Goal: Task Accomplishment & Management: Use online tool/utility

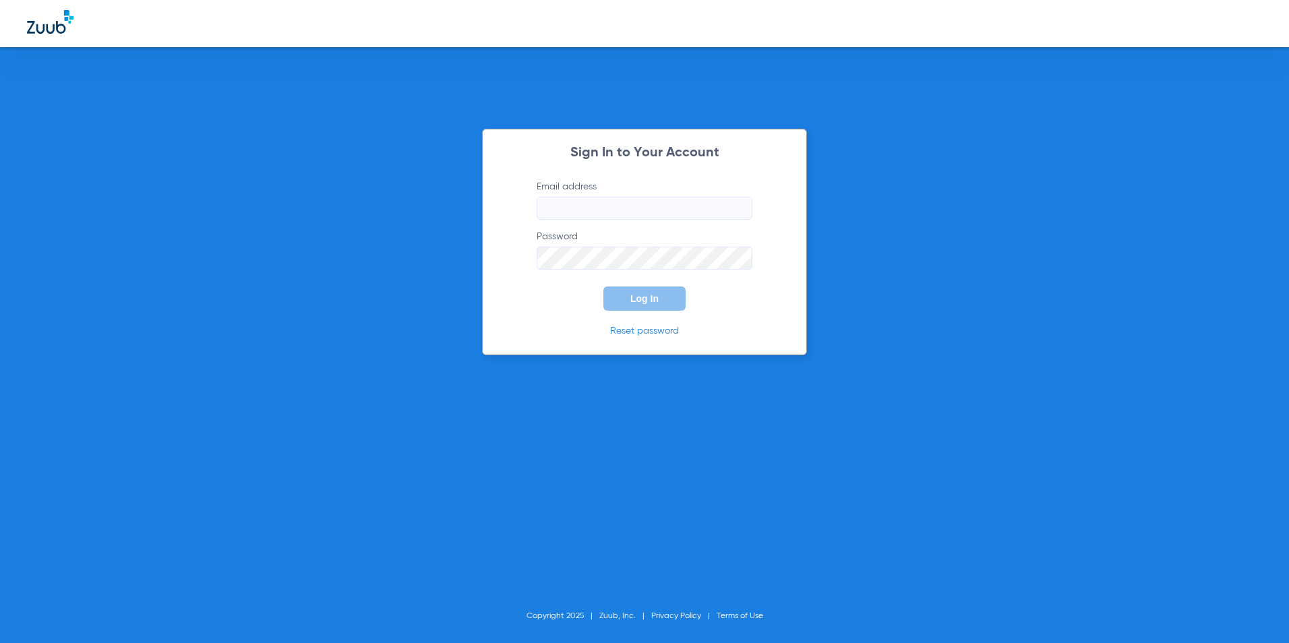
type input "[EMAIL_ADDRESS][DOMAIN_NAME]"
click at [656, 289] on button "Log In" at bounding box center [644, 298] width 82 height 24
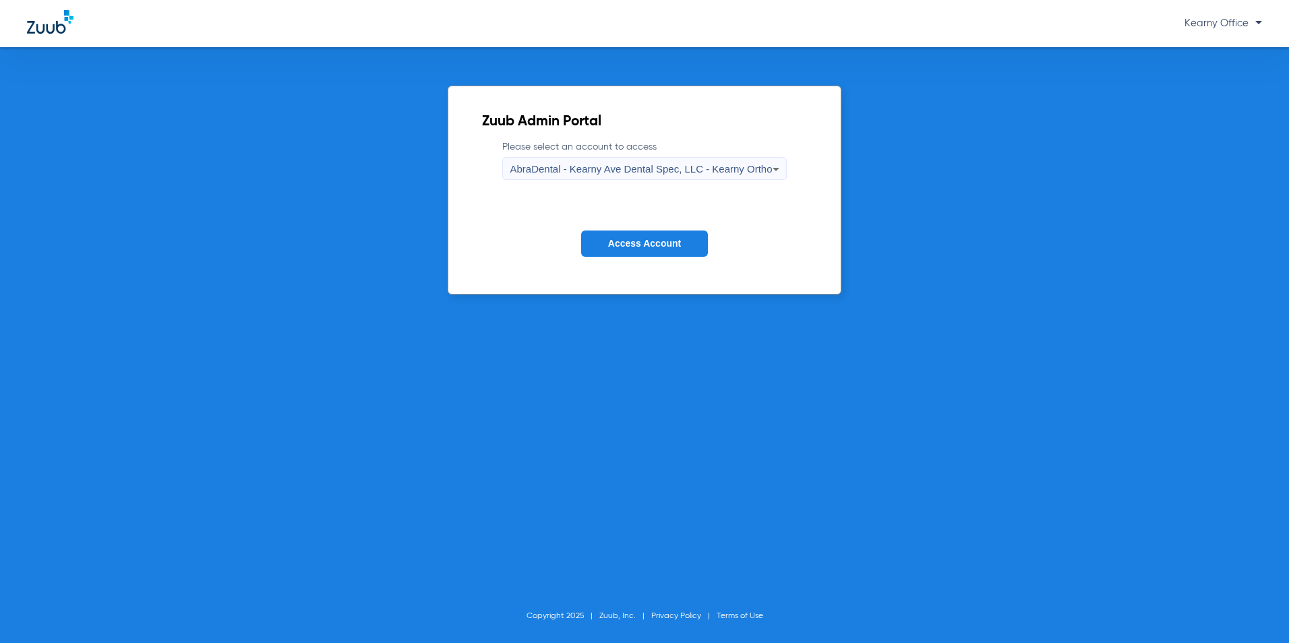
click at [609, 154] on label "Please select an account to access AbraDental - Kearny Ave Dental Spec, LLC - K…" at bounding box center [644, 160] width 284 height 40
click at [595, 184] on form "Please select an account to access AbraDental - Kearny Ave Dental Spec, LLC - K…" at bounding box center [644, 208] width 324 height 137
click at [593, 168] on span "AbraDental - Kearny Ave Dental Spec, LLC - Kearny Ortho" at bounding box center [641, 168] width 262 height 11
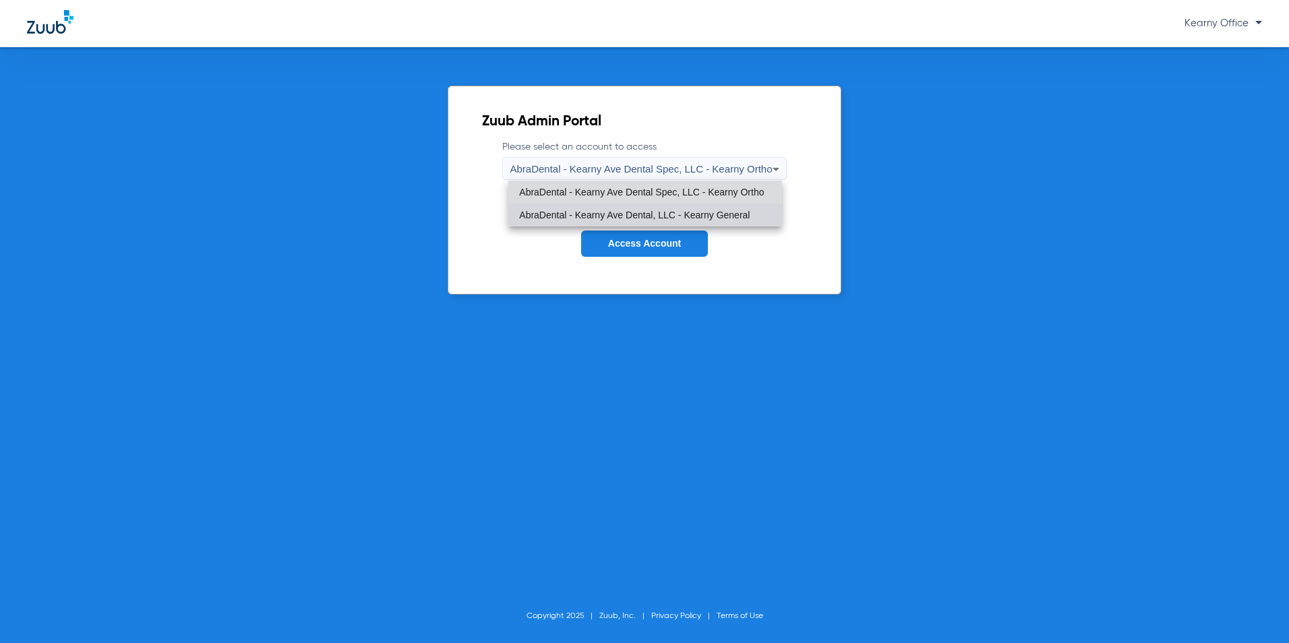
click at [623, 210] on span "AbraDental - Kearny Ave Dental, LLC - Kearny General" at bounding box center [634, 214] width 231 height 9
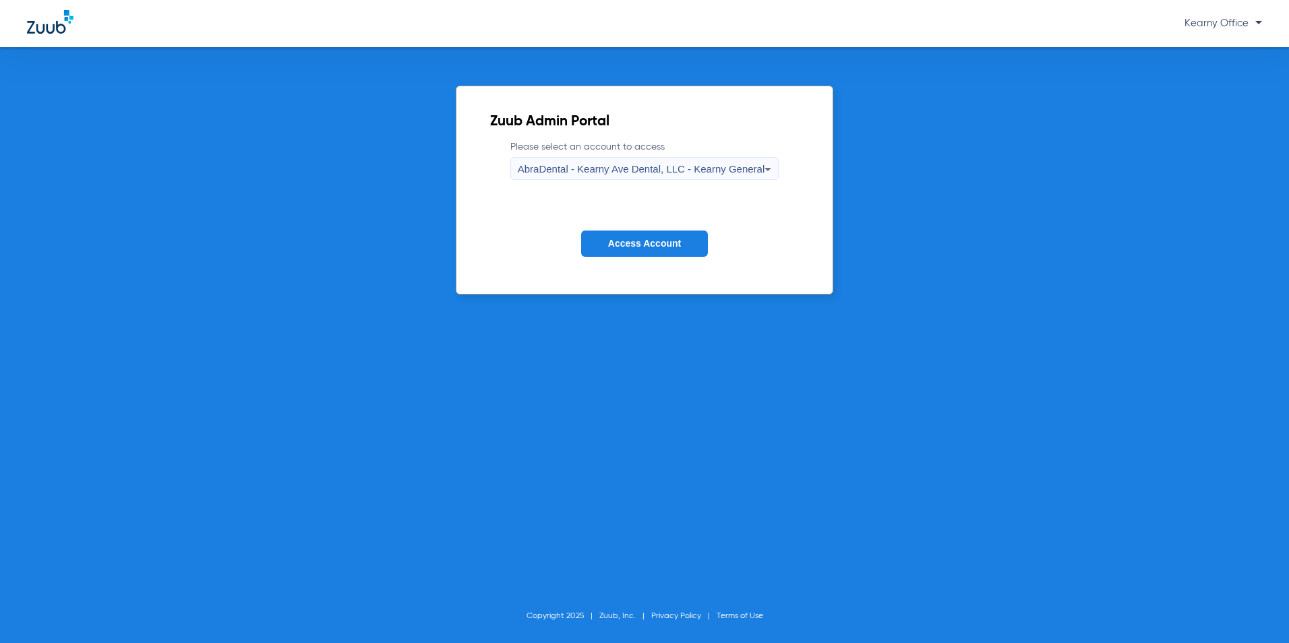
click at [648, 251] on button "Access Account" at bounding box center [644, 244] width 127 height 26
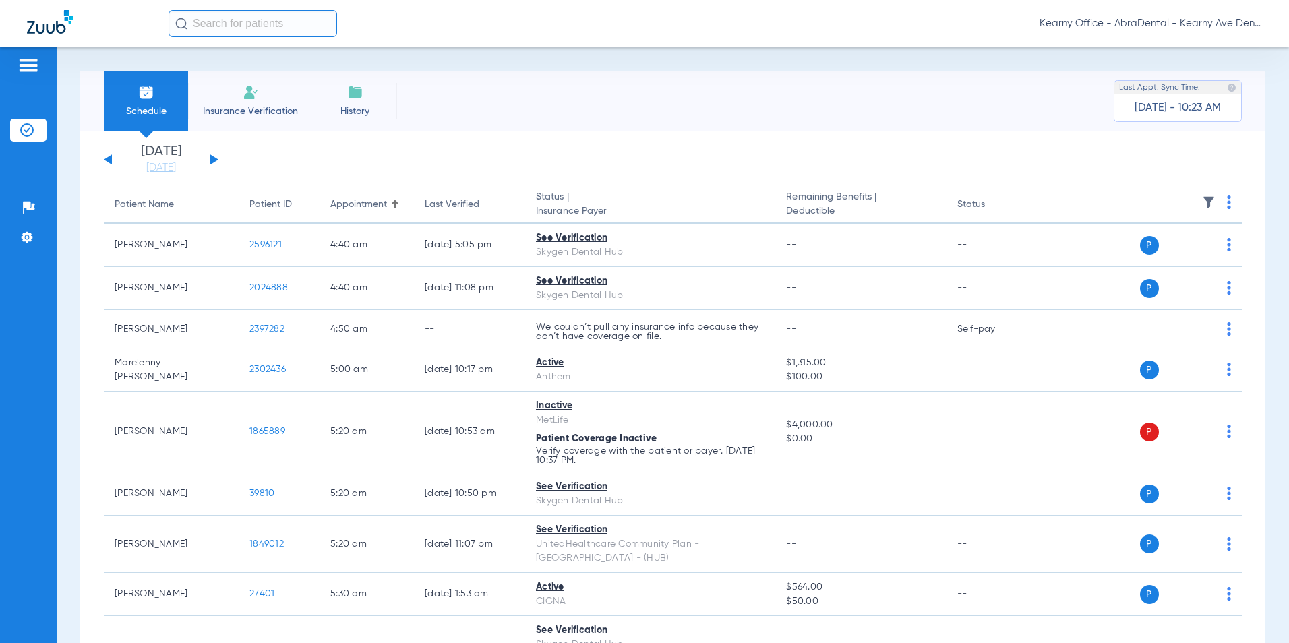
click at [162, 104] on span "Schedule" at bounding box center [146, 110] width 64 height 13
click at [222, 104] on span "Insurance Verification" at bounding box center [250, 110] width 104 height 13
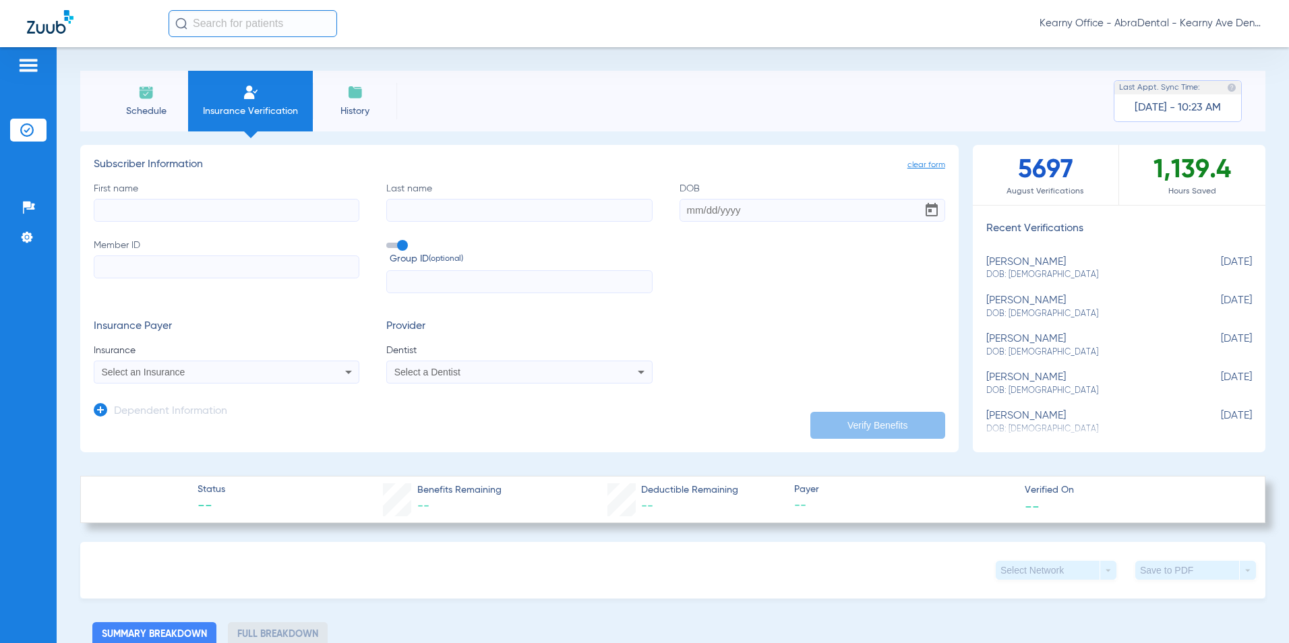
click at [136, 278] on label "Member ID" at bounding box center [227, 266] width 266 height 55
click at [136, 278] on input "Member ID" at bounding box center [227, 266] width 266 height 23
click at [141, 270] on input "Member ID" at bounding box center [227, 266] width 266 height 23
paste input "3HZN82742750"
type input "3HZN82742750"
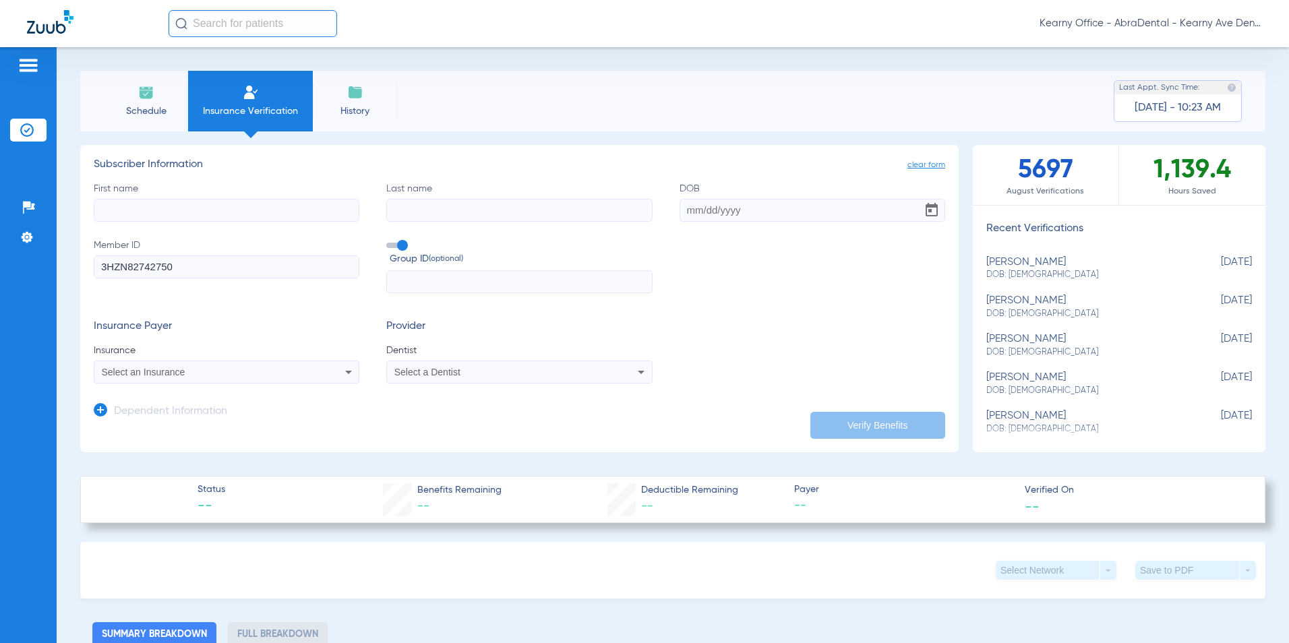
click at [450, 290] on input "text" at bounding box center [519, 281] width 266 height 23
paste input "076327-0000"
type input "076327-0000"
click at [193, 208] on input "First name" at bounding box center [227, 210] width 266 height 23
paste input "EMMANUEL"
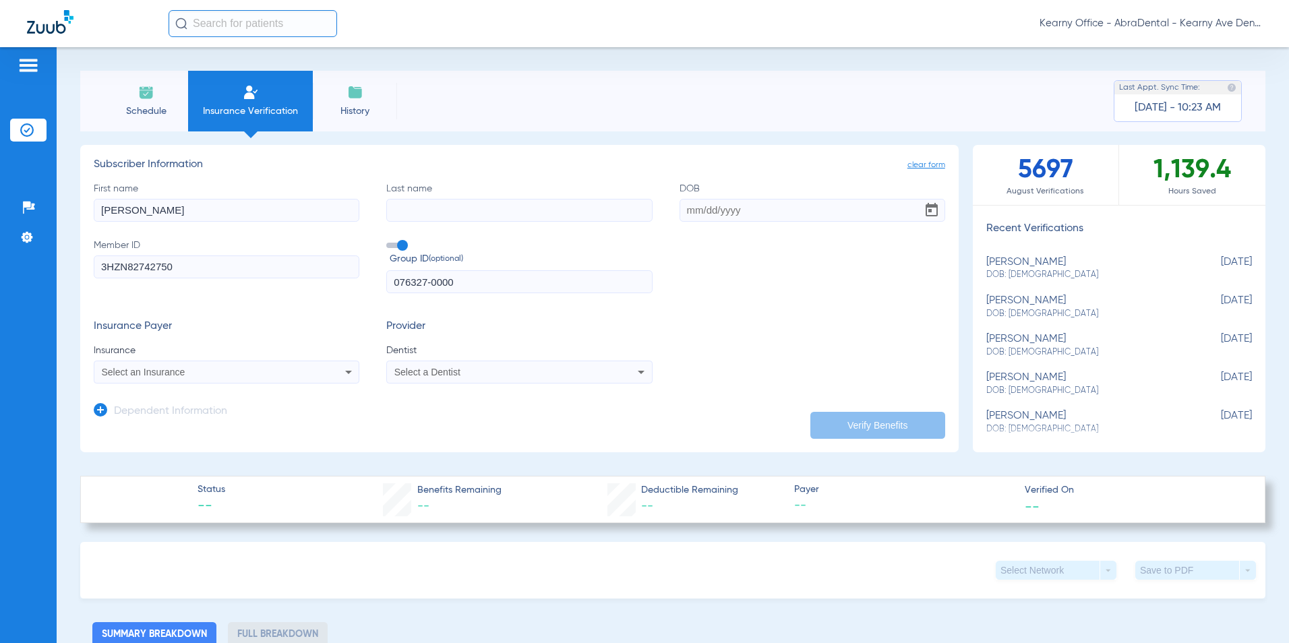
type input "EMMANUEL"
click at [469, 201] on input "Last name" at bounding box center [519, 210] width 266 height 23
paste input "Alvarez"
type input "Alvarez"
click at [722, 210] on input "DOB" at bounding box center [812, 210] width 266 height 23
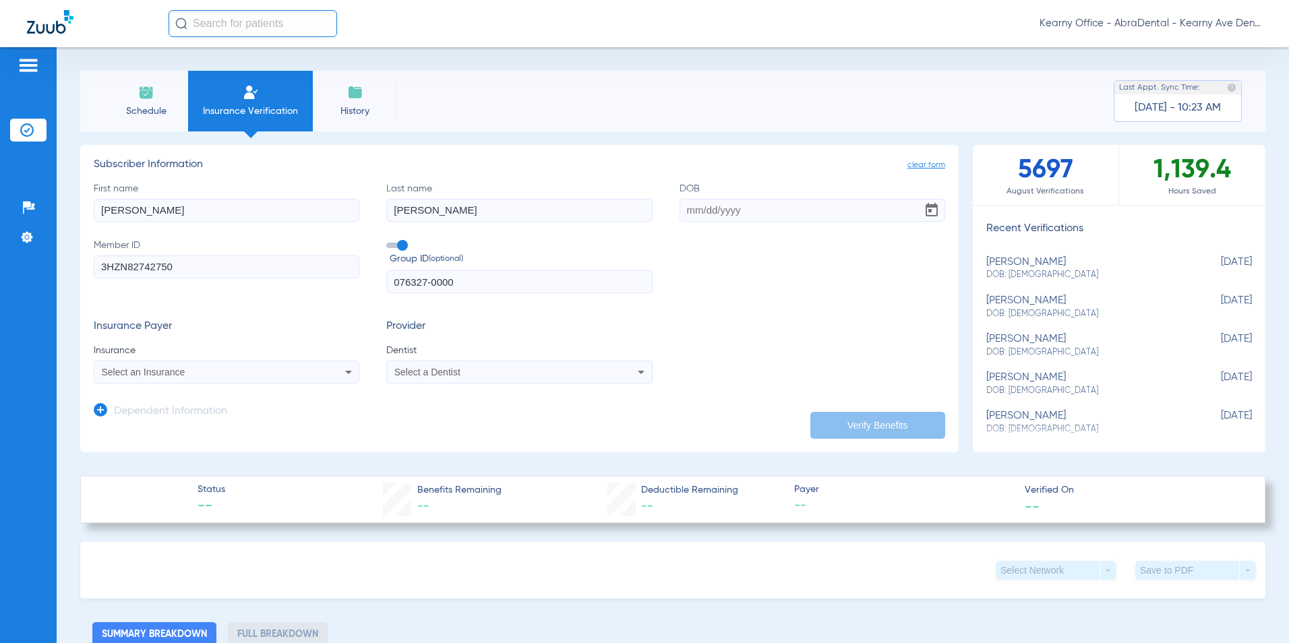
paste input "06/05/1988"
type input "06/05/1988"
click at [173, 363] on mat-select "Select an Insurance" at bounding box center [227, 372] width 266 height 23
click at [183, 381] on mat-select "Select an Insurance" at bounding box center [227, 372] width 266 height 23
click at [160, 375] on span "Select an Insurance" at bounding box center [144, 372] width 84 height 11
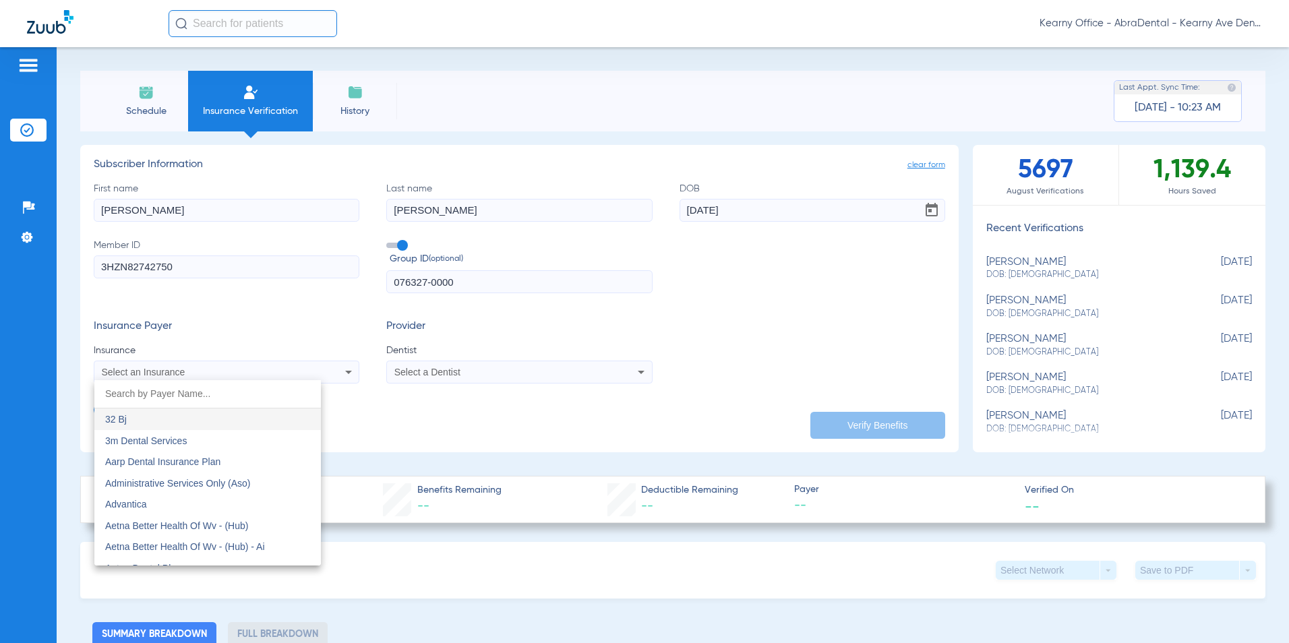
type input "O"
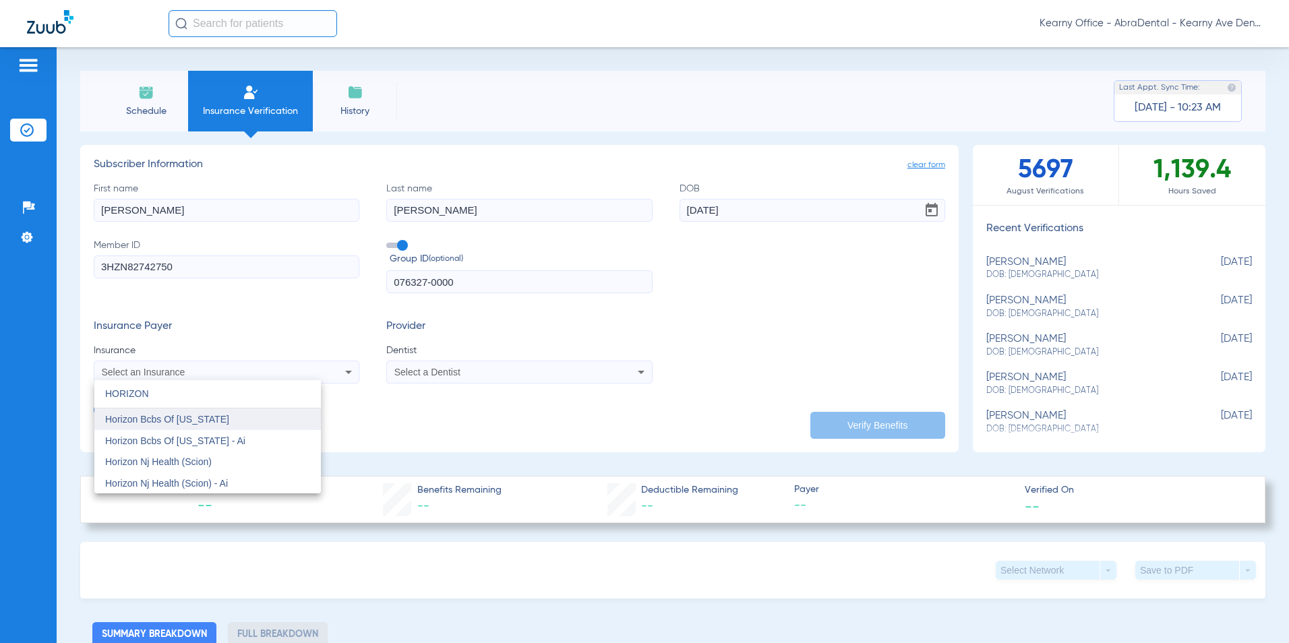
type input "HORIZON"
click at [228, 419] on mat-option "Horizon Bcbs Of [US_STATE]" at bounding box center [207, 419] width 226 height 22
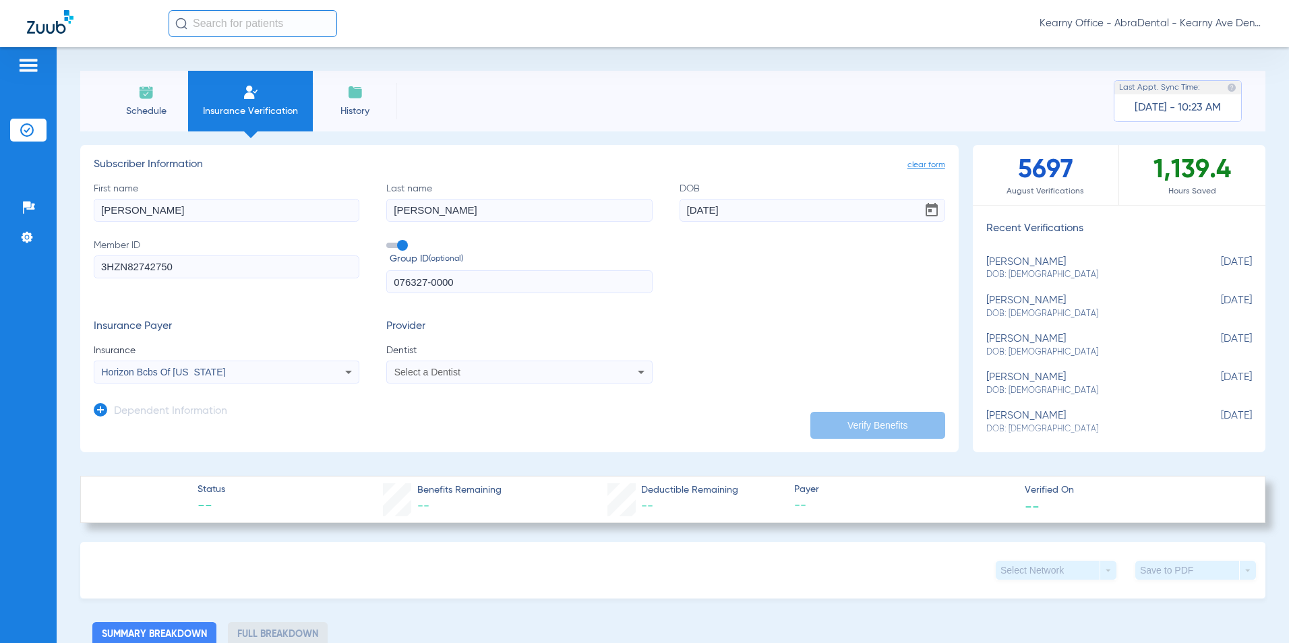
click at [458, 373] on div "Select a Dentist" at bounding box center [494, 371] width 200 height 9
type input "PRASA"
click at [447, 424] on span "[PERSON_NAME]" at bounding box center [435, 419] width 79 height 11
click at [881, 422] on button "Verify Benefits" at bounding box center [877, 425] width 135 height 27
type input "EMMANUEL"
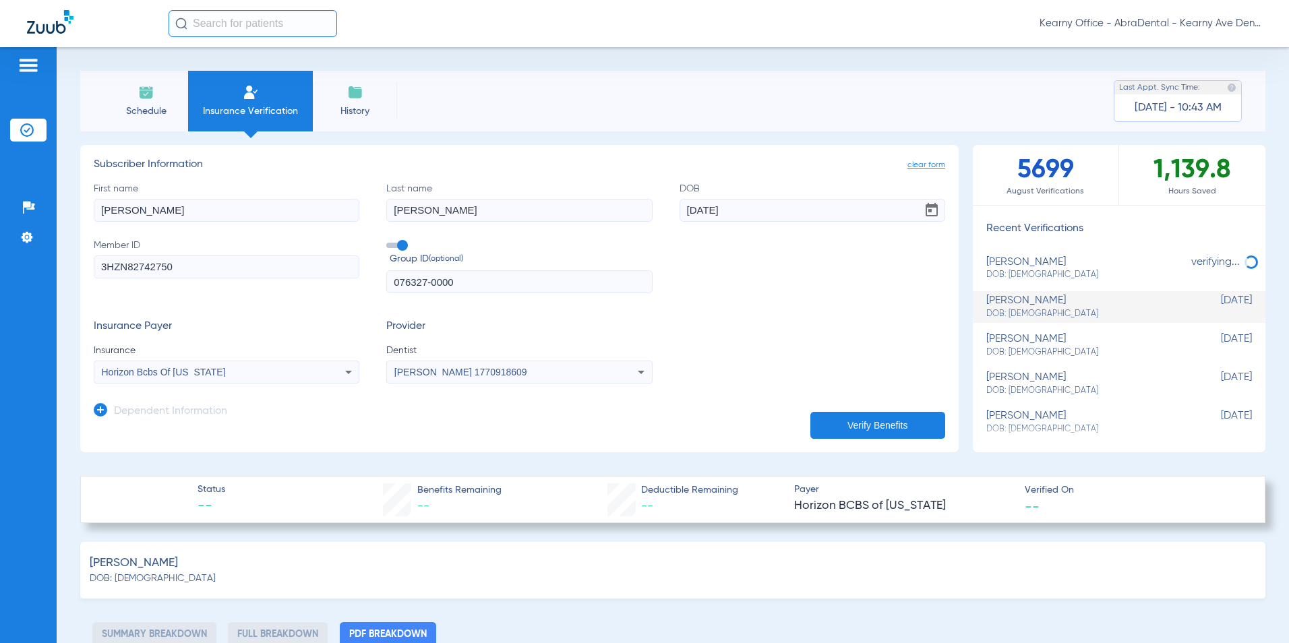
type input "0"
select select "page-width"
type input "1"
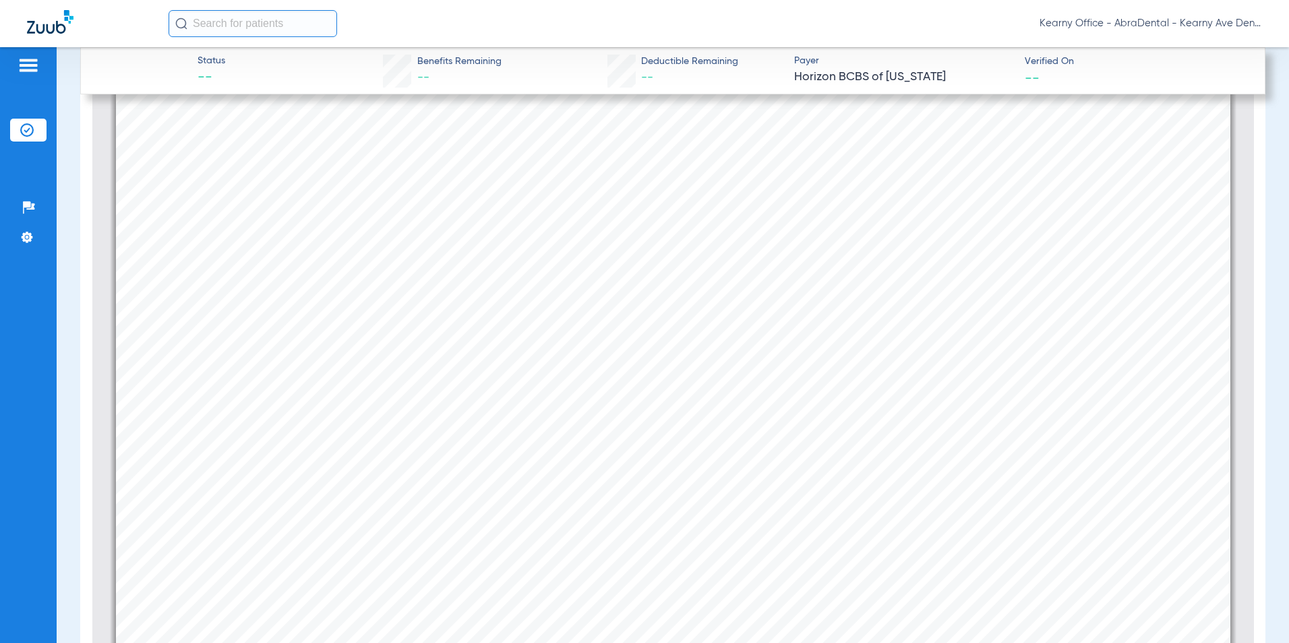
scroll to position [404, 0]
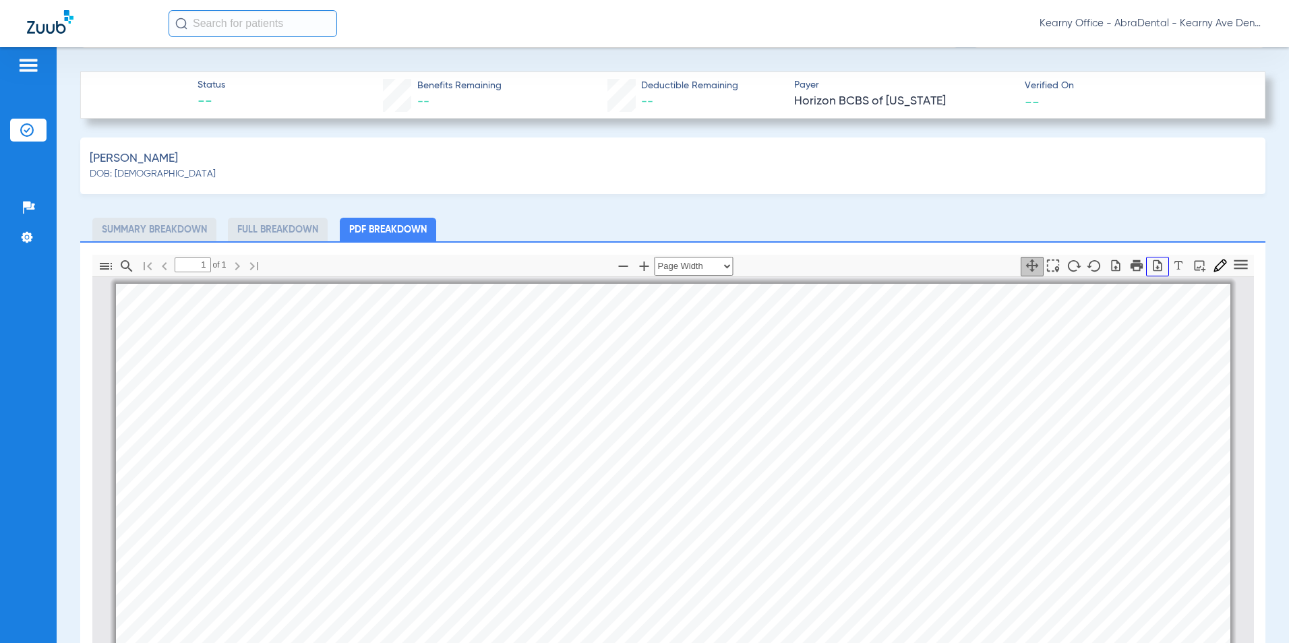
click at [1151, 264] on icon "button" at bounding box center [1157, 265] width 13 height 13
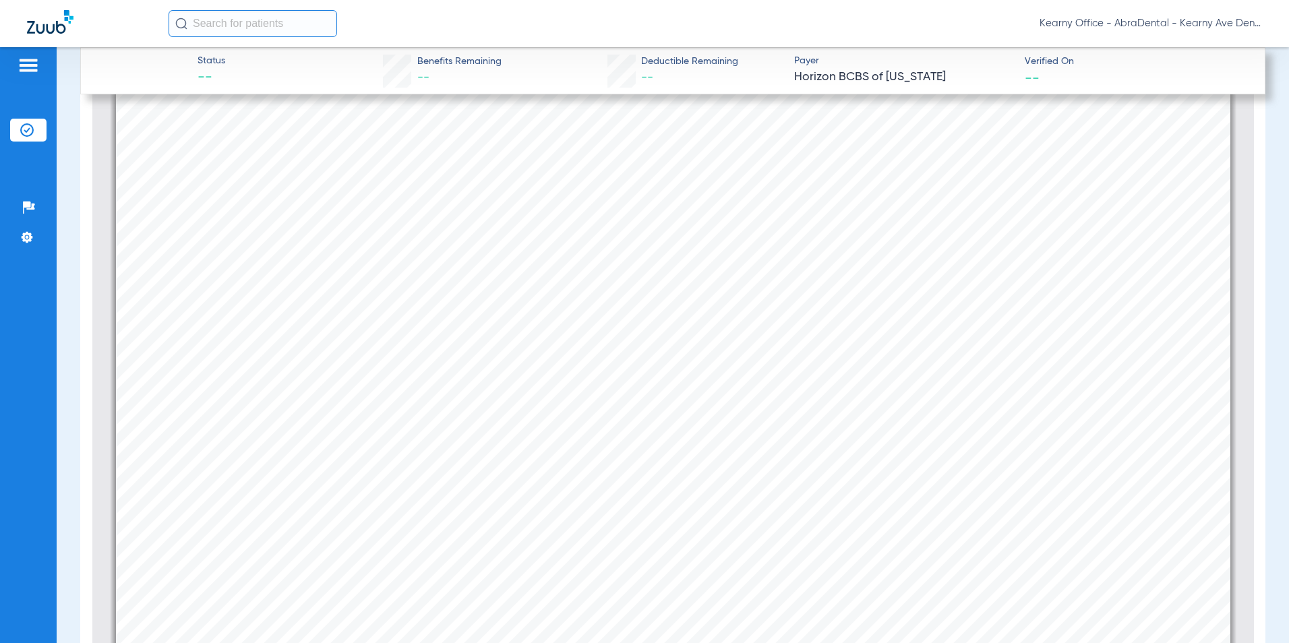
scroll to position [561, 0]
click at [783, 284] on span "20%" at bounding box center [793, 281] width 24 height 12
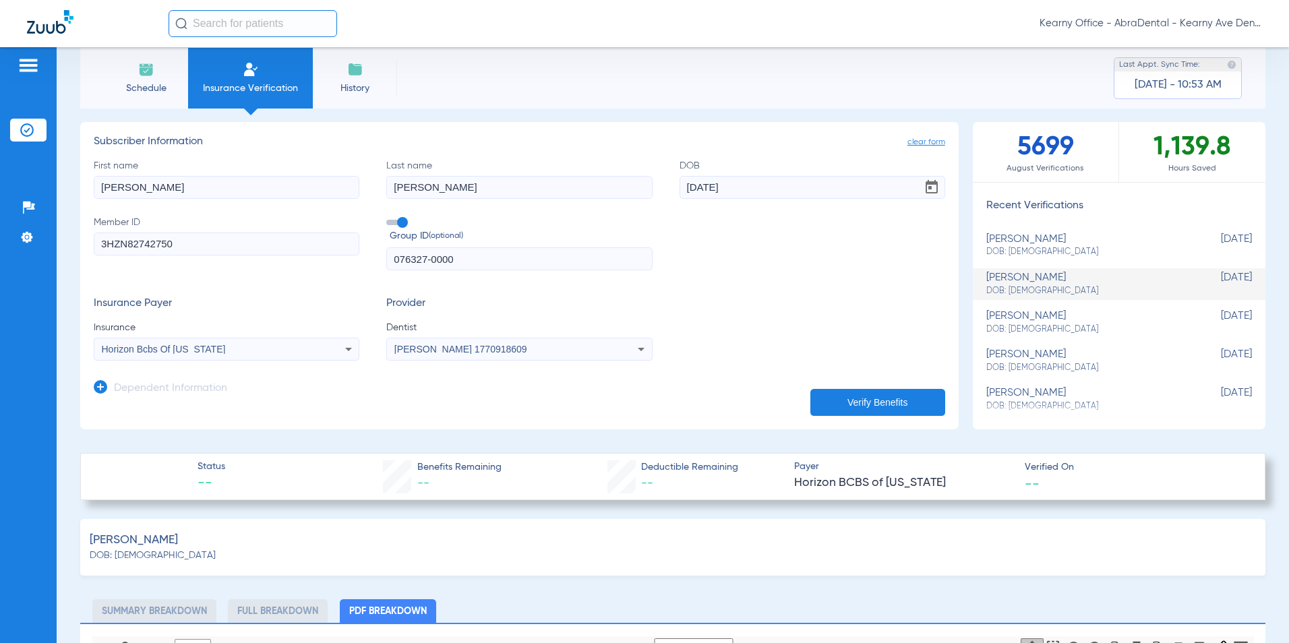
scroll to position [0, 0]
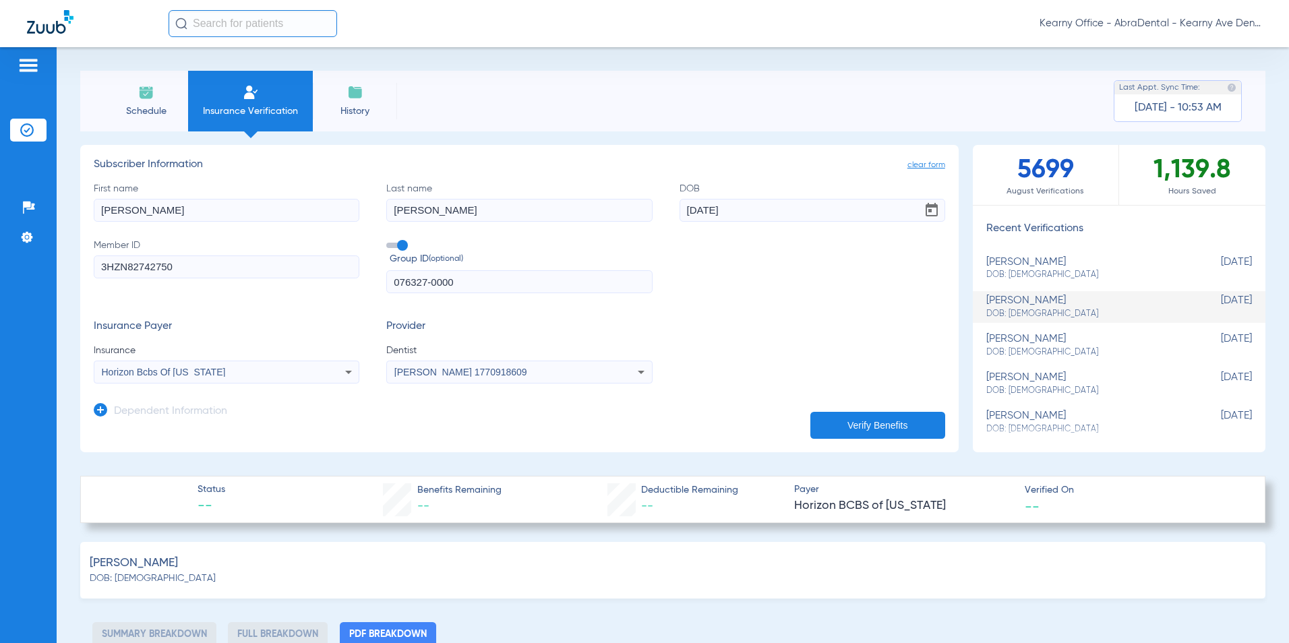
drag, startPoint x: 193, startPoint y: 213, endPoint x: -32, endPoint y: 221, distance: 225.9
click at [0, 221] on html "Kearny Office - AbraDental - Kearny Ave Dental, LLC - Kearny General Patients I…" at bounding box center [644, 321] width 1289 height 643
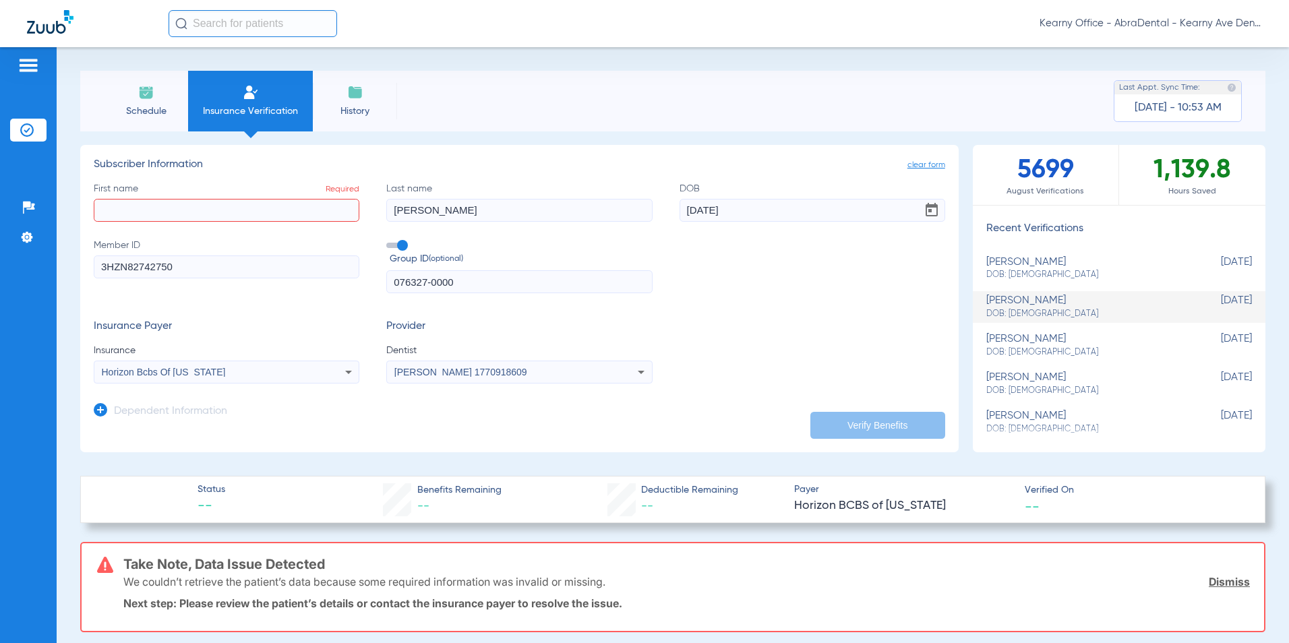
drag, startPoint x: 456, startPoint y: 217, endPoint x: 290, endPoint y: 192, distance: 167.7
click at [219, 214] on div "First name Required Last name Alvarez DOB 06/05/1988 Member ID 3HZN82742750 Gro…" at bounding box center [519, 238] width 851 height 112
drag, startPoint x: 731, startPoint y: 215, endPoint x: 290, endPoint y: 166, distance: 444.1
click at [513, 215] on div "First name Required Last name Required DOB 06/05/1988 Member ID 3HZN82742750 Gr…" at bounding box center [519, 238] width 851 height 112
click at [0, 272] on html "Kearny Office - AbraDental - Kearny Ave Dental, LLC - Kearny General Patients I…" at bounding box center [644, 321] width 1289 height 643
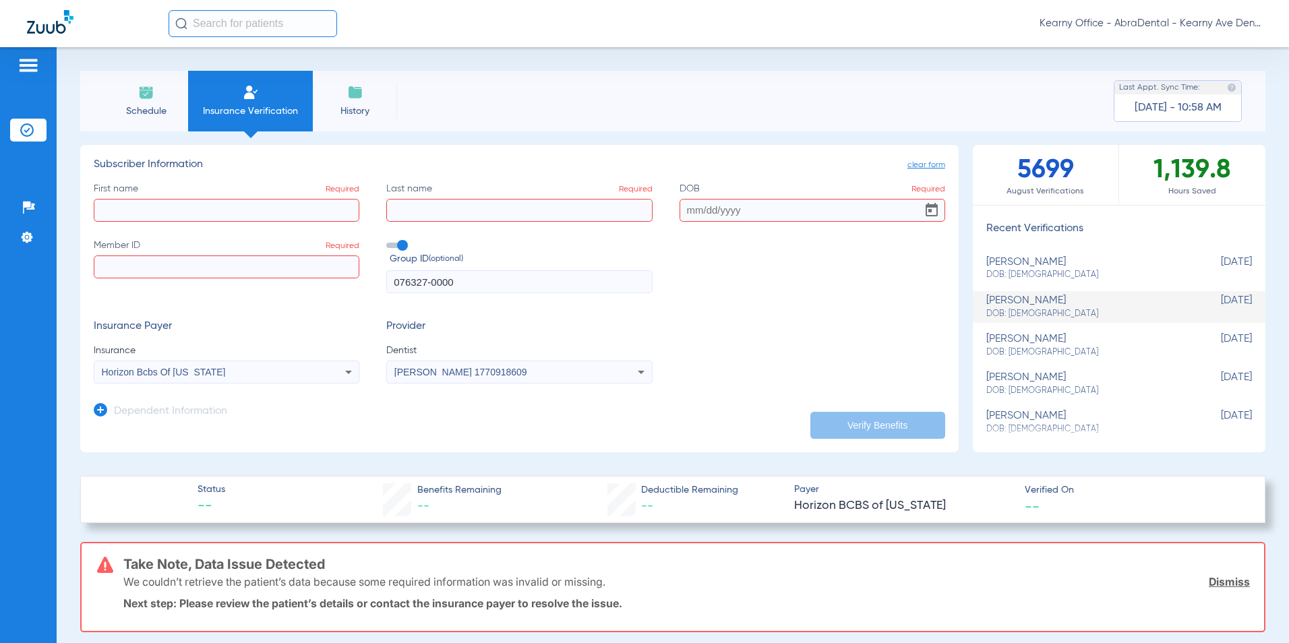
paste input "3HZN86420080"
type input "3HZN86420080"
drag, startPoint x: 493, startPoint y: 278, endPoint x: 259, endPoint y: 289, distance: 234.8
click at [259, 289] on div "First name Required Last name Required DOB Required Member ID 3HZN86420080 Grou…" at bounding box center [519, 238] width 851 height 112
click at [438, 284] on input "text" at bounding box center [519, 281] width 266 height 23
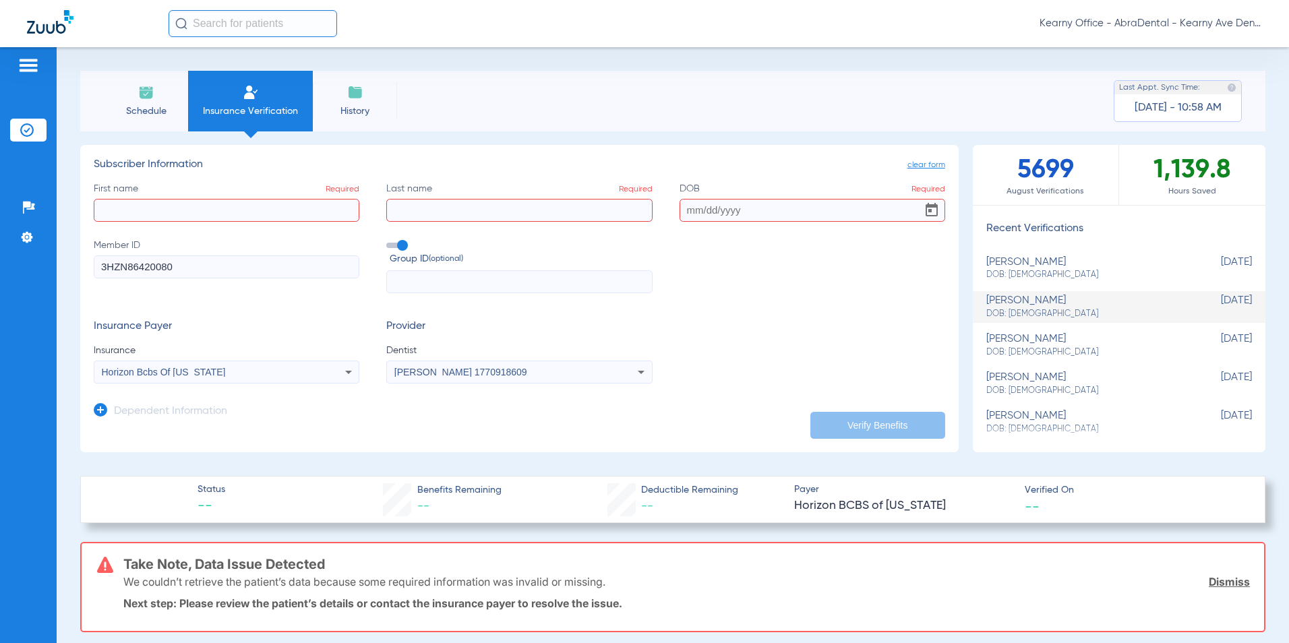
paste input "100HC0024"
type input "100HC0024"
click at [181, 210] on input "First name Required" at bounding box center [227, 210] width 266 height 23
paste input "ELCYLENE"
type input "ELCYLENE"
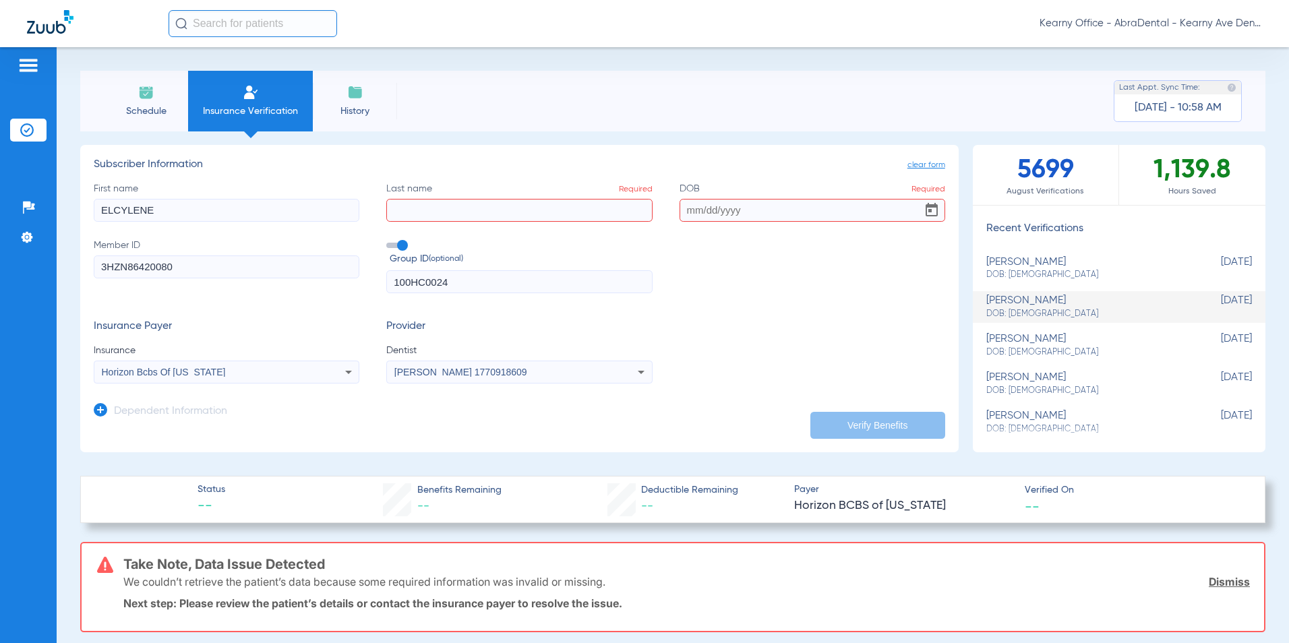
click at [551, 200] on input "Last name Required" at bounding box center [519, 210] width 266 height 23
paste input "CASTRO"
type input "CASTRO"
click at [849, 212] on input "DOB Required" at bounding box center [812, 210] width 266 height 23
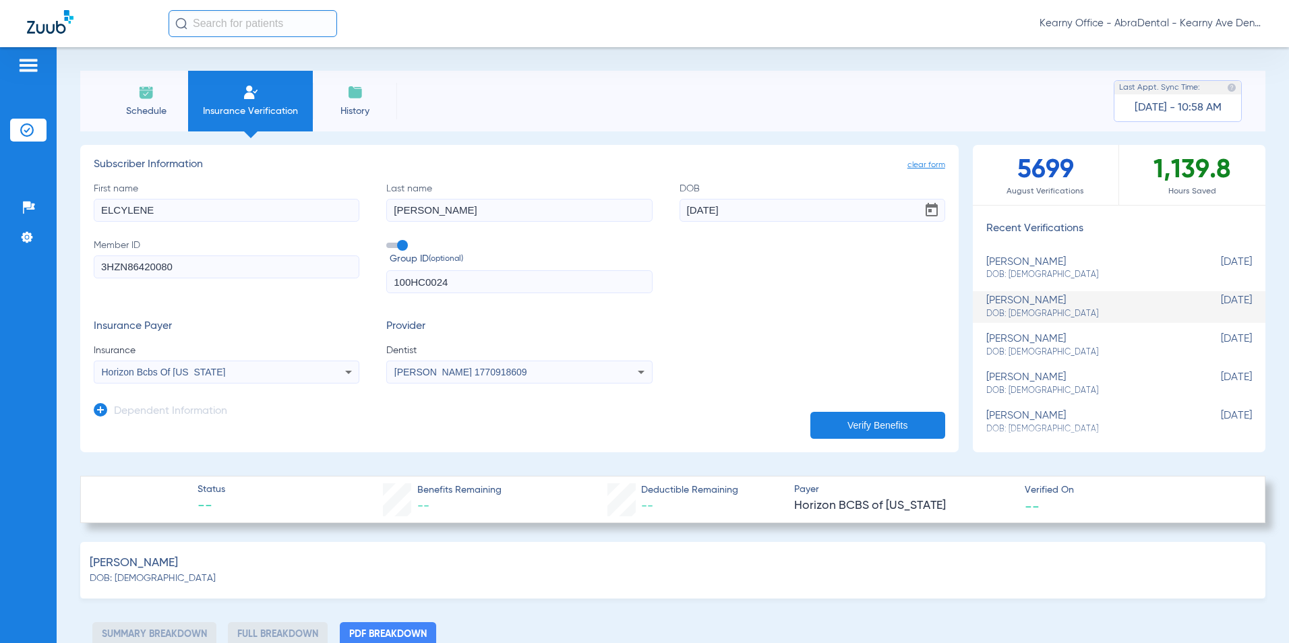
type input "05/23/1992"
click at [859, 419] on button "Verify Benefits" at bounding box center [877, 425] width 135 height 27
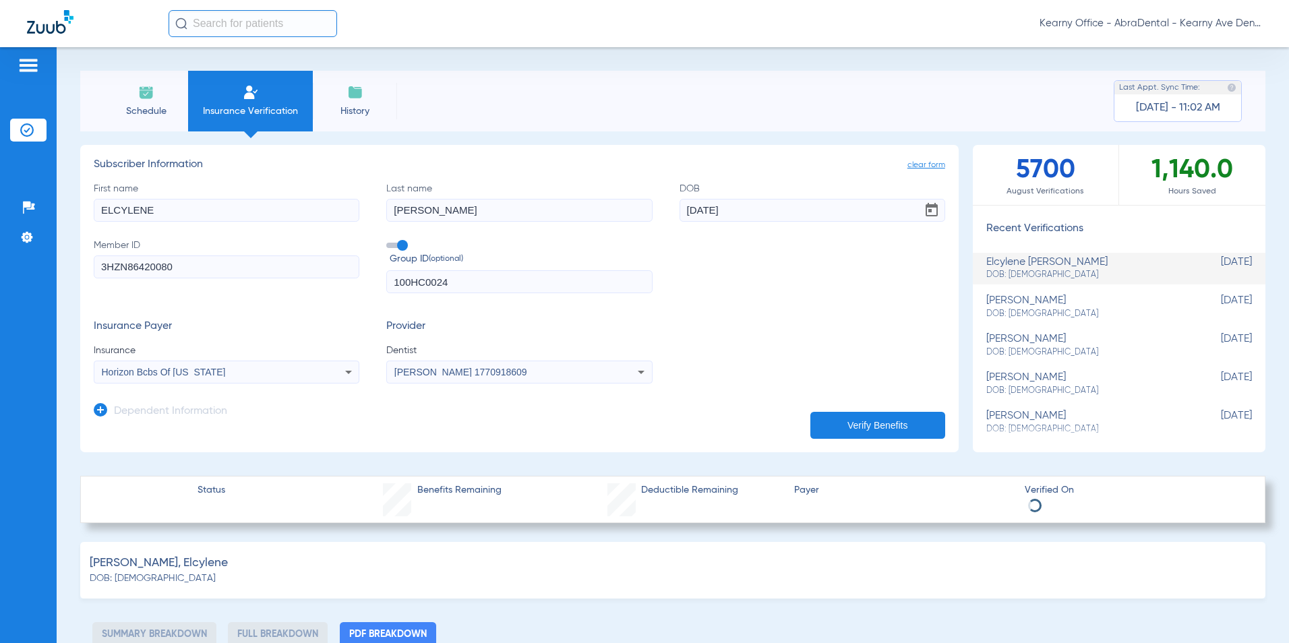
select select "page-width"
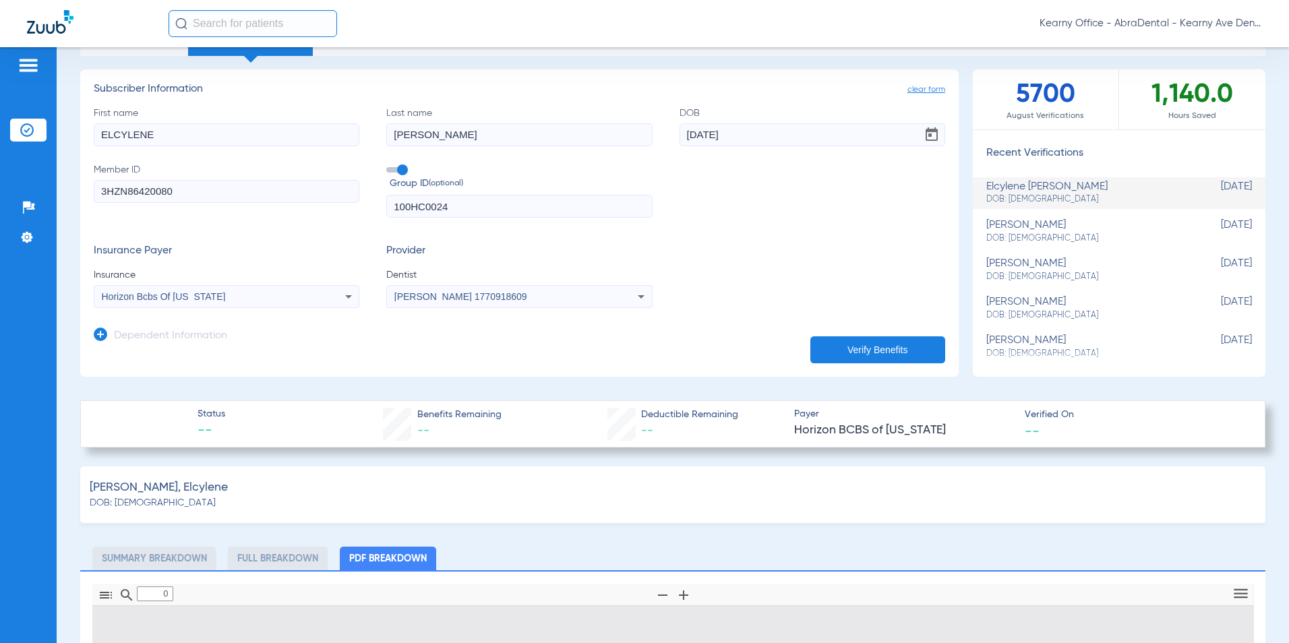
type input "1"
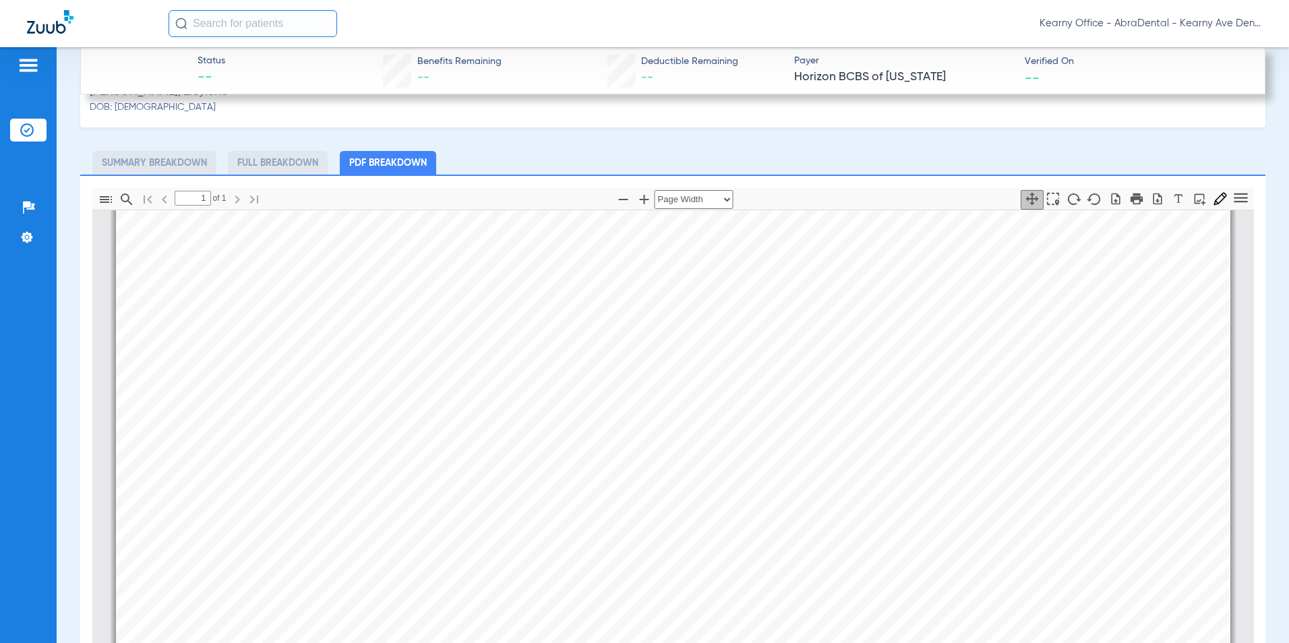
scroll to position [472, 0]
click at [1151, 197] on icon "button" at bounding box center [1157, 197] width 13 height 13
drag, startPoint x: 840, startPoint y: 20, endPoint x: 847, endPoint y: 21, distance: 7.4
click at [843, 21] on div "Kearny Office - AbraDental - Kearny Ave Dental, LLC - Kearny General" at bounding box center [715, 23] width 1093 height 27
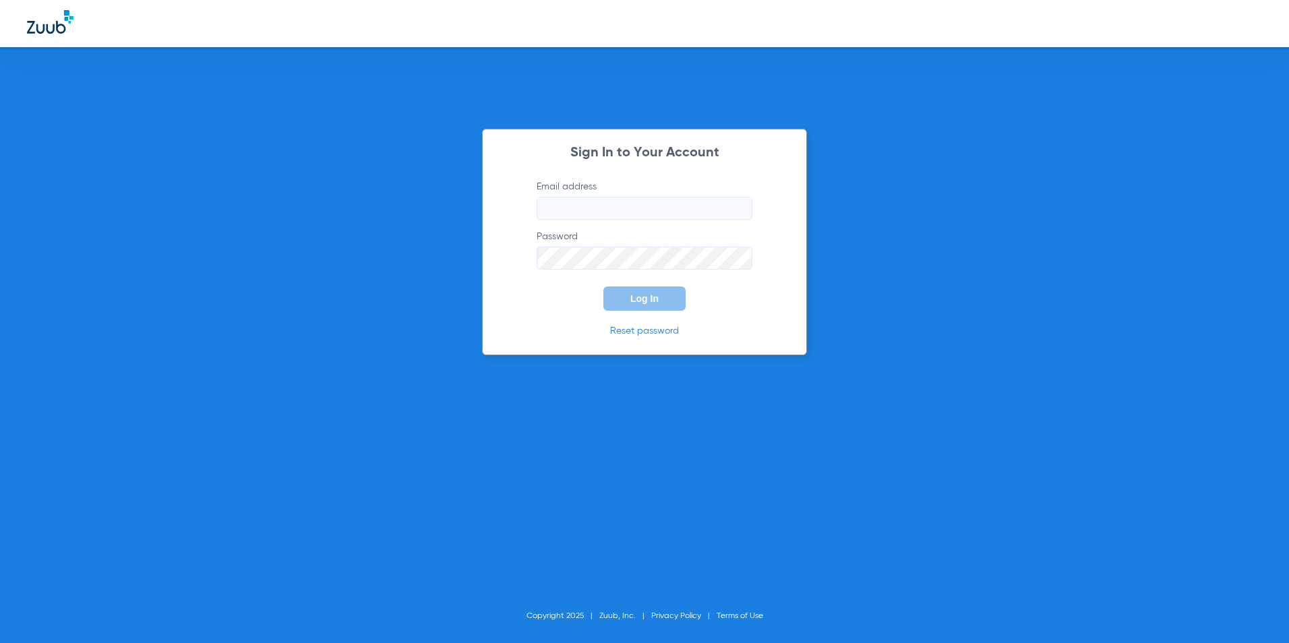
type input "kearny@abradental.com"
click at [647, 309] on button "Log In" at bounding box center [644, 298] width 82 height 24
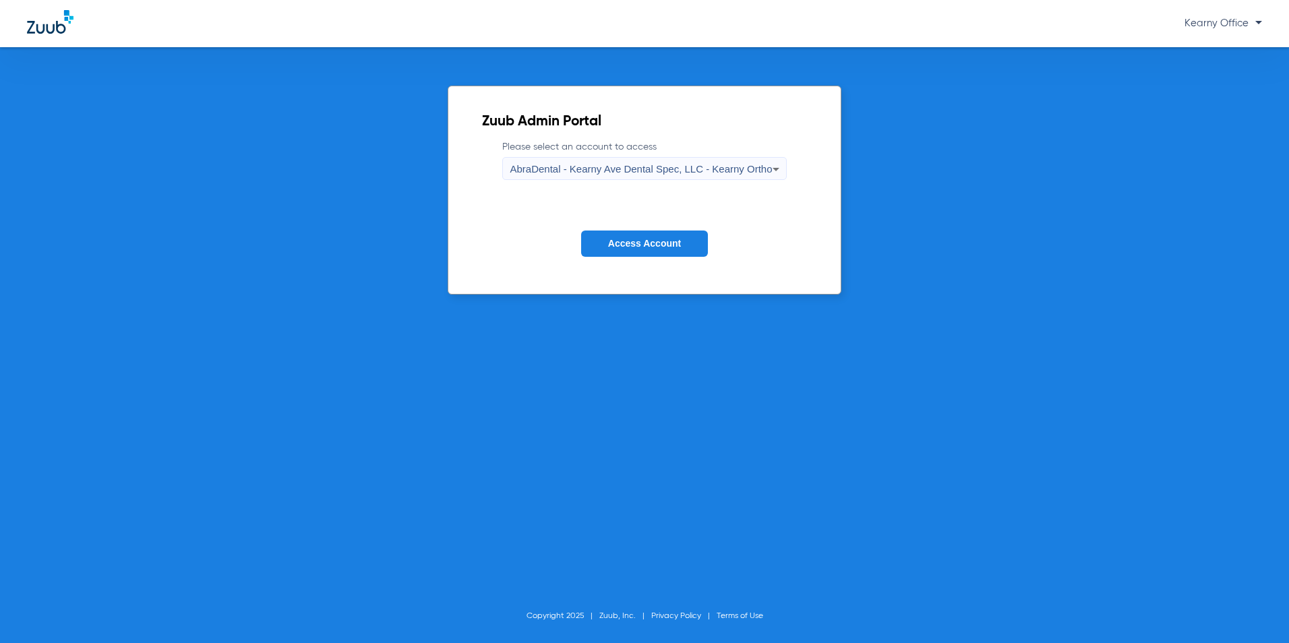
click at [761, 146] on label "Please select an account to access AbraDental - Kearny Ave Dental Spec, LLC - K…" at bounding box center [644, 160] width 284 height 40
drag, startPoint x: 758, startPoint y: 167, endPoint x: 758, endPoint y: 176, distance: 8.8
click at [758, 174] on span "AbraDental - Kearny Ave Dental Spec, LLC - Kearny Ortho" at bounding box center [641, 168] width 262 height 11
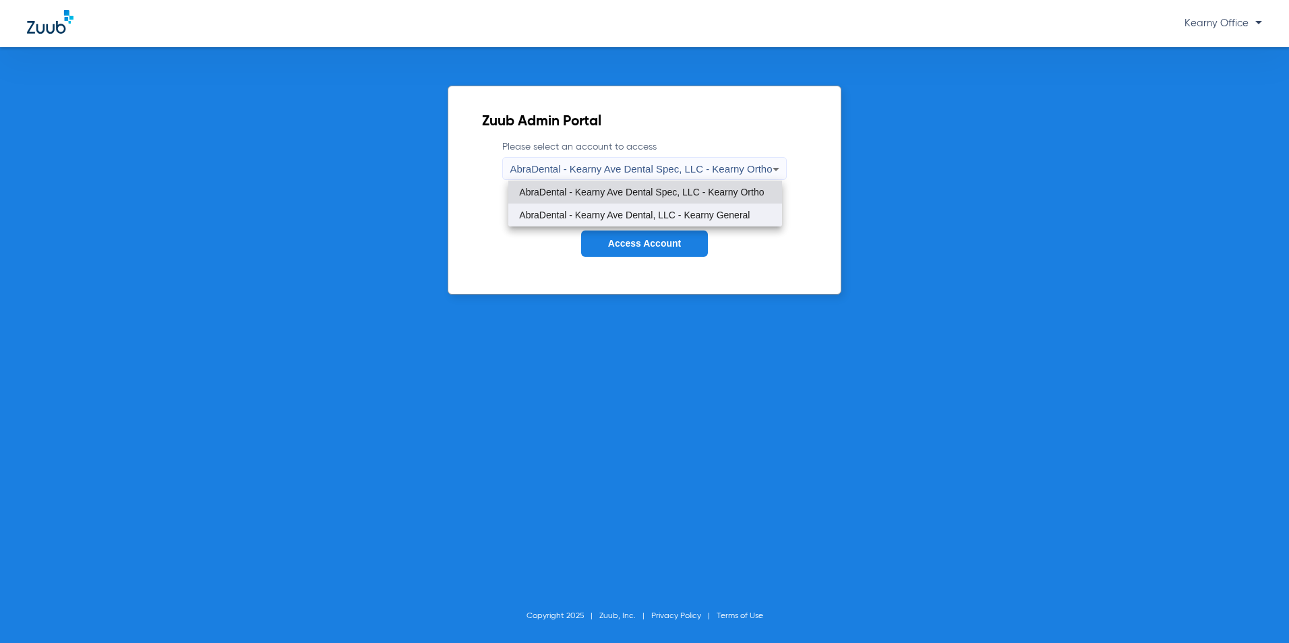
click at [752, 212] on mat-option "AbraDental - Kearny Ave Dental, LLC - Kearny General" at bounding box center [644, 215] width 273 height 23
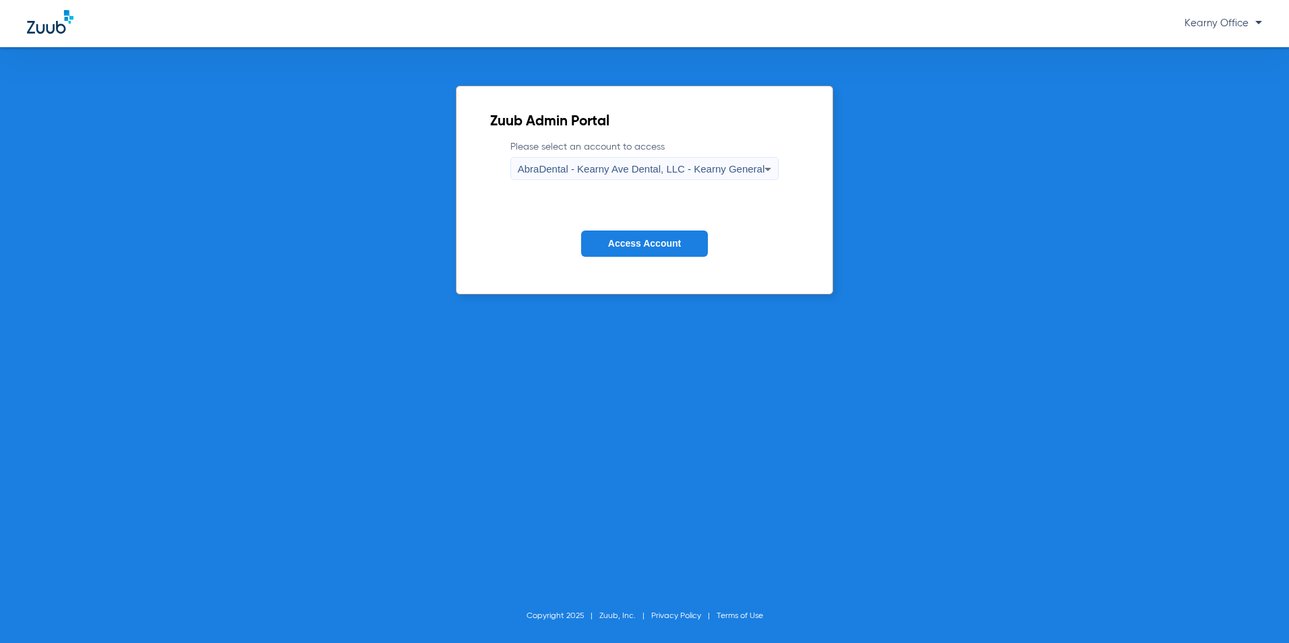
click at [633, 247] on span "Access Account" at bounding box center [644, 243] width 73 height 11
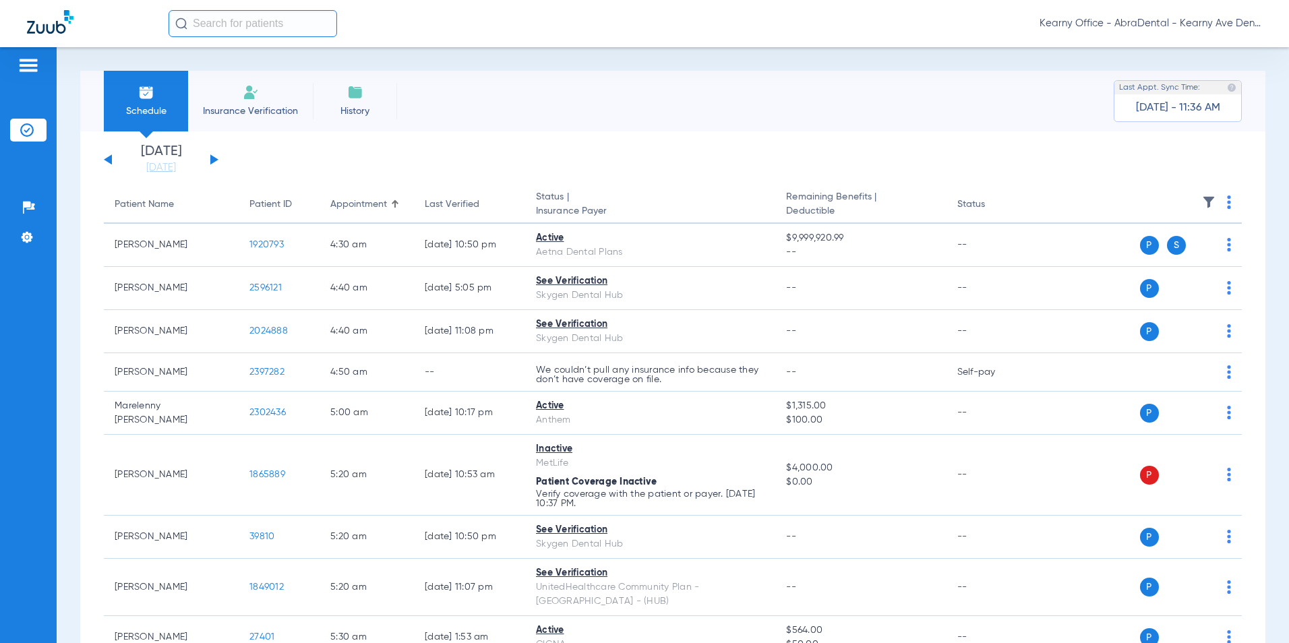
click at [266, 100] on li "Insurance Verification" at bounding box center [250, 101] width 125 height 61
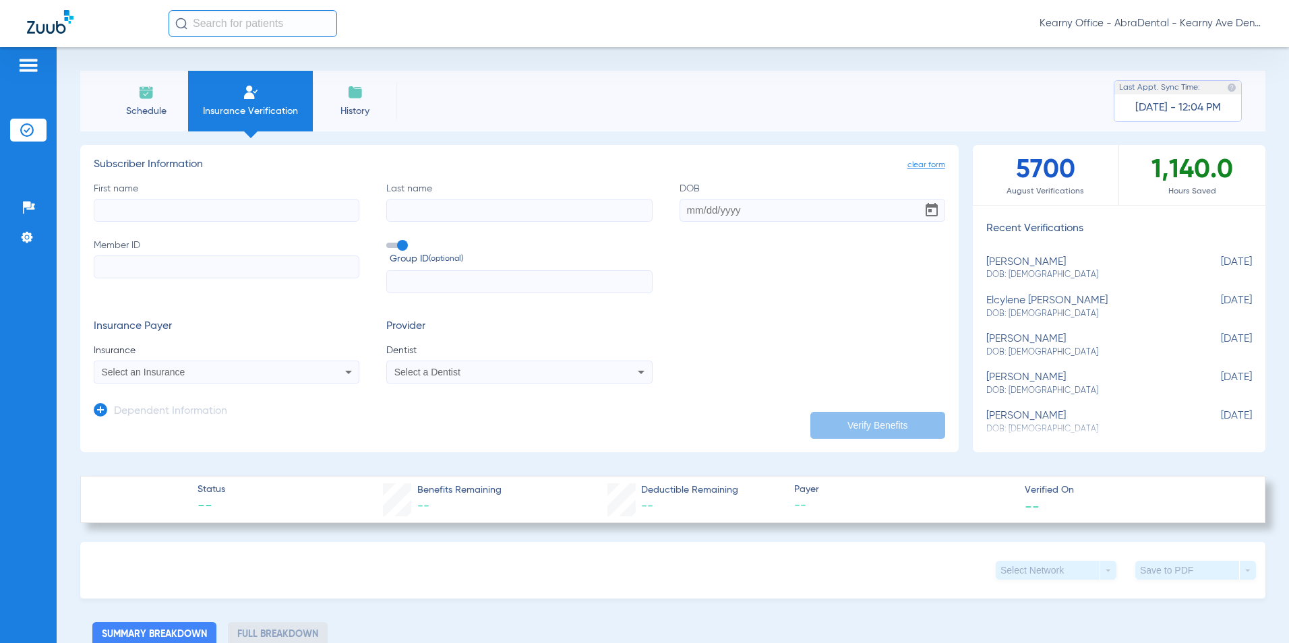
click at [156, 281] on label "Member ID" at bounding box center [227, 266] width 266 height 55
click at [156, 278] on input "Member ID" at bounding box center [227, 266] width 266 height 23
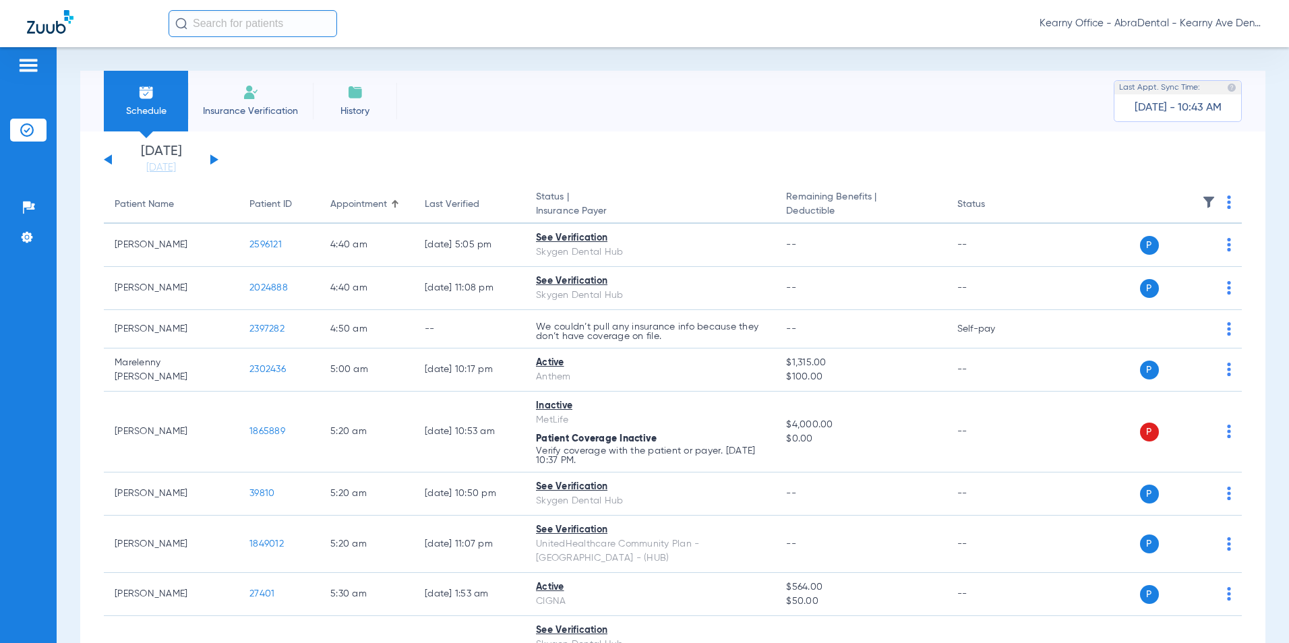
click at [230, 102] on li "Insurance Verification" at bounding box center [250, 101] width 125 height 61
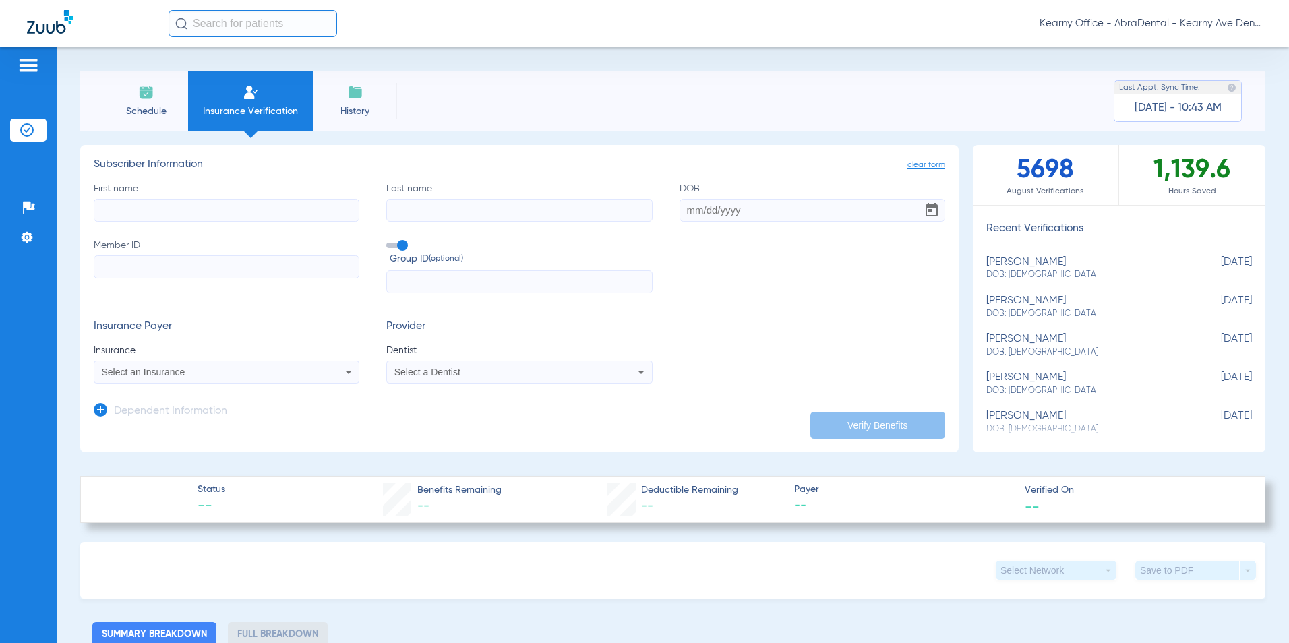
drag, startPoint x: 192, startPoint y: 210, endPoint x: 187, endPoint y: 215, distance: 7.2
click at [190, 212] on input "First name" at bounding box center [227, 210] width 266 height 23
type input "[PERSON_NAME]"
click at [696, 211] on input "DOB" at bounding box center [812, 210] width 266 height 23
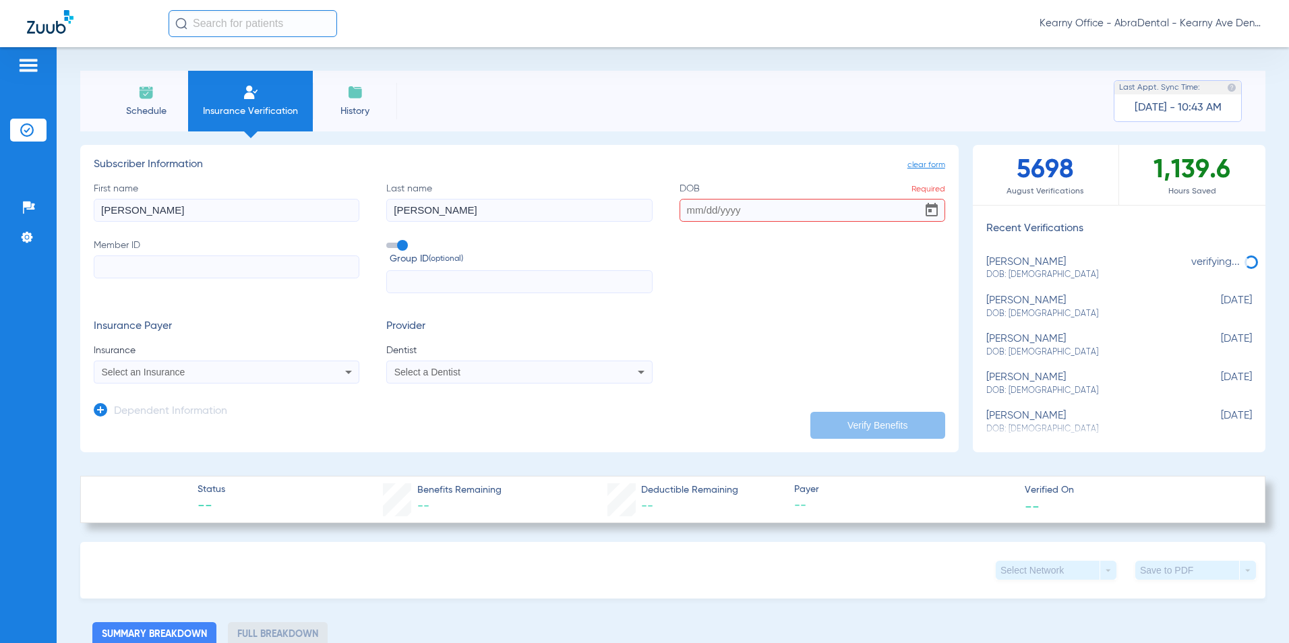
click at [743, 210] on input "DOB Required" at bounding box center [812, 210] width 266 height 23
type input "08/13/1981"
click at [123, 270] on input "Member ID" at bounding box center [227, 266] width 266 height 23
click at [225, 272] on input "Member ID Required" at bounding box center [227, 266] width 266 height 23
type input "3HZN109965880"
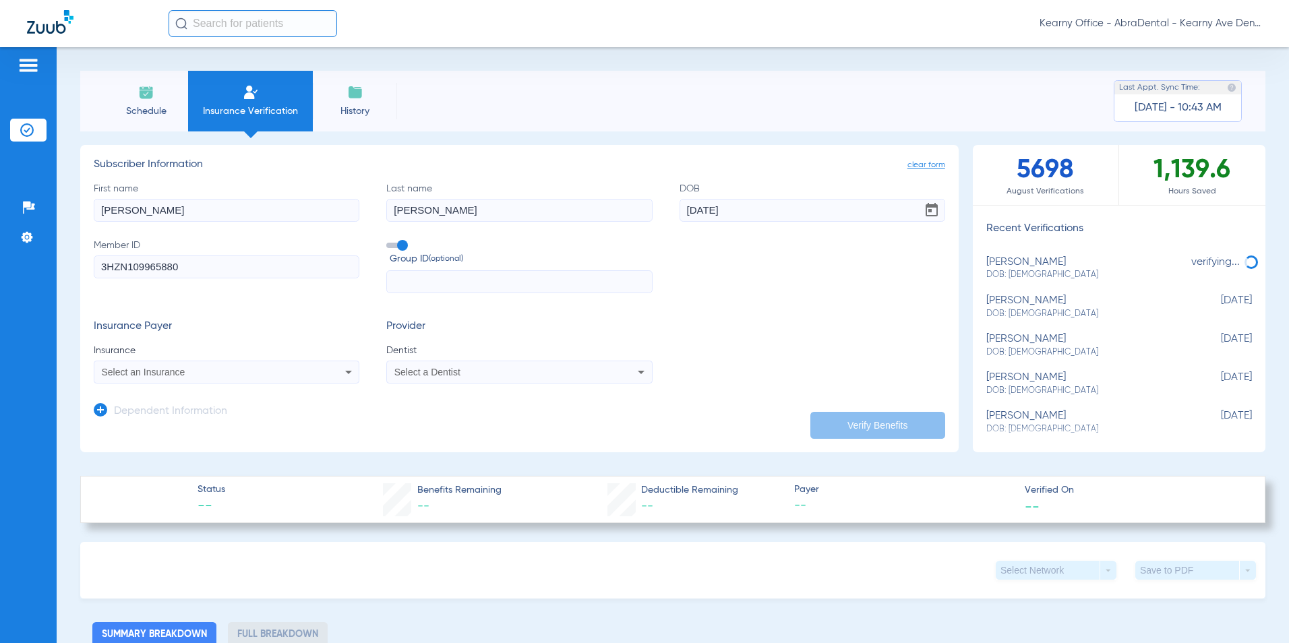
click at [460, 280] on input "text" at bounding box center [519, 281] width 266 height 23
type input "01-NG0001"
click at [120, 377] on div "Select an Insurance" at bounding box center [226, 372] width 264 height 16
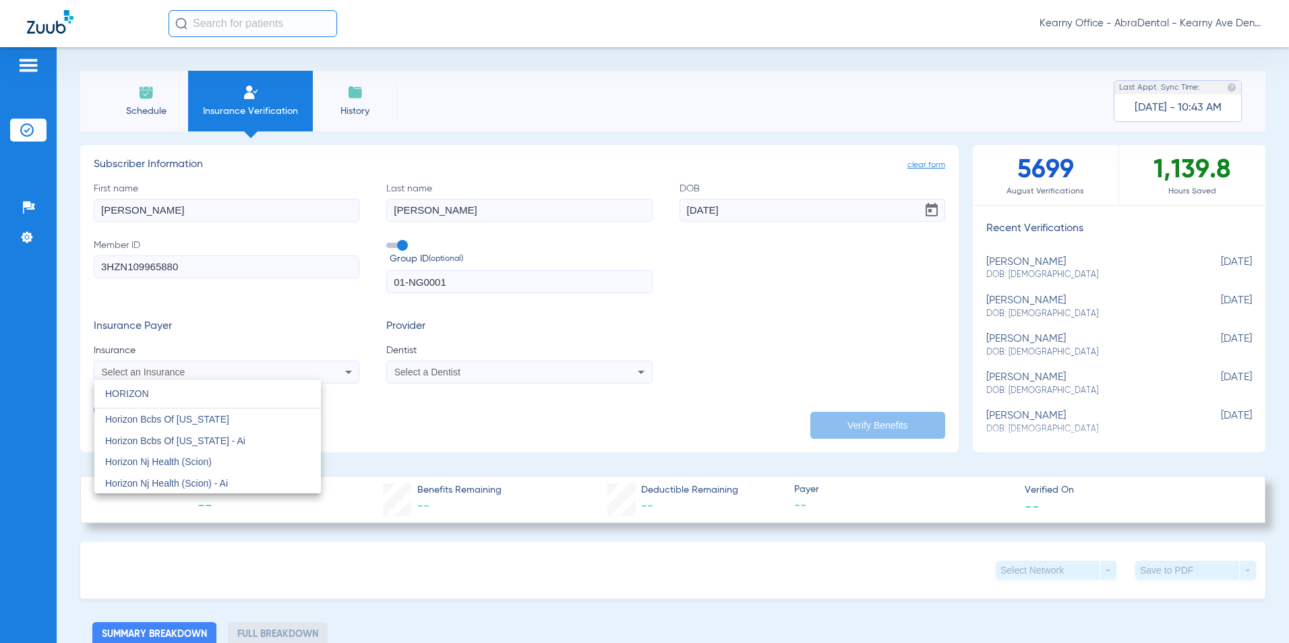
type input "HORIZON"
click at [209, 419] on span "Horizon Bcbs Of [US_STATE]" at bounding box center [167, 419] width 124 height 11
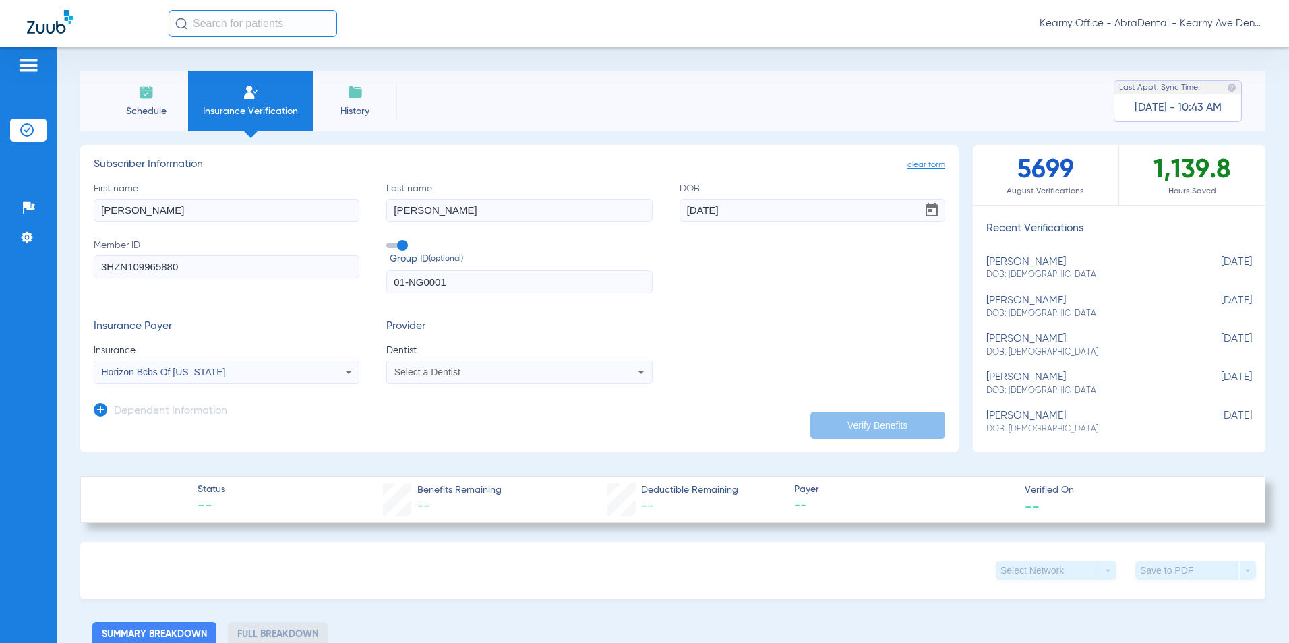
click at [424, 367] on div "Select a Dentist" at bounding box center [519, 372] width 264 height 16
type input "PRASA"
click at [437, 414] on span "[PERSON_NAME]" at bounding box center [435, 419] width 79 height 11
click at [850, 421] on button "Verify Benefits" at bounding box center [877, 425] width 135 height 27
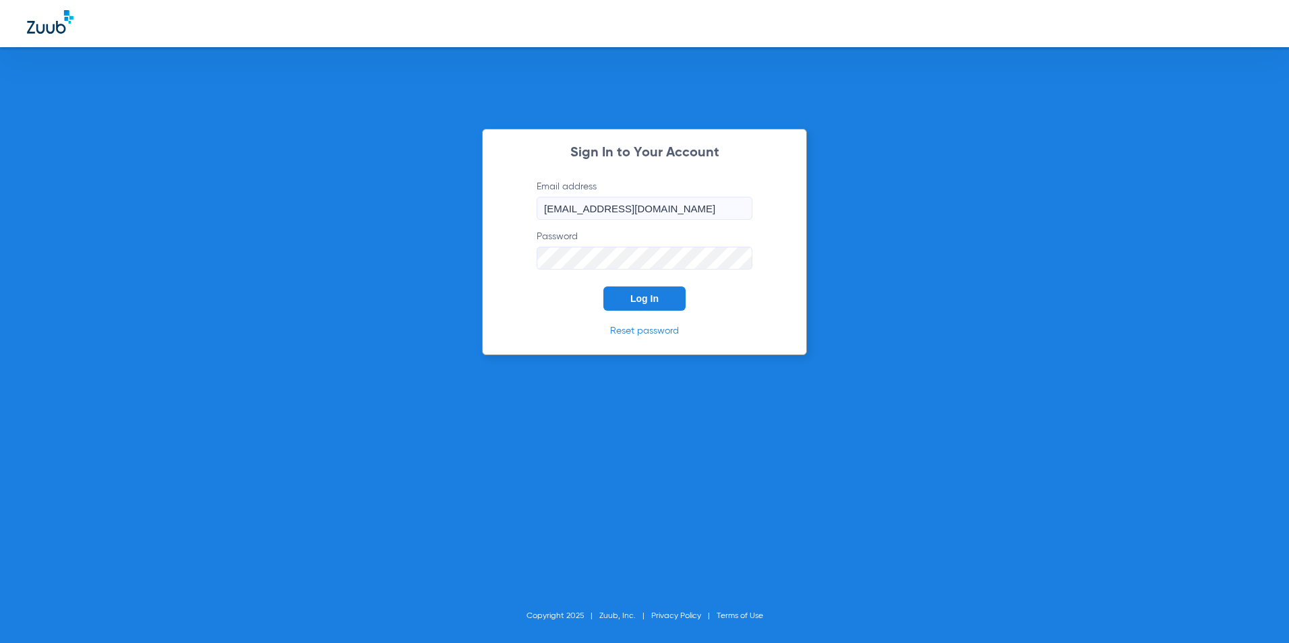
click at [640, 294] on span "Log In" at bounding box center [644, 298] width 28 height 11
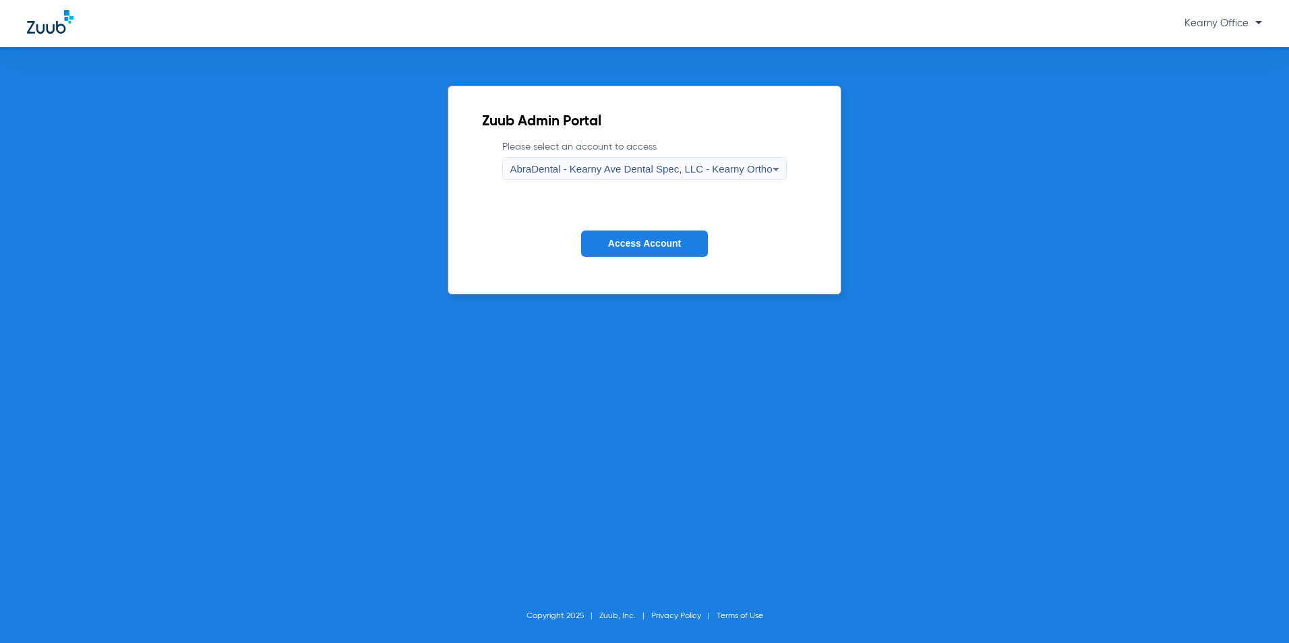
click at [723, 172] on span "AbraDental - Kearny Ave Dental Spec, LLC - Kearny Ortho" at bounding box center [641, 168] width 262 height 11
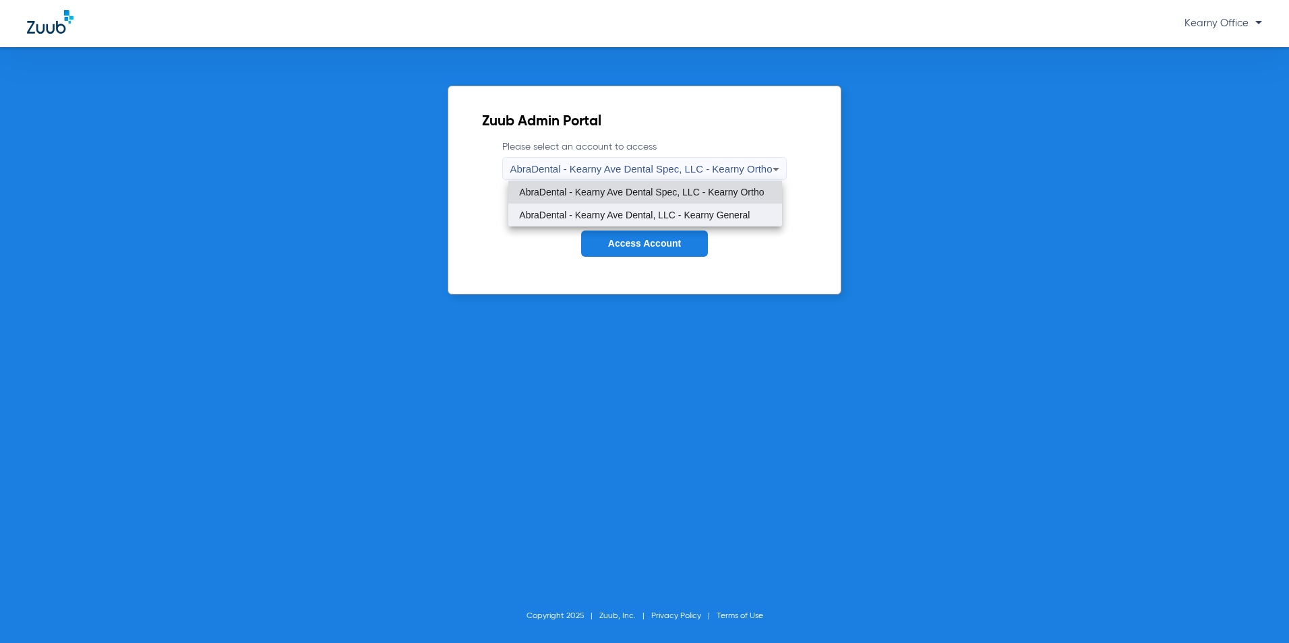
click at [719, 215] on span "AbraDental - Kearny Ave Dental, LLC - Kearny General" at bounding box center [634, 214] width 231 height 9
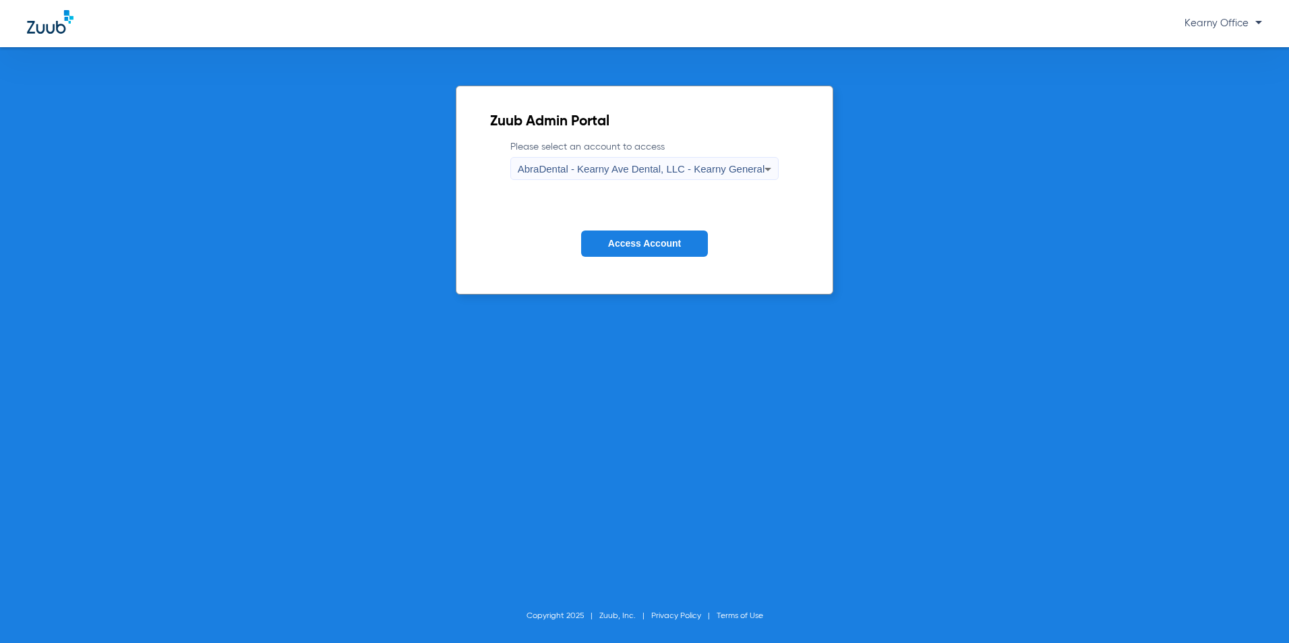
drag, startPoint x: 612, startPoint y: 243, endPoint x: 495, endPoint y: 229, distance: 117.5
click at [605, 243] on button "Access Account" at bounding box center [644, 244] width 127 height 26
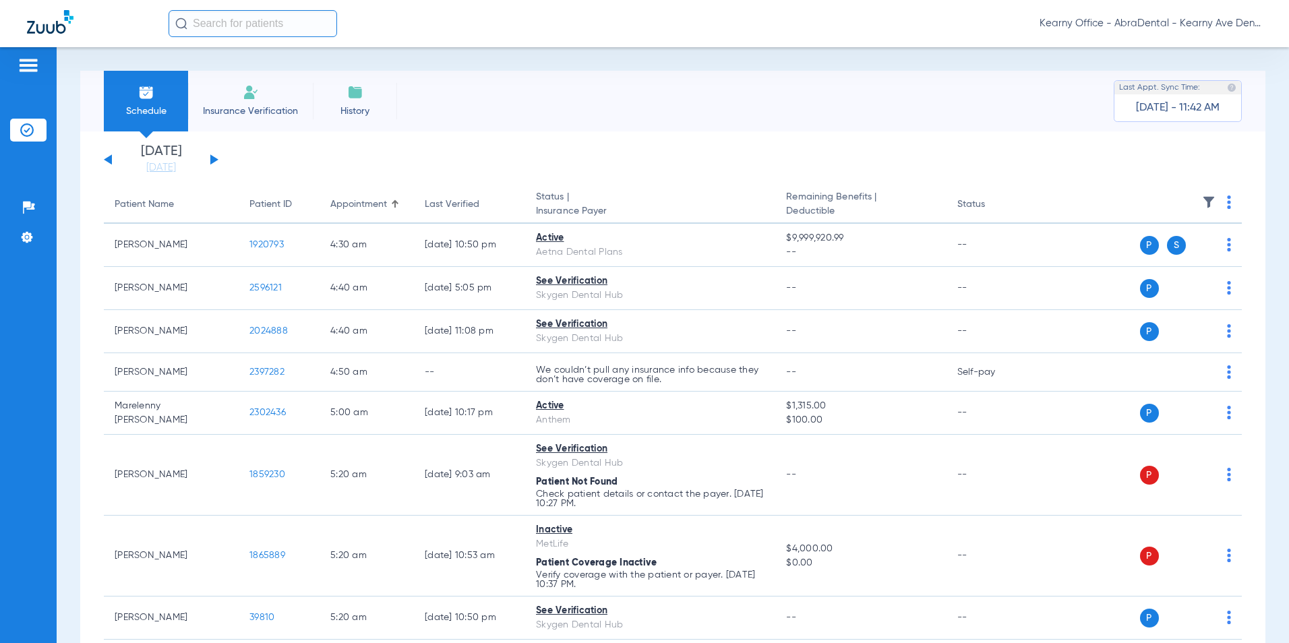
drag, startPoint x: 252, startPoint y: 100, endPoint x: 299, endPoint y: 82, distance: 49.7
click at [252, 100] on img at bounding box center [251, 92] width 16 height 16
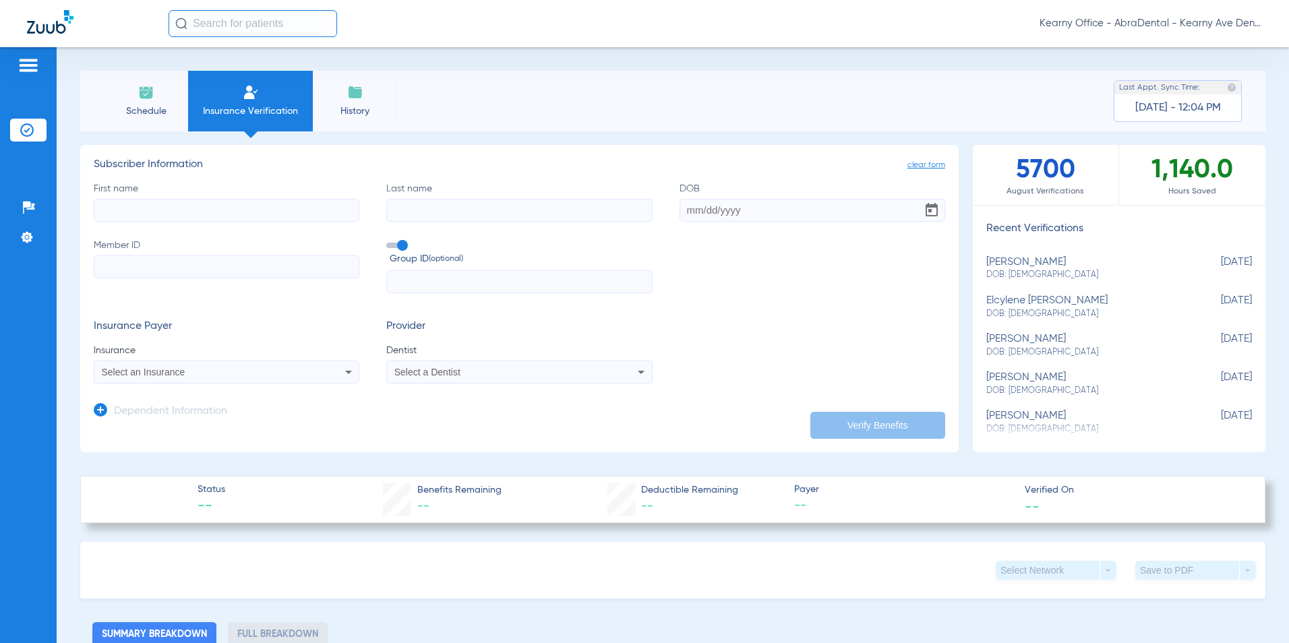
click at [123, 263] on input "Member ID" at bounding box center [227, 266] width 266 height 23
paste input "073036462821-01"
type input "073036462821"
click at [272, 210] on input "First name" at bounding box center [227, 210] width 266 height 23
paste input "GRACE"
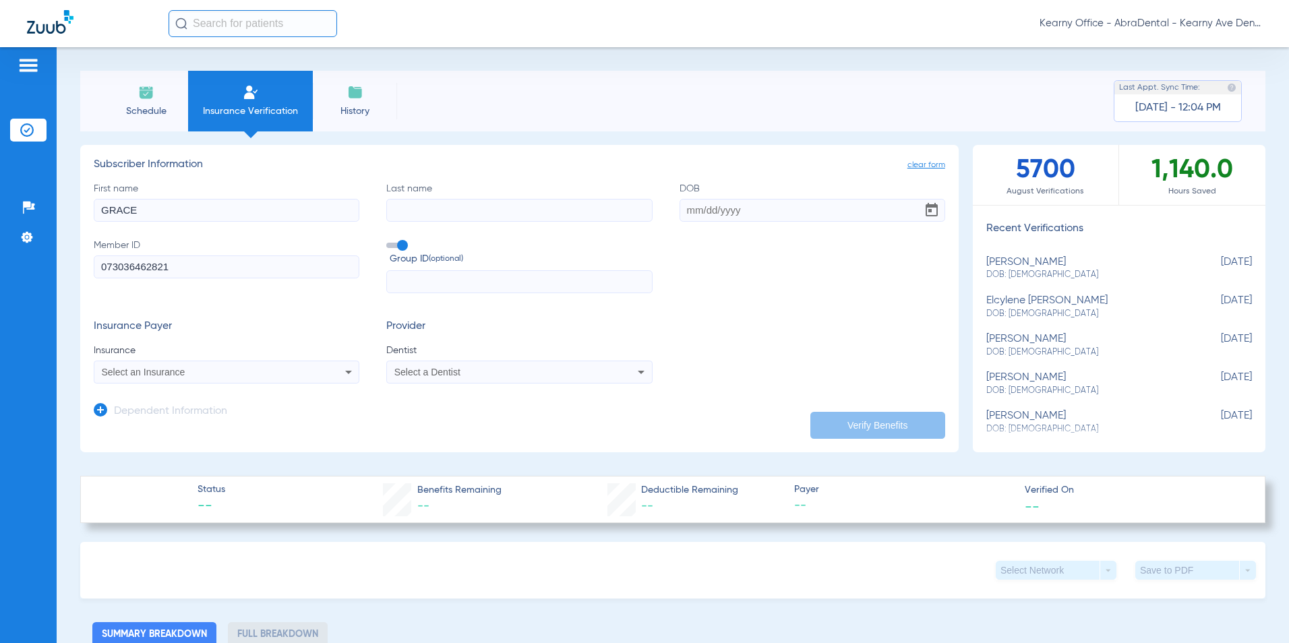
type input "GRACE"
click at [438, 196] on label "Last name" at bounding box center [519, 202] width 266 height 40
click at [438, 199] on input "Last name" at bounding box center [519, 210] width 266 height 23
click at [450, 213] on input "Last name" at bounding box center [519, 210] width 266 height 23
paste input "DOS SANTOS"
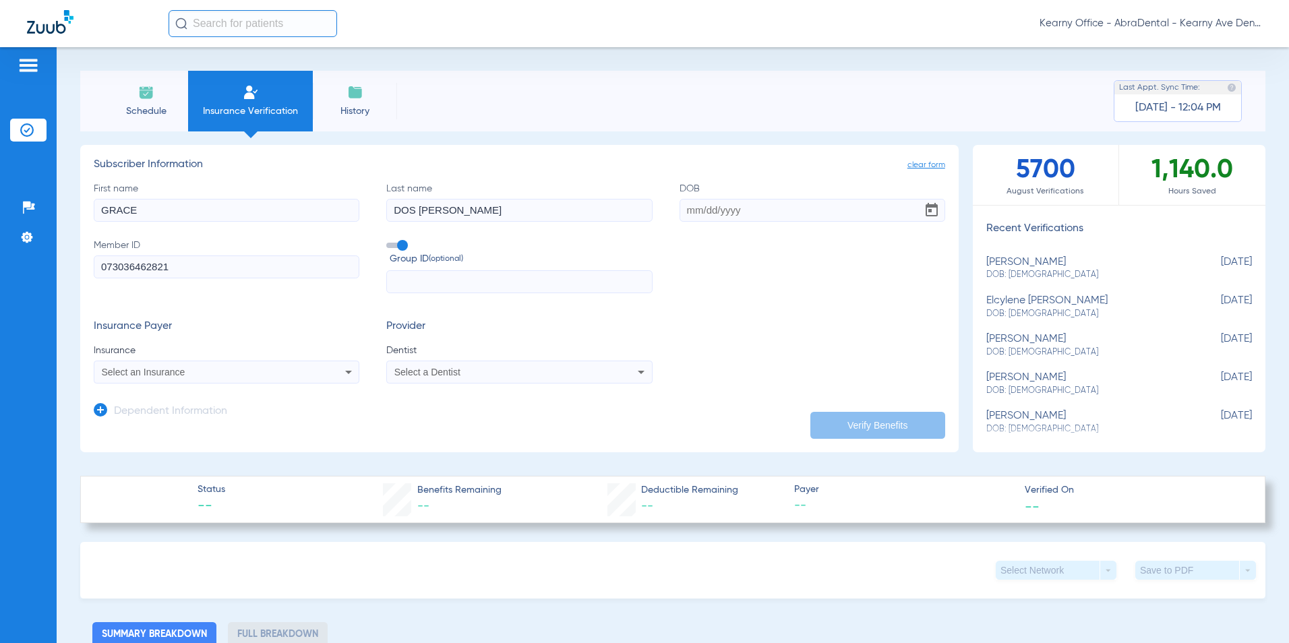
type input "DOS SANTOS"
click at [801, 216] on input "DOB" at bounding box center [812, 210] width 266 height 23
paste input "04/07/2011"
type input "04/07/2011"
click at [210, 377] on div "Select an Insurance" at bounding box center [226, 372] width 264 height 16
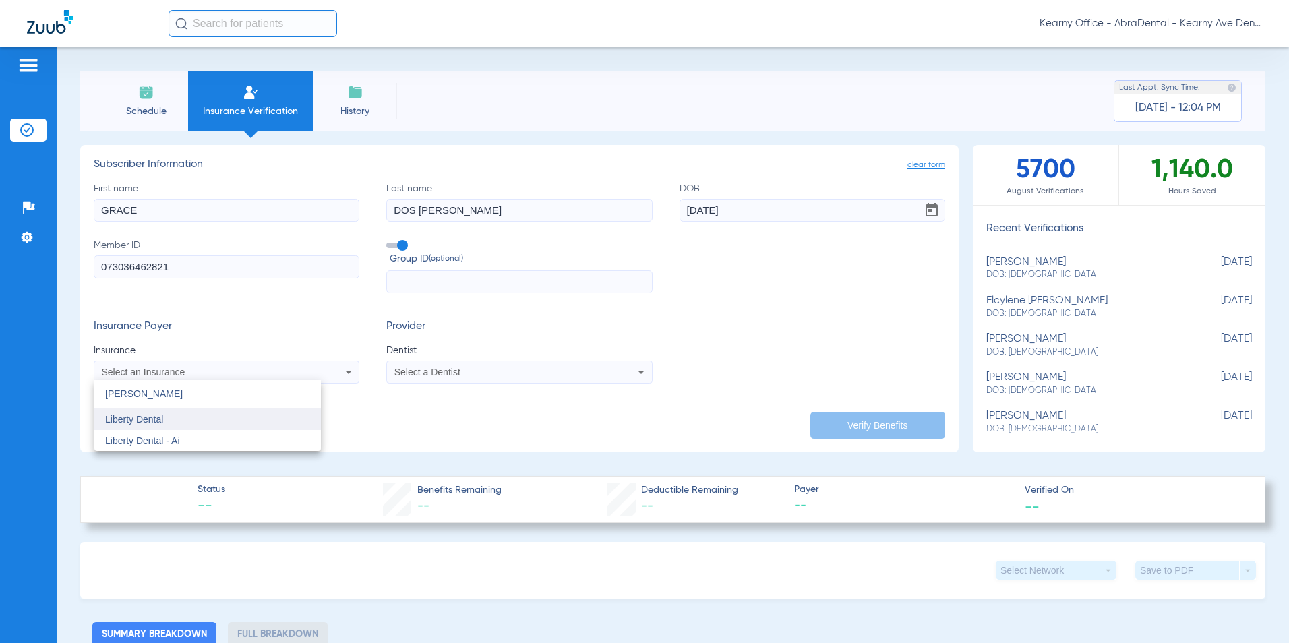
type input "LIBERT"
click at [153, 419] on span "Liberty Dental" at bounding box center [134, 419] width 58 height 11
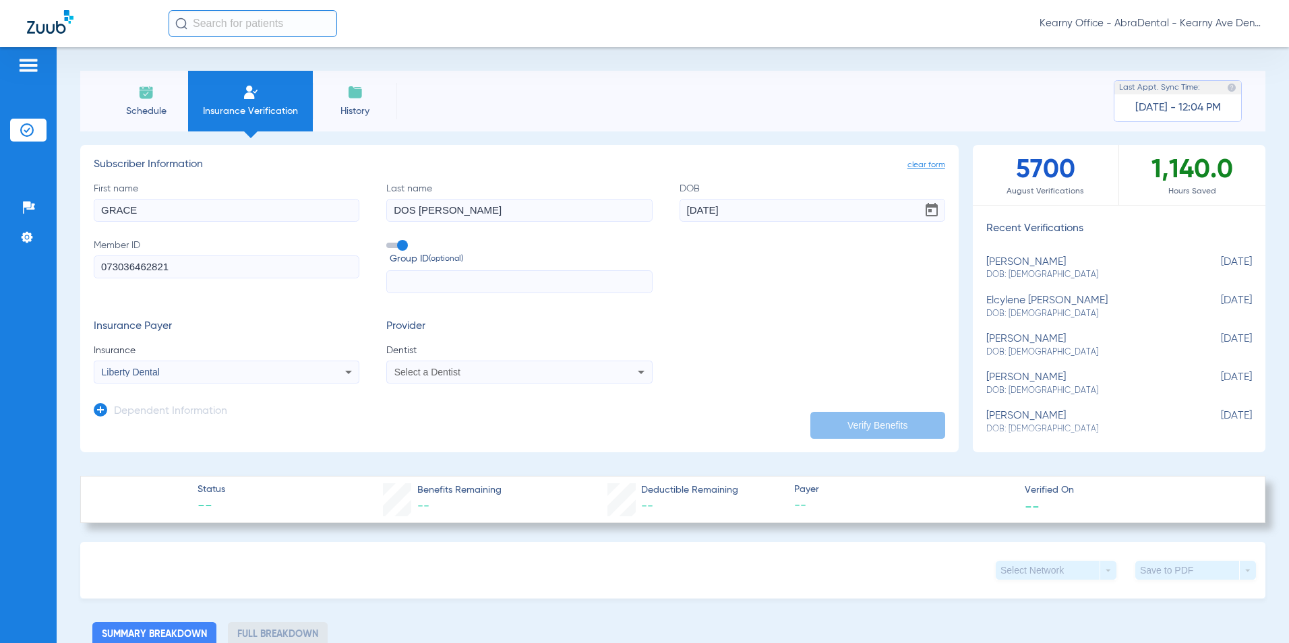
click at [399, 367] on span "Select a Dentist" at bounding box center [427, 372] width 66 height 11
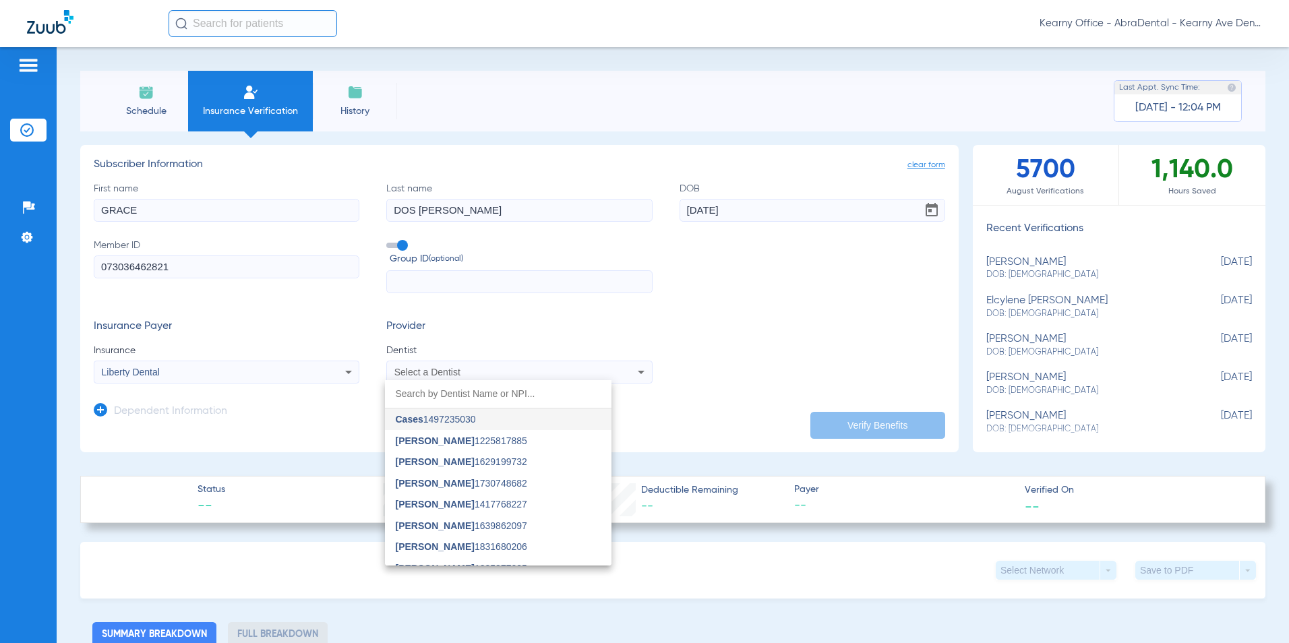
type input "G"
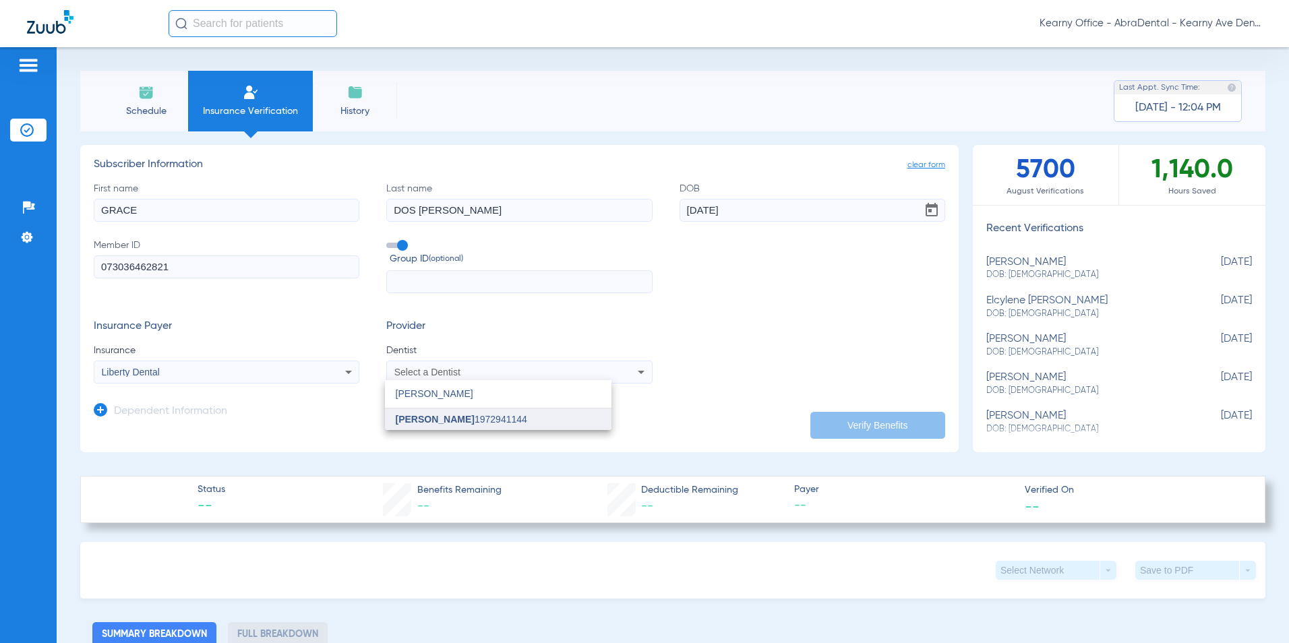
type input "DOUGLAS"
click at [399, 418] on span "[PERSON_NAME]" at bounding box center [435, 419] width 79 height 11
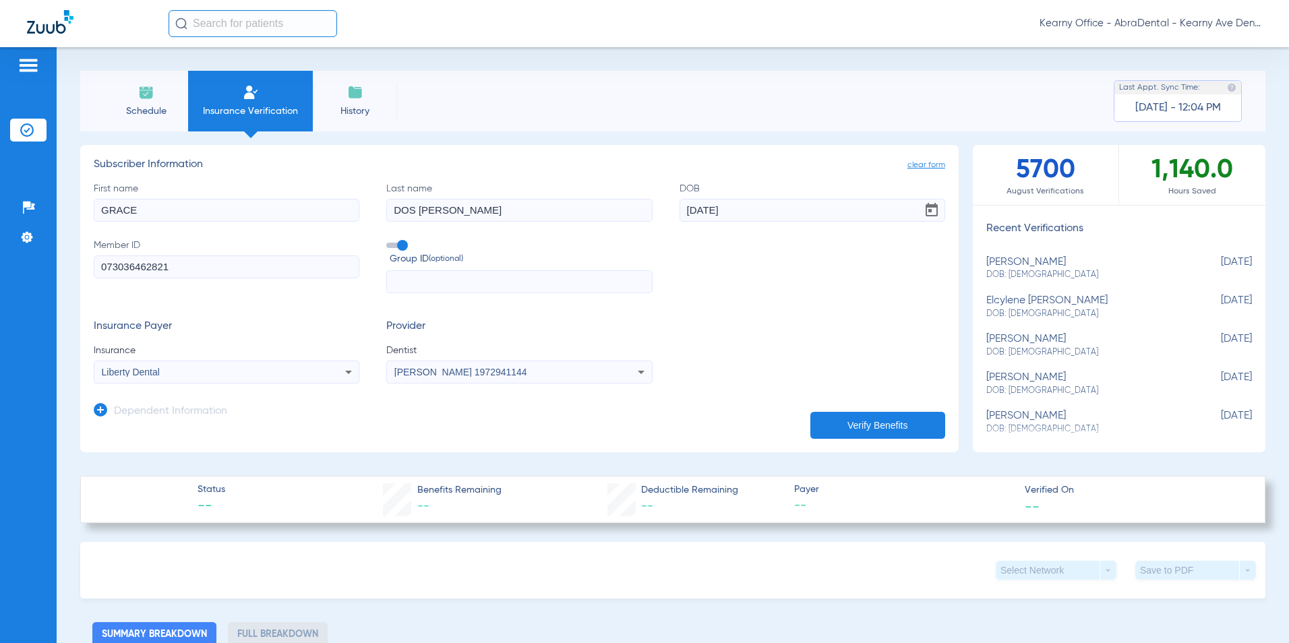
click at [847, 421] on button "Verify Benefits" at bounding box center [877, 425] width 135 height 27
type input "GRACE"
type input "DOS SANTOS"
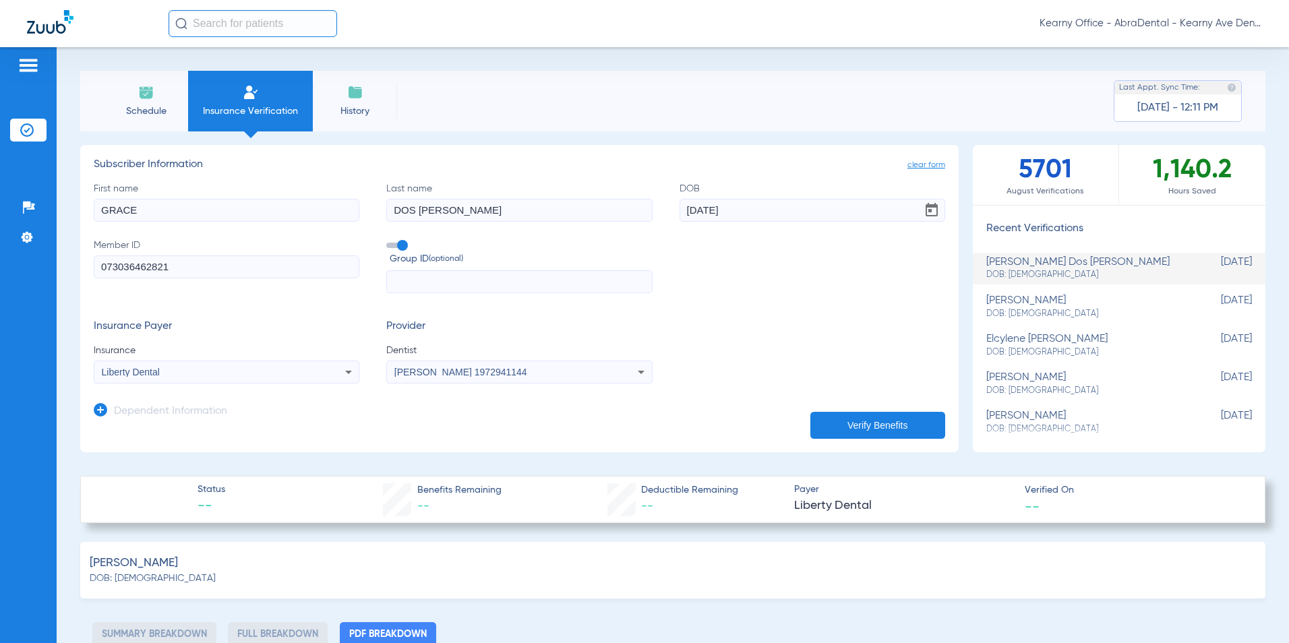
type input "0"
select select "page-width"
type input "1"
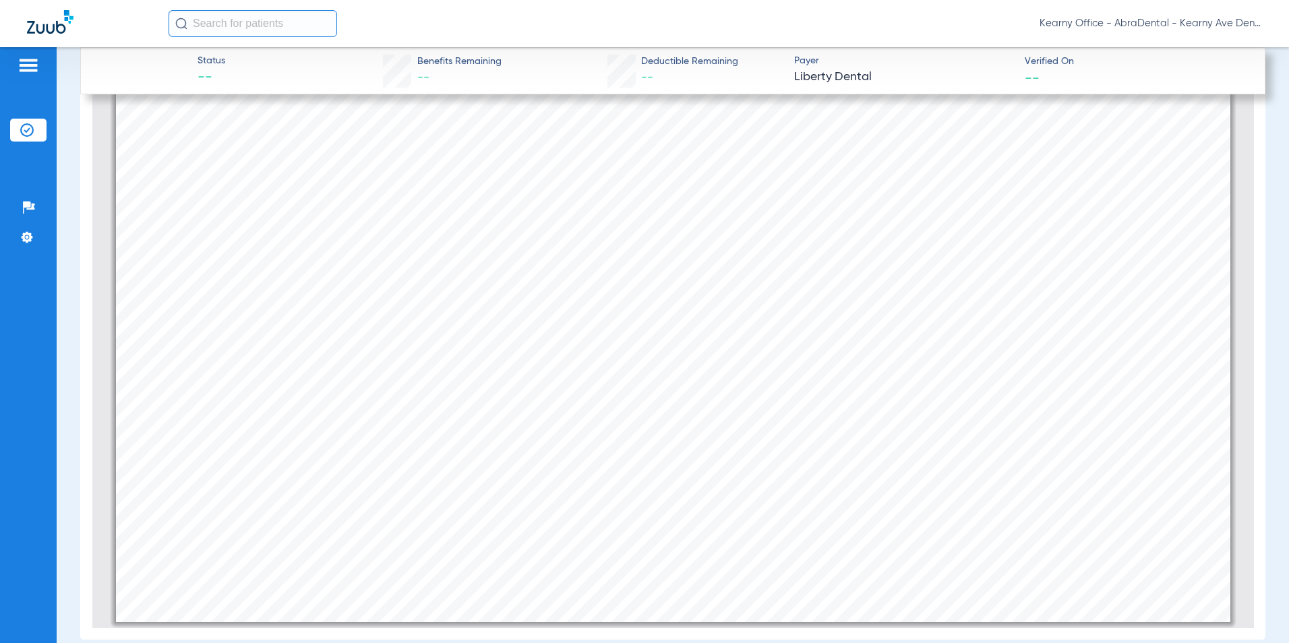
scroll to position [706, 0]
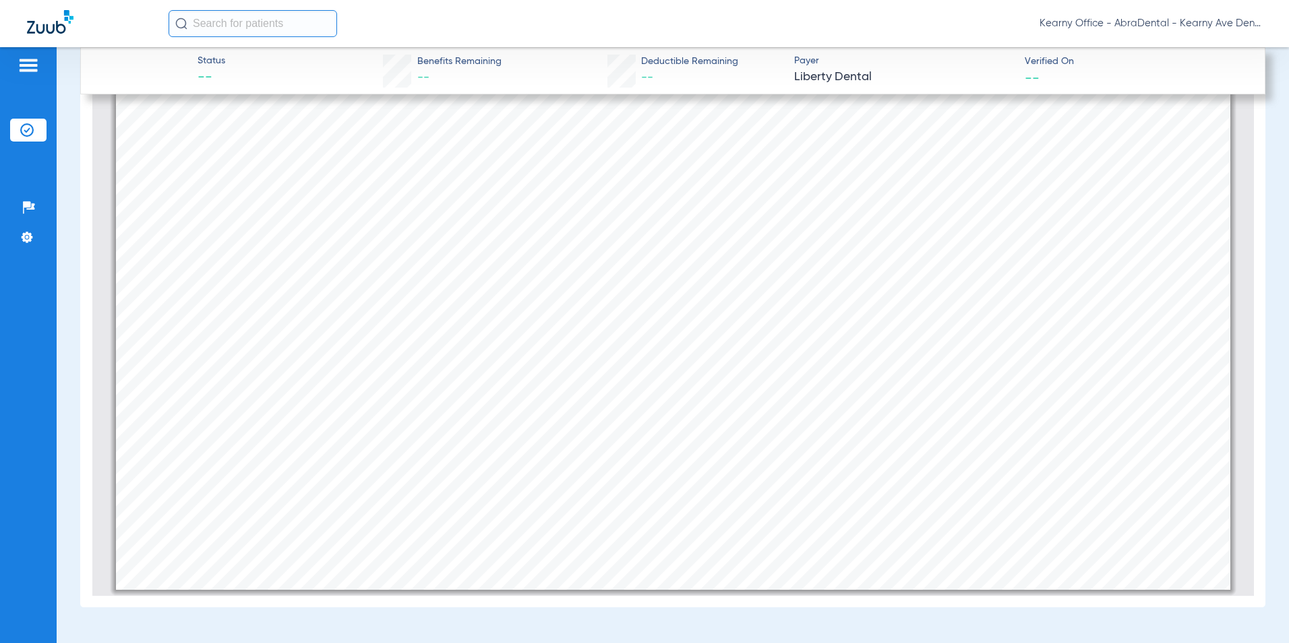
drag, startPoint x: 1071, startPoint y: 406, endPoint x: 1066, endPoint y: 421, distance: 15.8
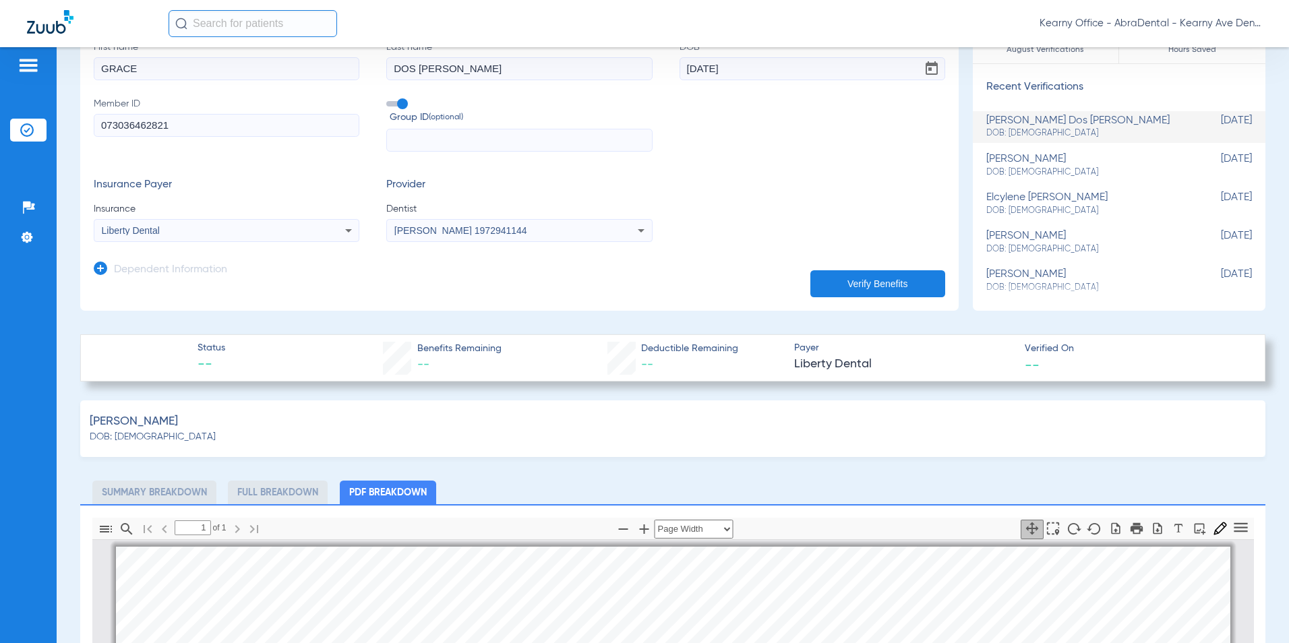
scroll to position [202, 0]
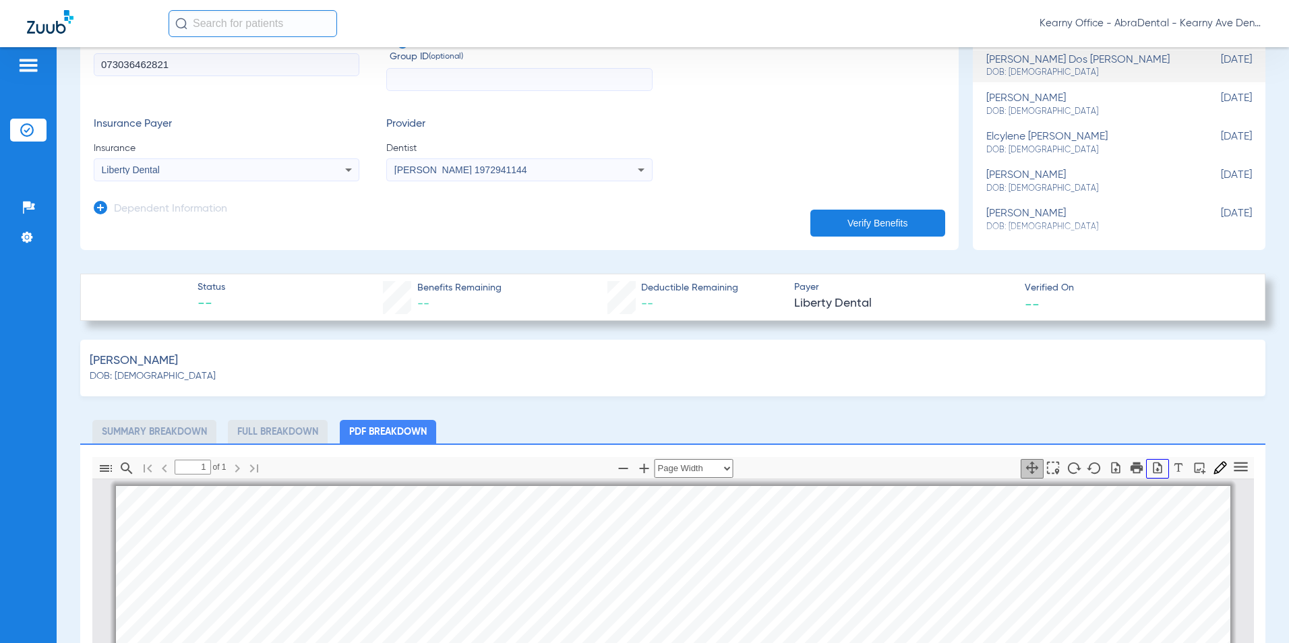
click at [1153, 463] on icon "button" at bounding box center [1157, 467] width 9 height 11
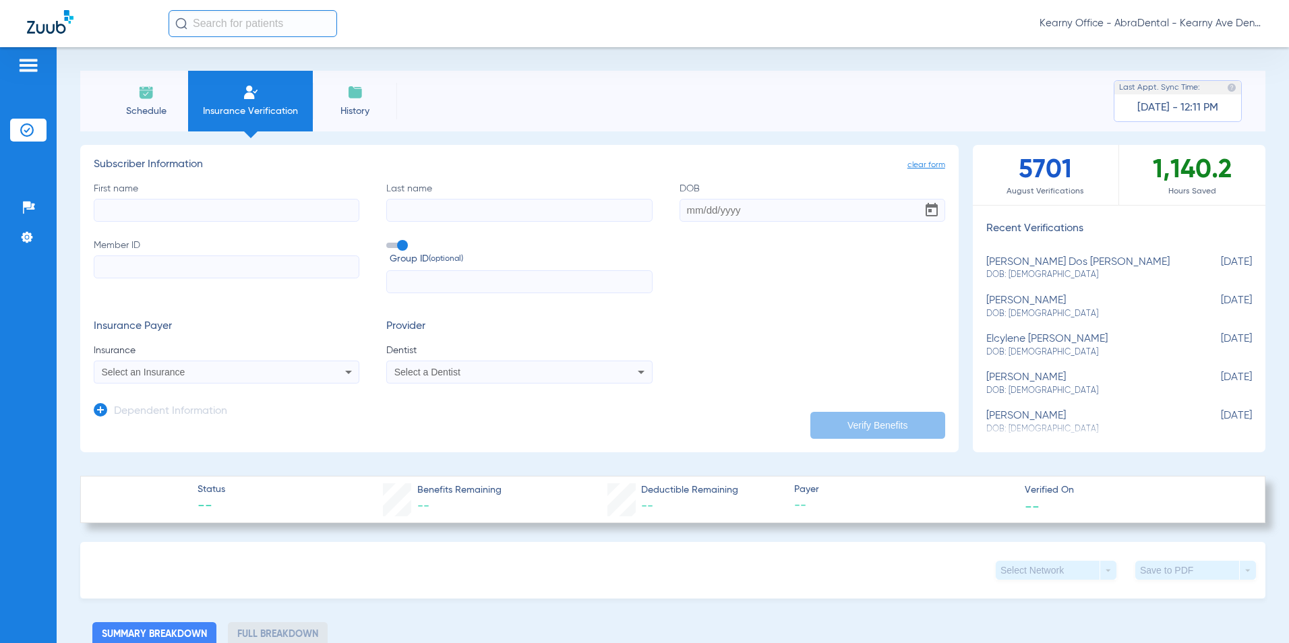
click at [139, 266] on input "Member ID" at bounding box center [227, 266] width 266 height 23
paste input "UAD392161"
type input "UAD392161"
click at [440, 281] on input "text" at bounding box center [519, 281] width 266 height 23
paste input "G-00079514"
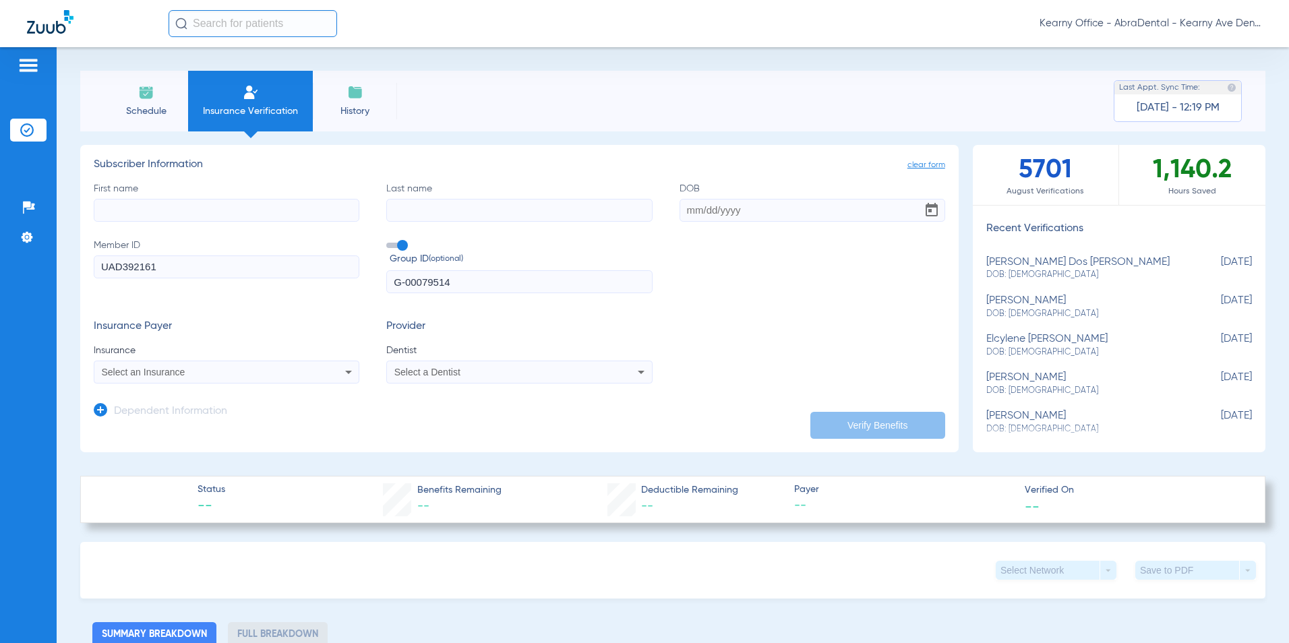
type input "G-00079514"
click at [189, 203] on input "First name" at bounding box center [227, 210] width 266 height 23
type input "[PERSON_NAME]"
click at [778, 226] on div "First name [PERSON_NAME] Last name [PERSON_NAME] DOB Member ID UAD392161 Group …" at bounding box center [519, 238] width 851 height 112
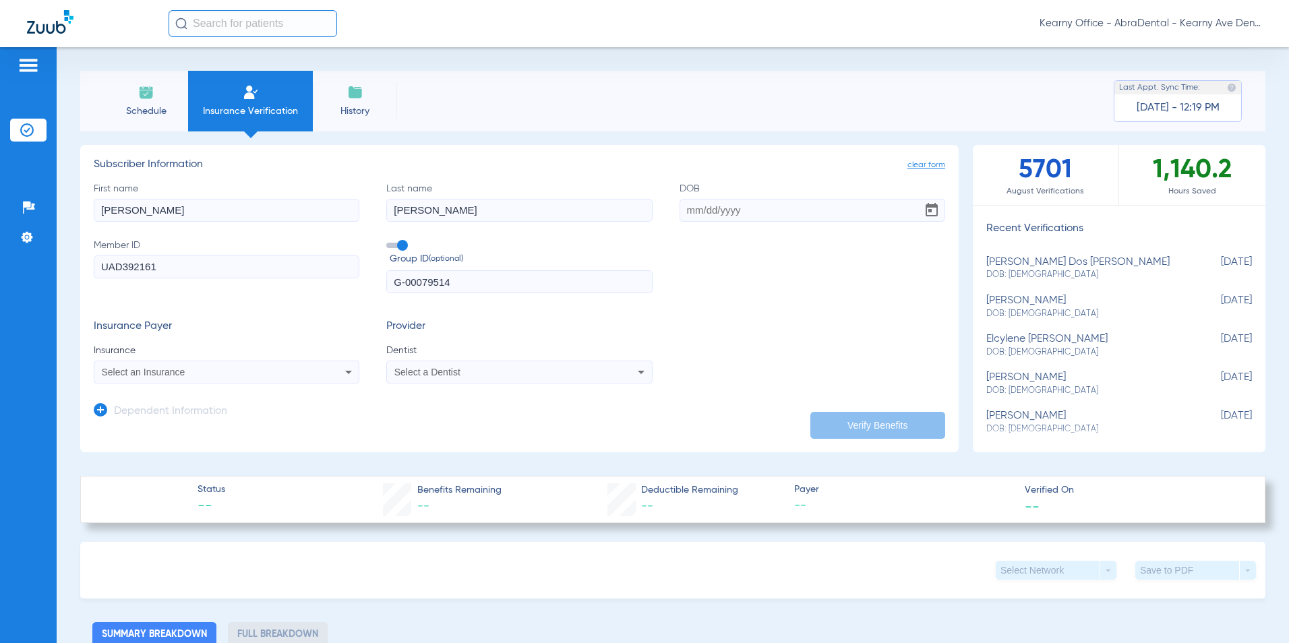
click at [762, 214] on input "DOB" at bounding box center [812, 210] width 266 height 23
type input "[DATE]"
click at [127, 375] on span "Select an Insurance" at bounding box center [144, 372] width 84 height 11
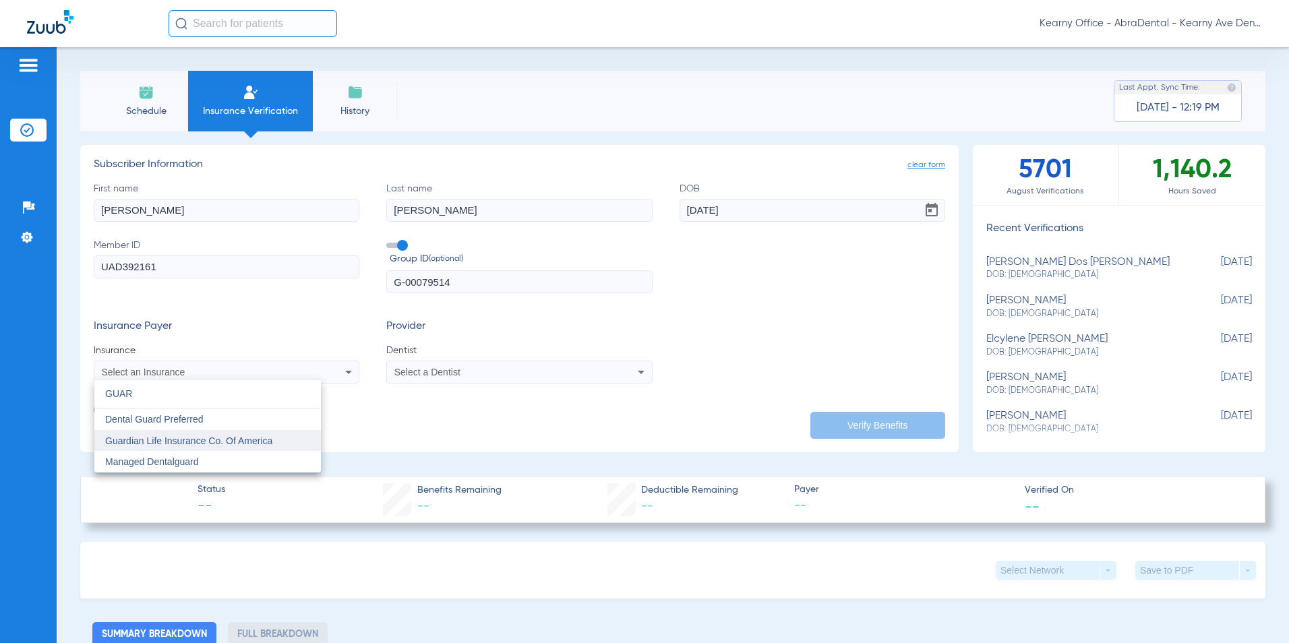
type input "GUAR"
click at [153, 437] on span "Guardian Life Insurance Co. Of America" at bounding box center [188, 440] width 167 height 11
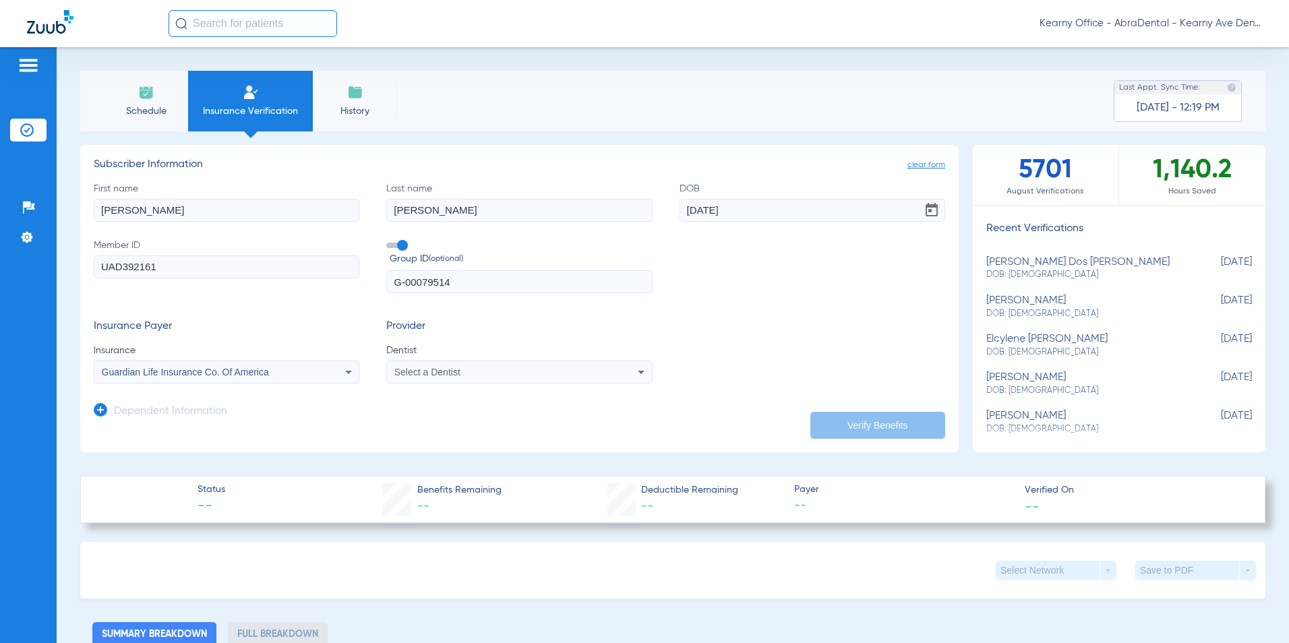
click at [419, 374] on span "Select a Dentist" at bounding box center [427, 372] width 66 height 11
type input "PRASA"
click at [429, 424] on span "[PERSON_NAME]" at bounding box center [435, 419] width 79 height 11
click at [900, 427] on button "Verify Benefits" at bounding box center [877, 425] width 135 height 27
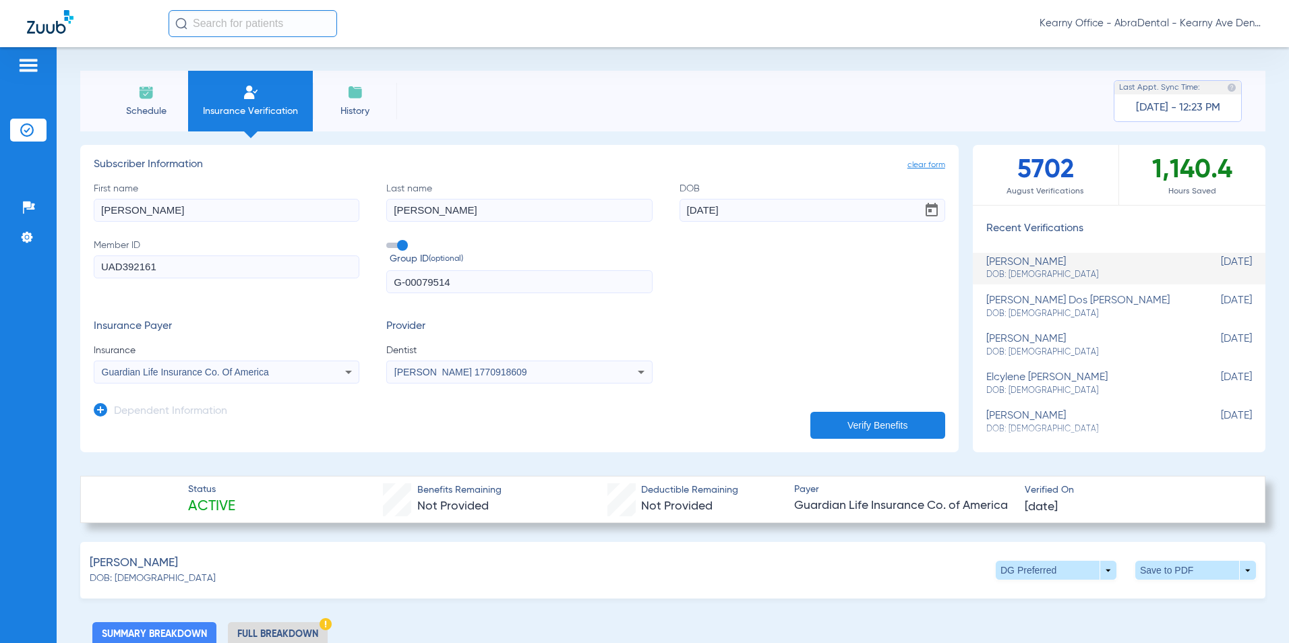
scroll to position [202, 0]
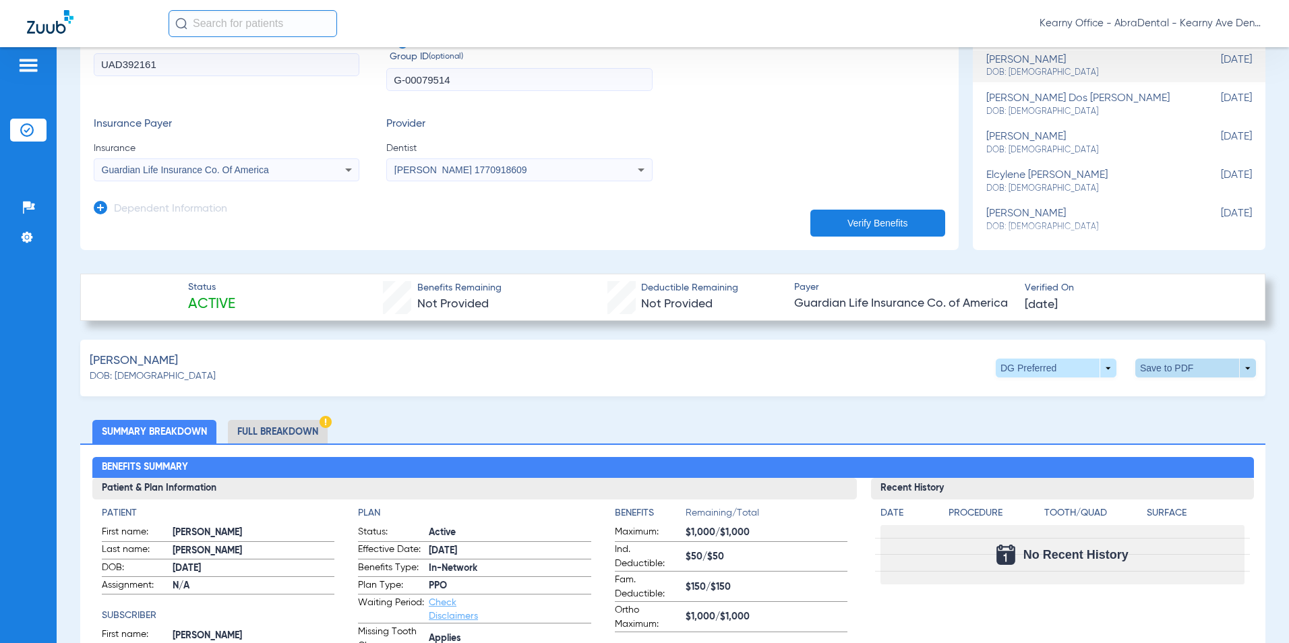
click at [1180, 368] on span at bounding box center [1196, 368] width 32 height 32
click at [1088, 396] on span "Save to PDF" at bounding box center [1084, 393] width 53 height 9
click at [265, 431] on li "Full Breakdown" at bounding box center [278, 432] width 100 height 24
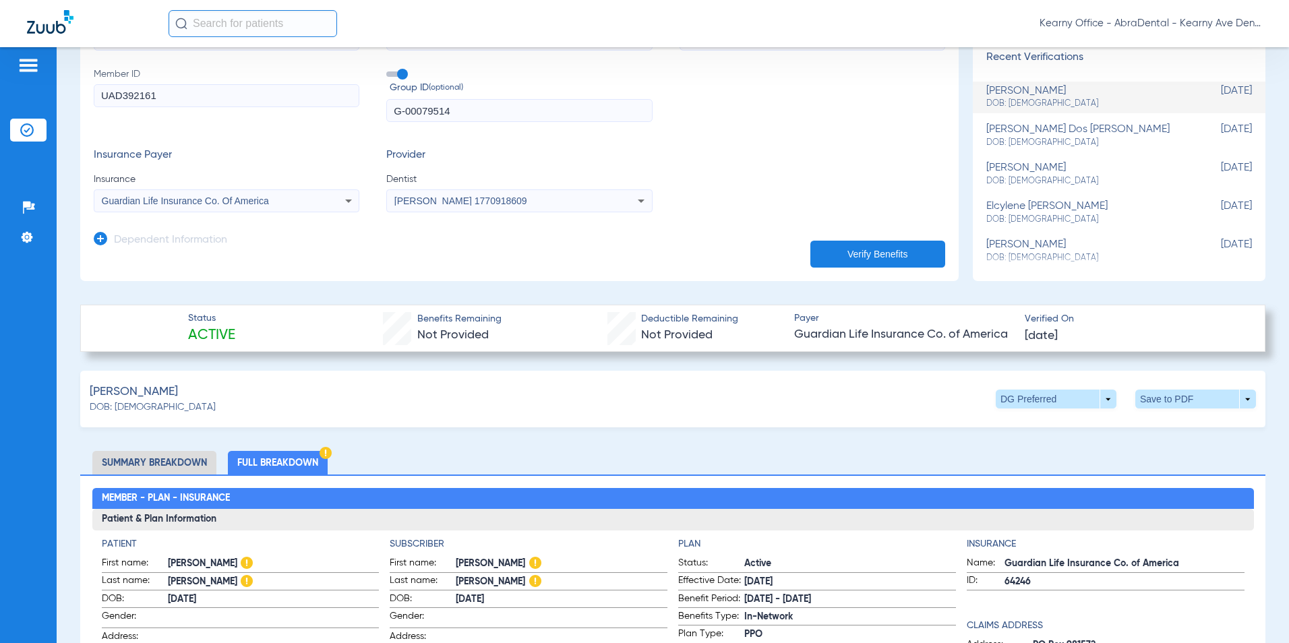
scroll to position [270, 0]
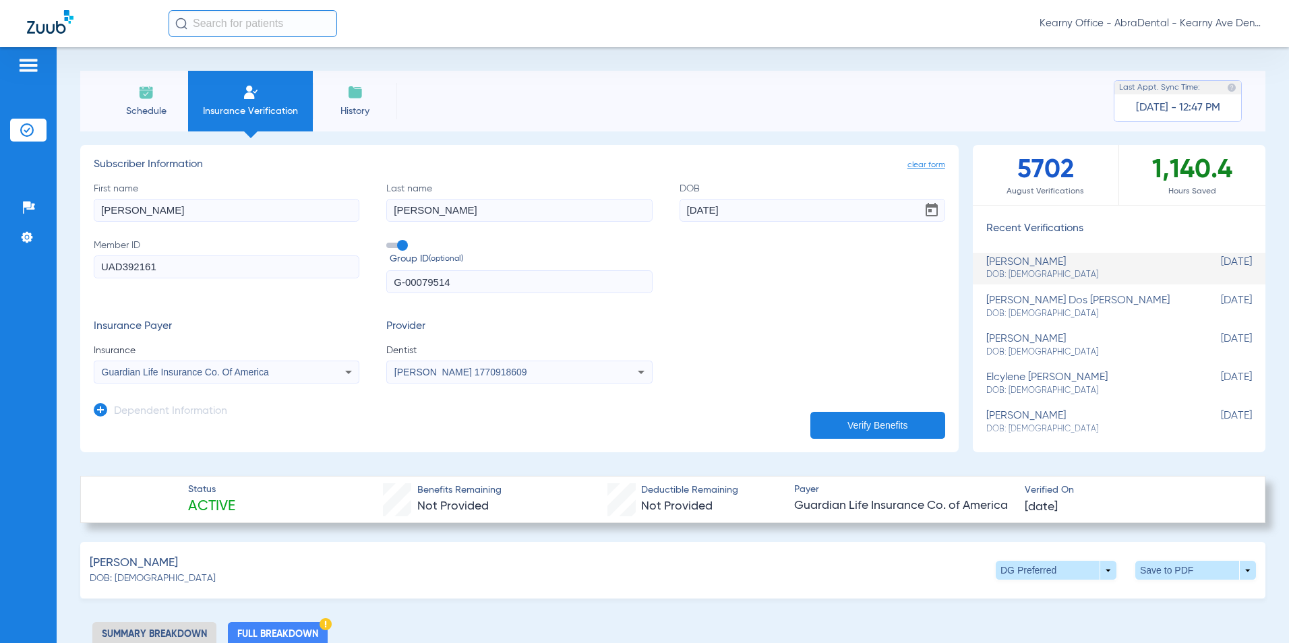
drag, startPoint x: 179, startPoint y: 269, endPoint x: 89, endPoint y: 274, distance: 89.8
click at [88, 275] on app-manual-verification-form "clear form Subscriber Information First name [PERSON_NAME] Last name [PERSON_NA…" at bounding box center [519, 298] width 878 height 307
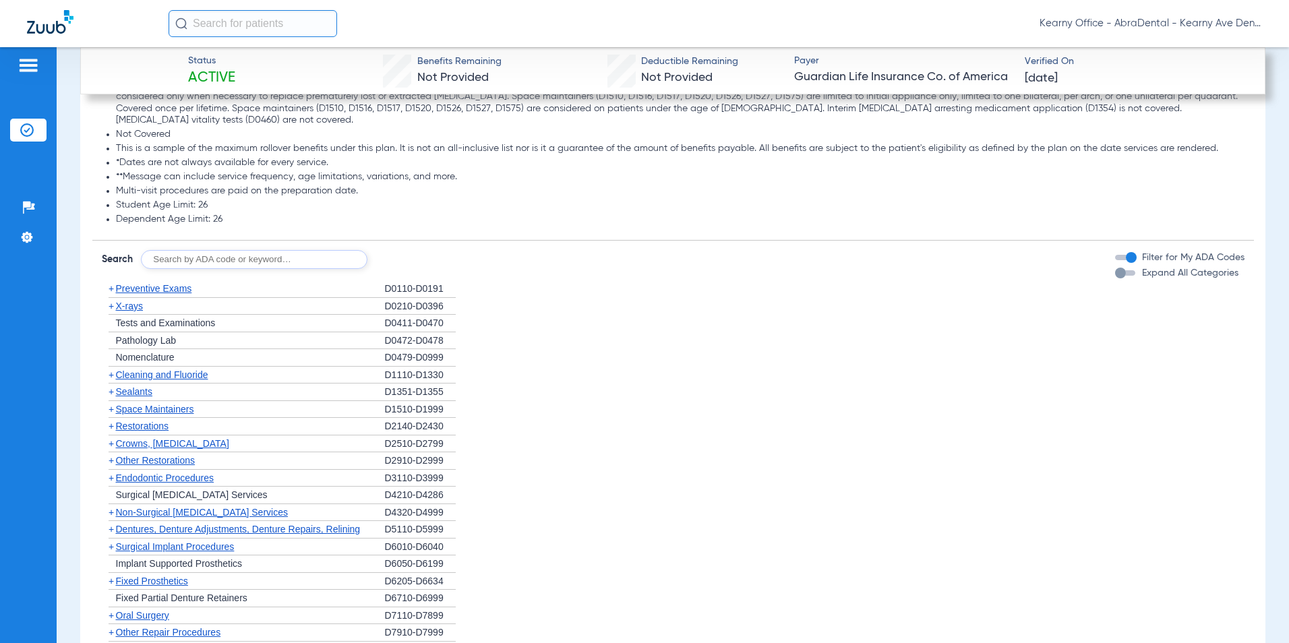
scroll to position [2089, 0]
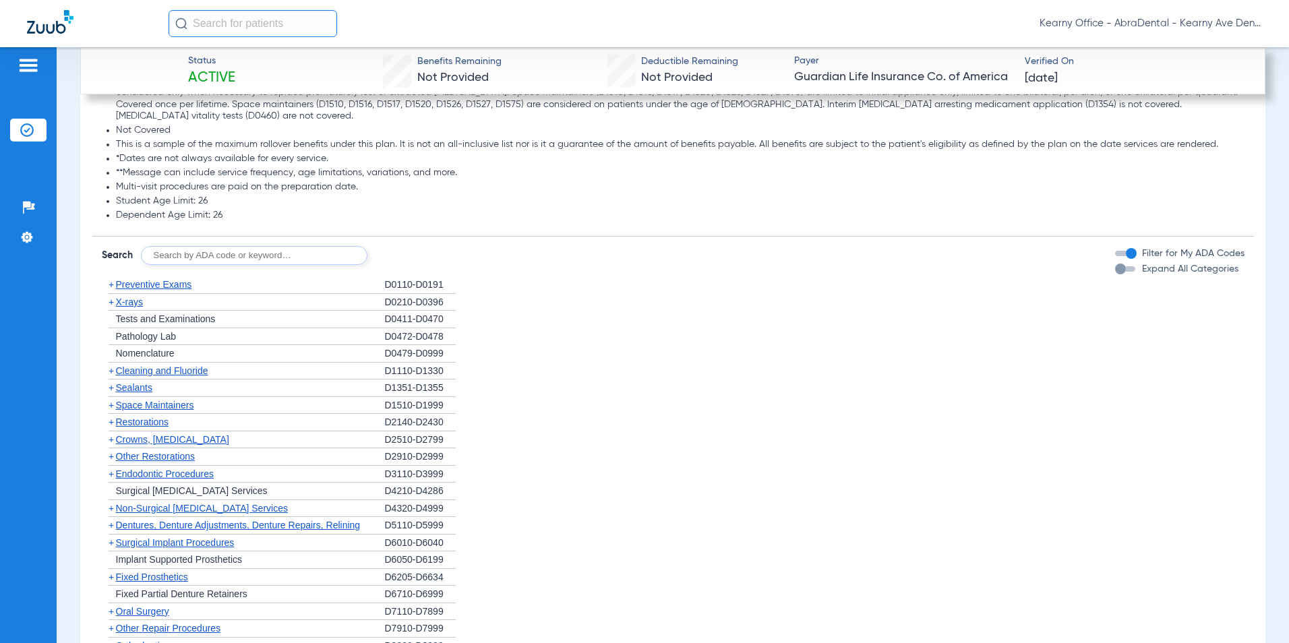
click at [153, 276] on div "+ Preventive Exams" at bounding box center [243, 285] width 283 height 18
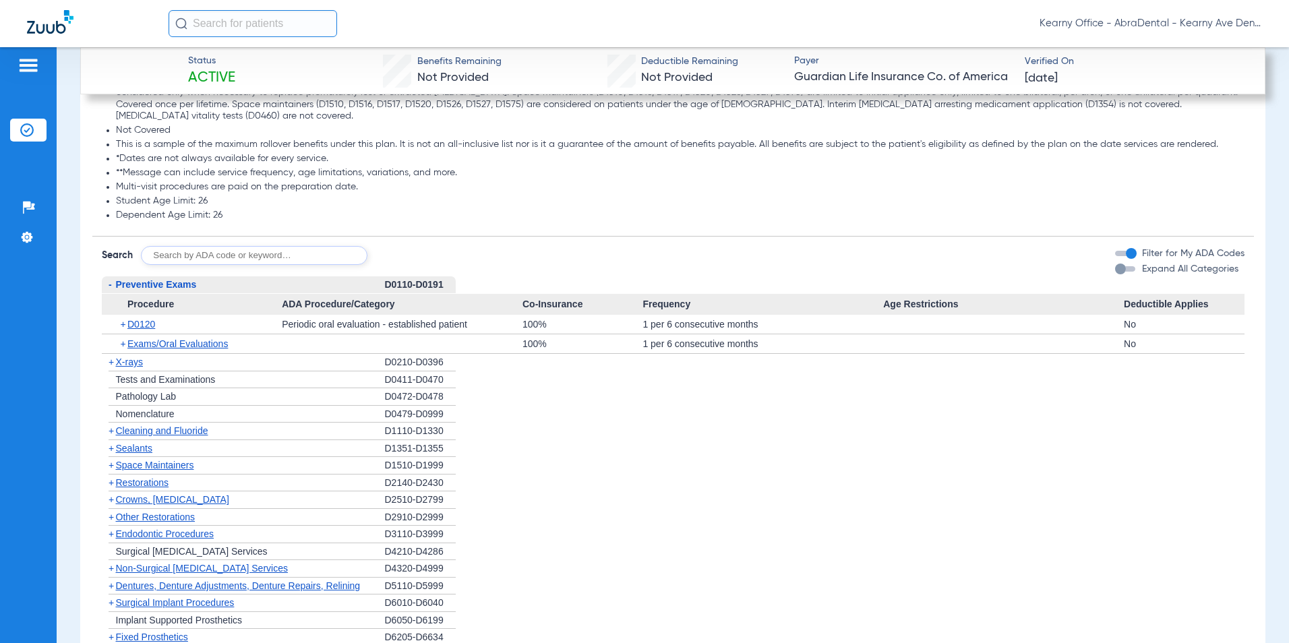
click at [144, 276] on div "- Preventive Exams" at bounding box center [243, 285] width 283 height 18
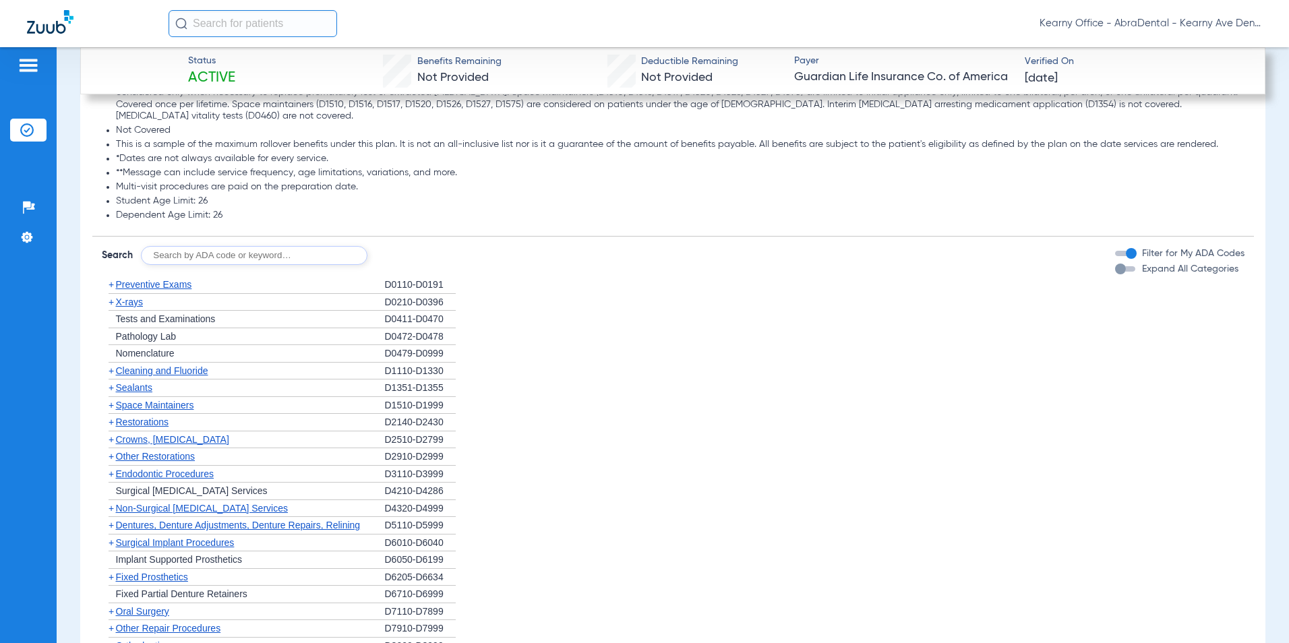
click at [130, 297] on span "X-rays" at bounding box center [129, 302] width 27 height 11
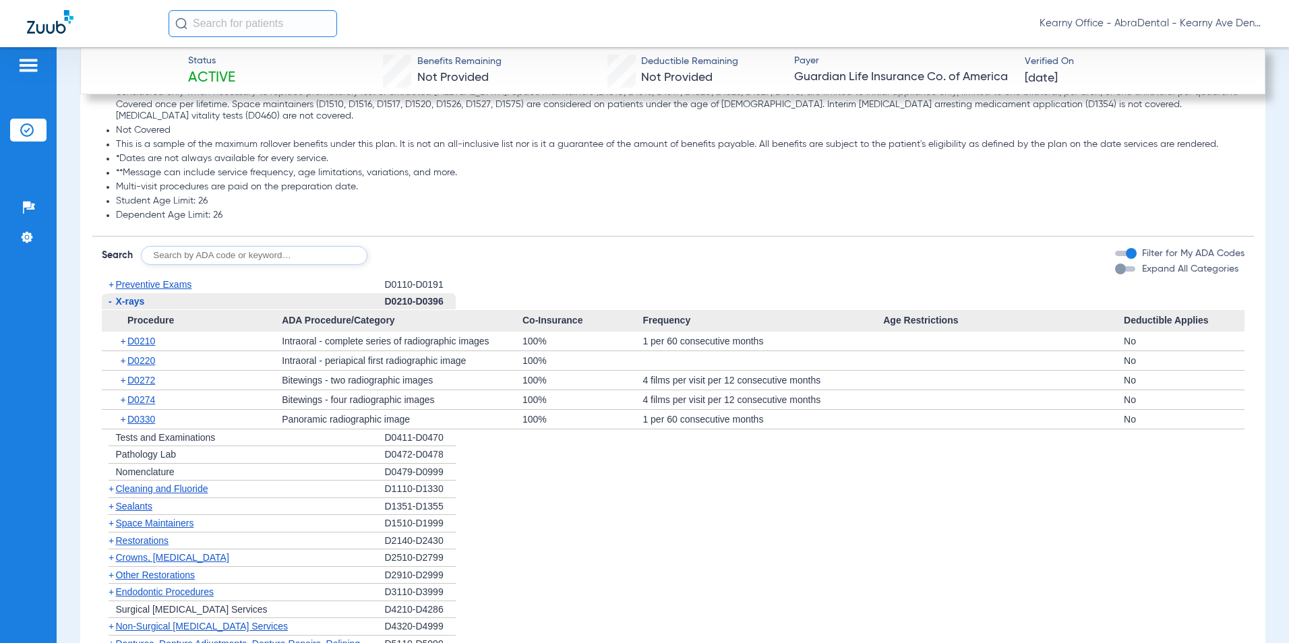
click at [129, 296] on span "X-rays" at bounding box center [130, 301] width 29 height 11
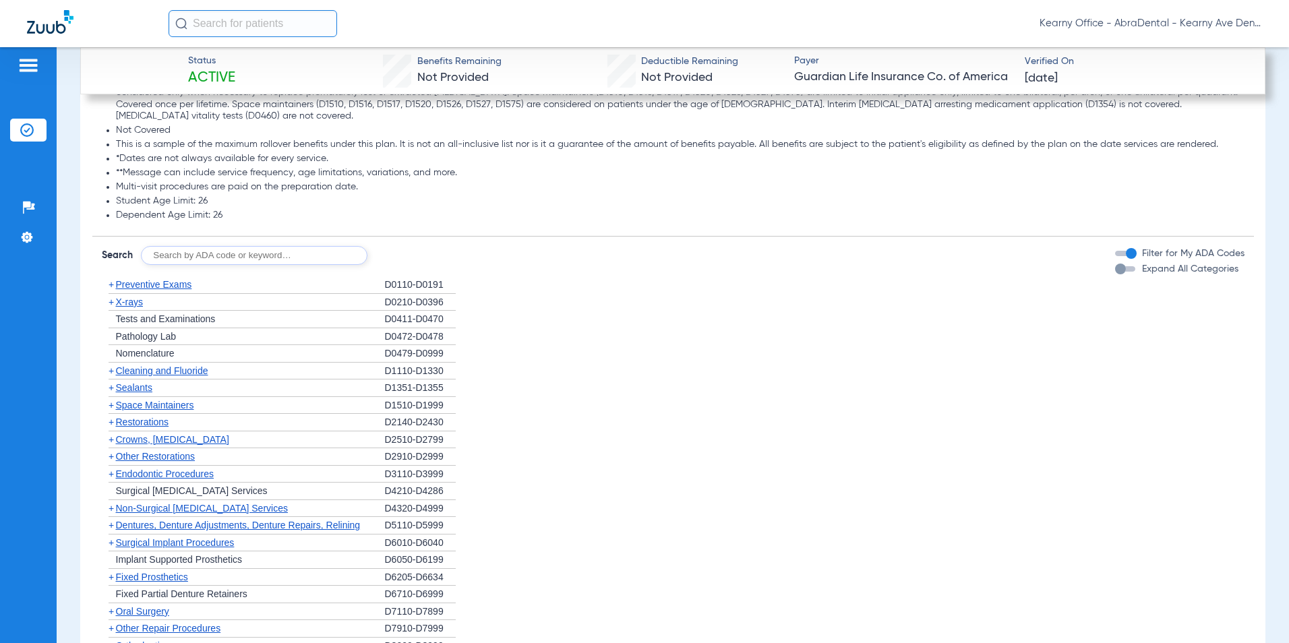
click at [141, 365] on span "Cleaning and Fluoride" at bounding box center [162, 370] width 92 height 11
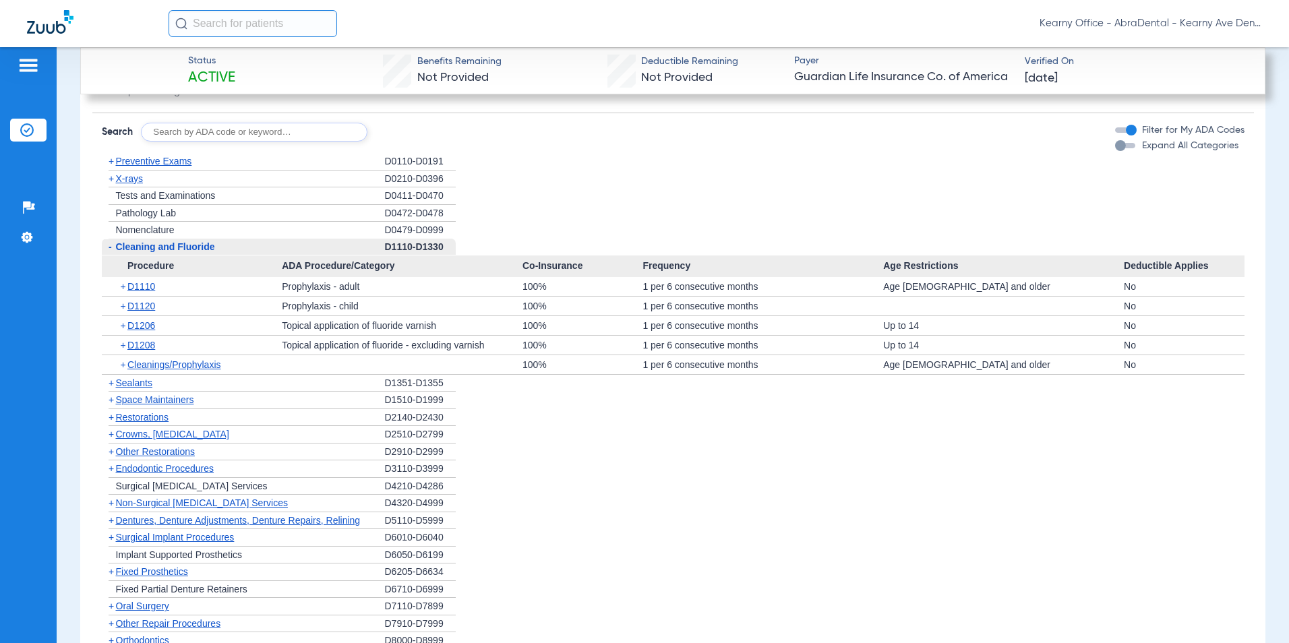
scroll to position [2224, 0]
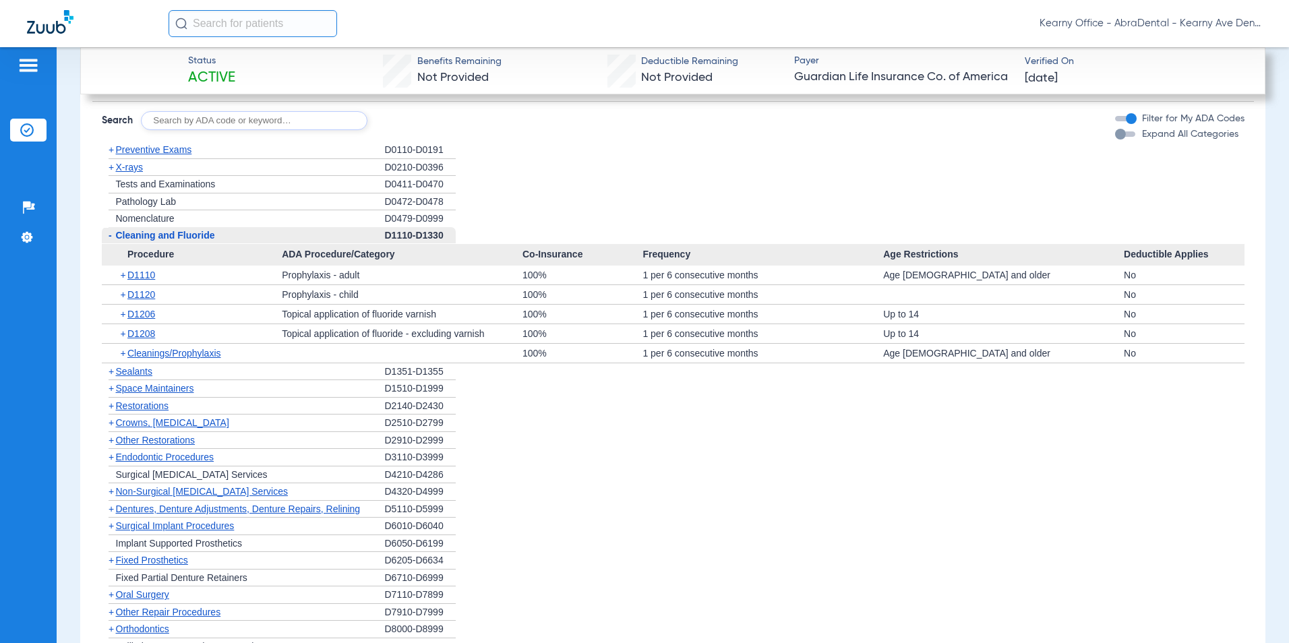
click at [127, 363] on div "+ Sealants" at bounding box center [243, 372] width 283 height 18
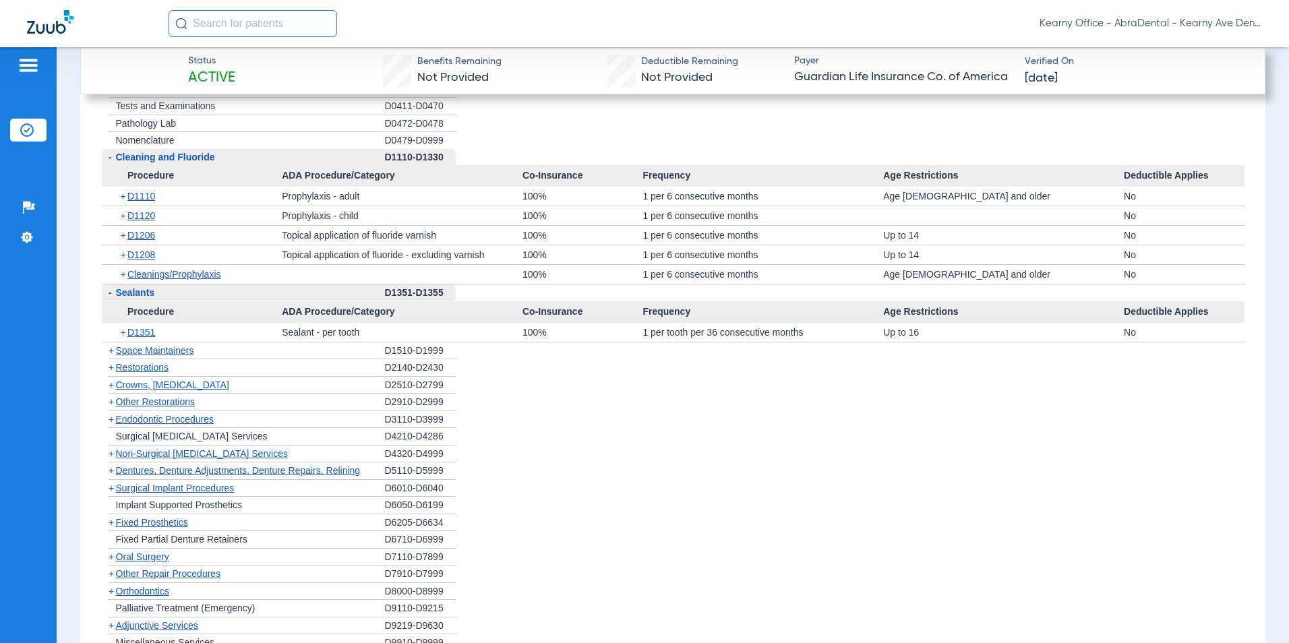
scroll to position [2426, 0]
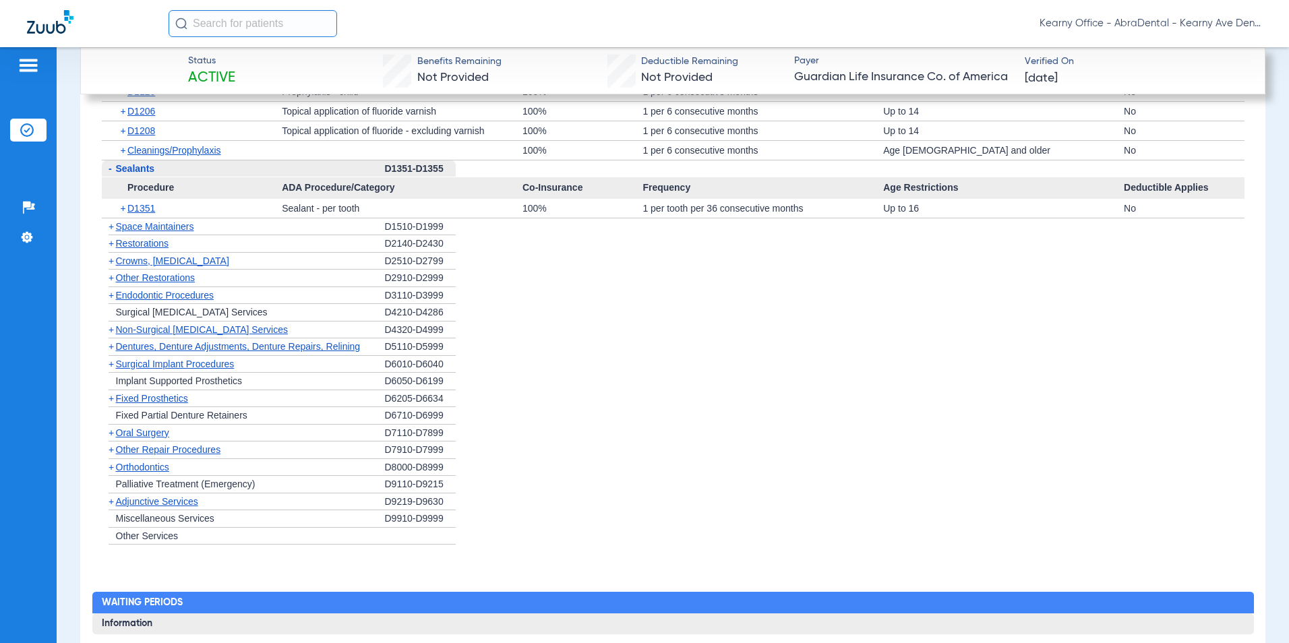
click at [1097, 407] on li "+ Fixed Partial Denture Retainers D6710-D6999" at bounding box center [673, 416] width 1142 height 18
click at [132, 255] on span "Crowns, [MEDICAL_DATA]" at bounding box center [172, 260] width 113 height 11
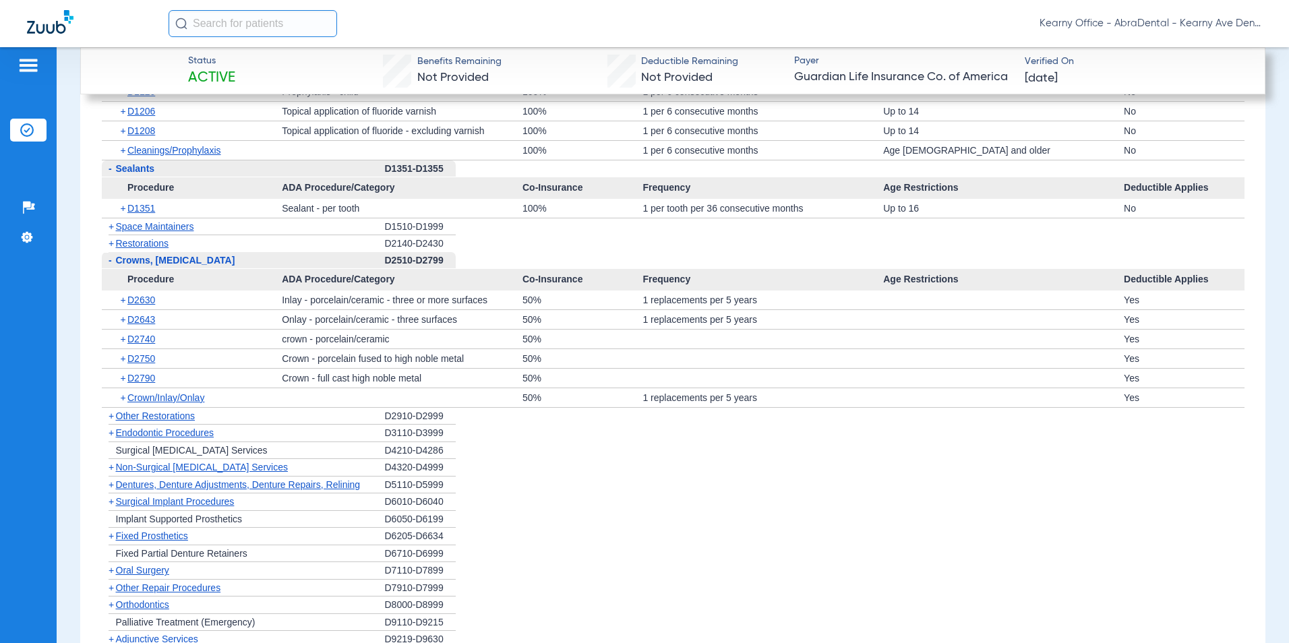
click at [123, 252] on div "- Crowns, [MEDICAL_DATA]" at bounding box center [243, 261] width 283 height 18
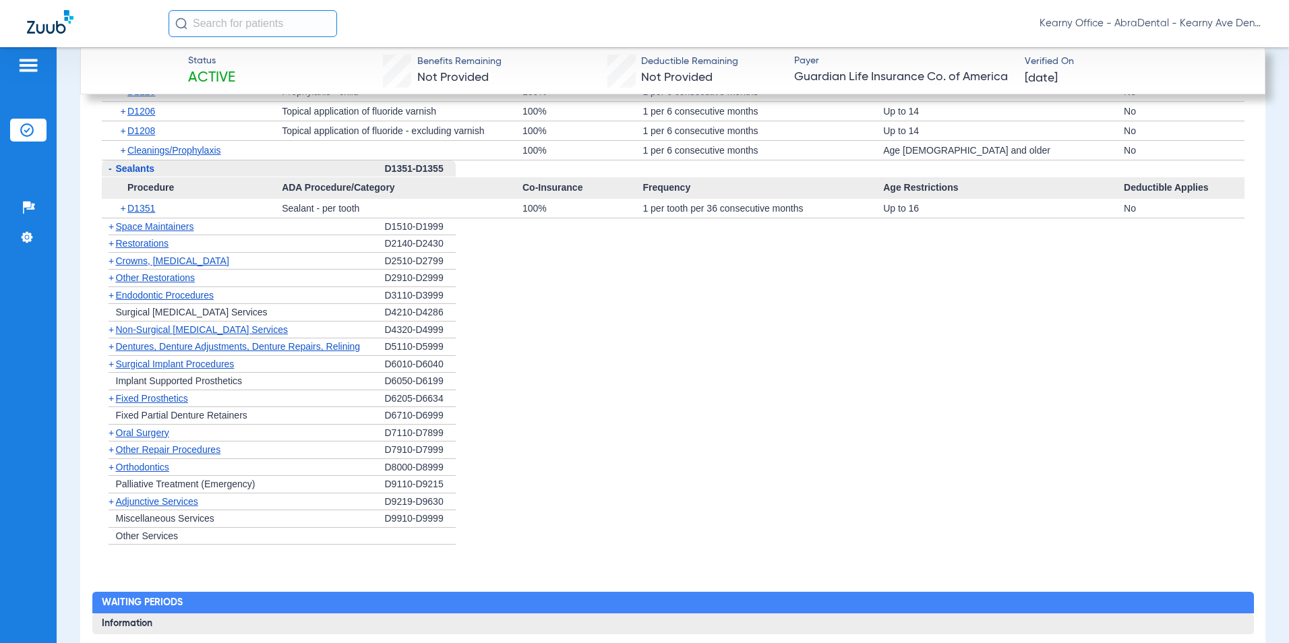
click at [171, 324] on span "Non-Surgical [MEDICAL_DATA] Services" at bounding box center [202, 329] width 172 height 11
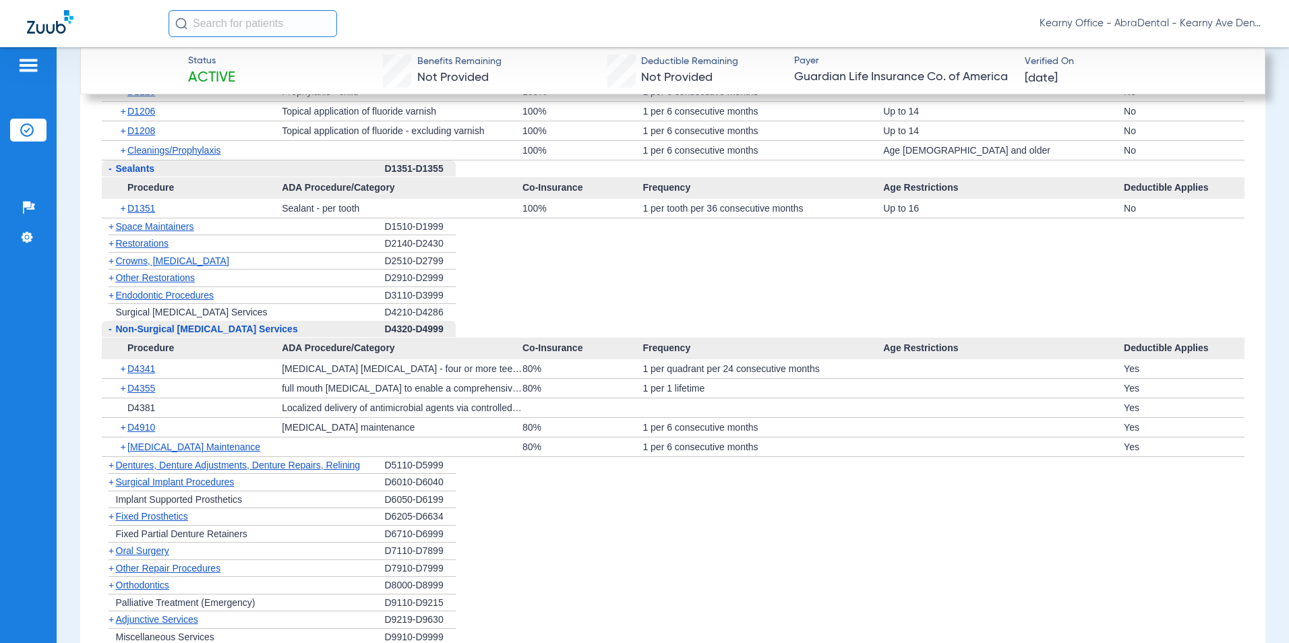
click at [177, 460] on span "Dentures, Denture Adjustments, Denture Repairs, Relining" at bounding box center [238, 465] width 245 height 11
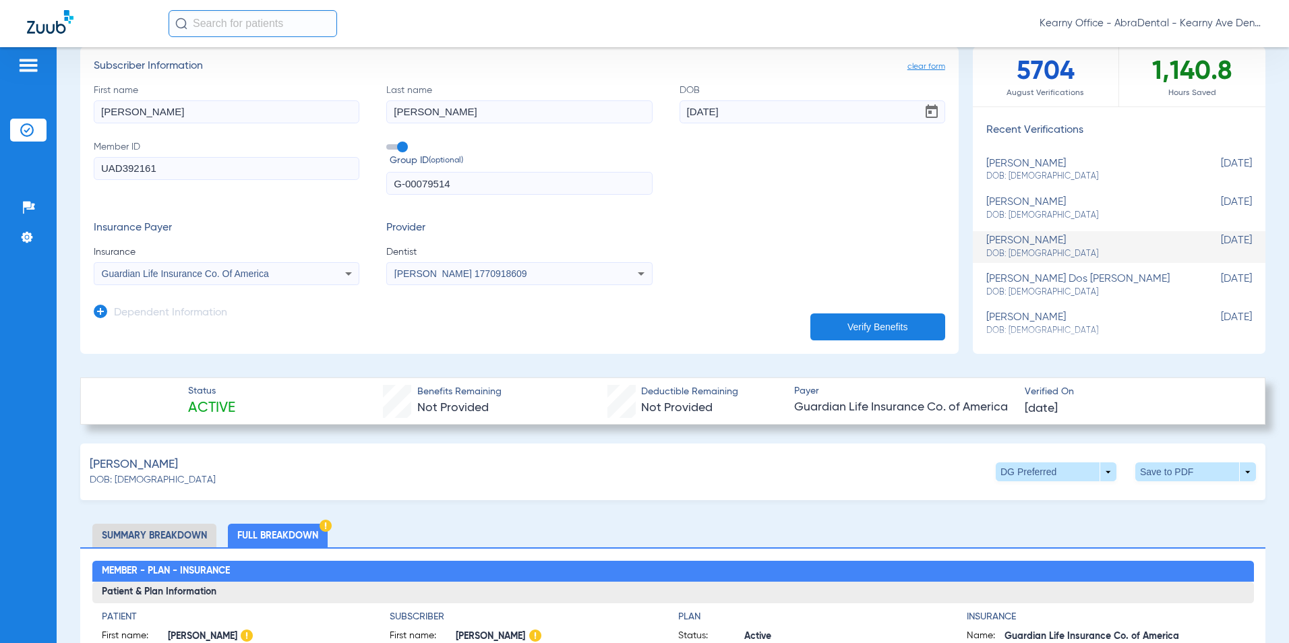
scroll to position [0, 0]
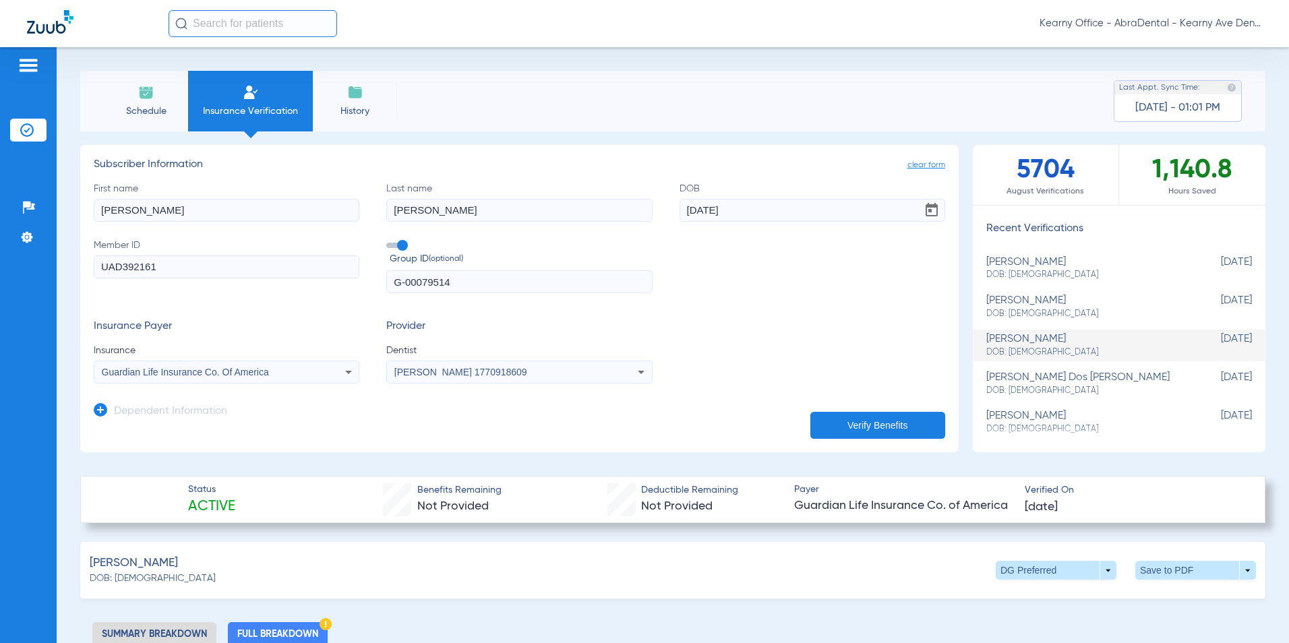
drag, startPoint x: 120, startPoint y: 272, endPoint x: 5, endPoint y: 283, distance: 115.2
click at [5, 283] on div "Patients Insurance Verification Setup Help Center Settings Schedule Insurance V…" at bounding box center [644, 368] width 1289 height 643
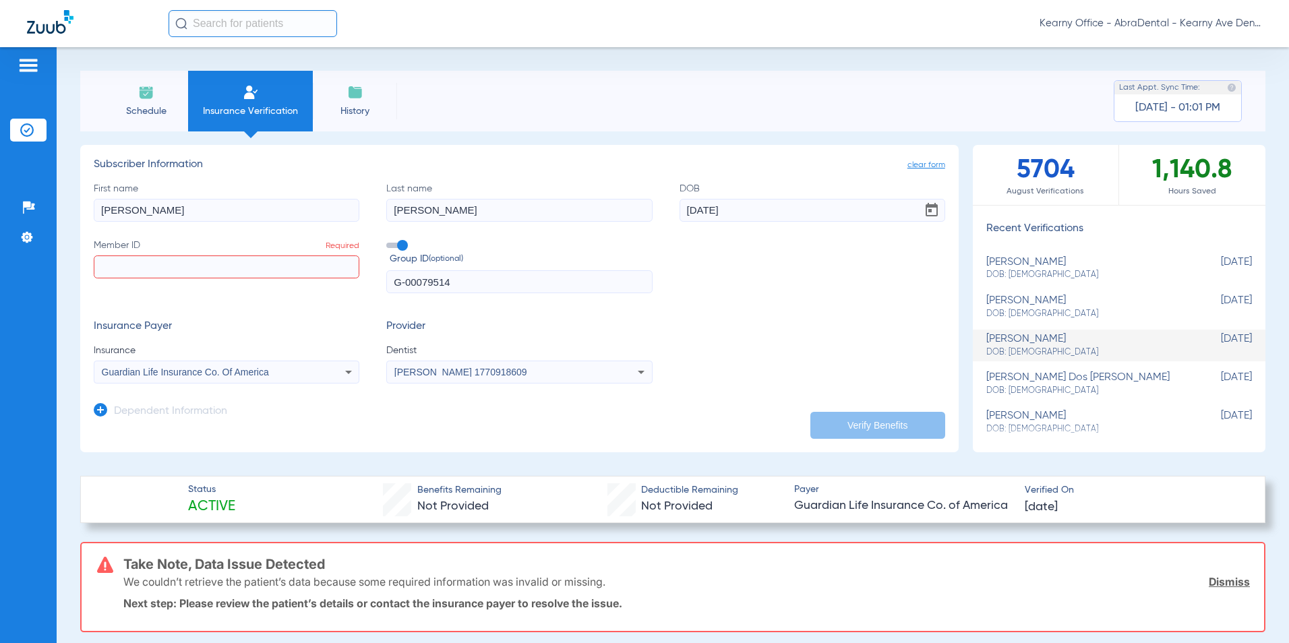
paste input "3HZN08013440"
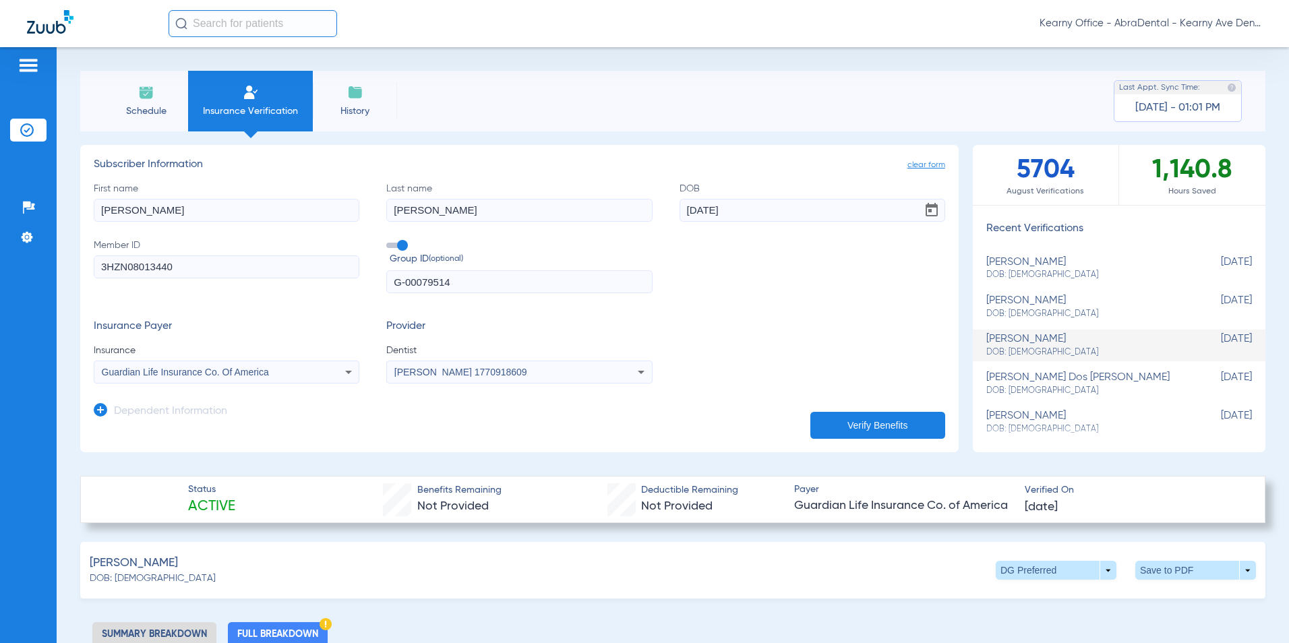
type input "3HZN08013440"
drag, startPoint x: 487, startPoint y: 277, endPoint x: 106, endPoint y: 262, distance: 381.1
click at [128, 272] on div "First name [PERSON_NAME] Last name [PERSON_NAME] [DEMOGRAPHIC_DATA] Member ID 3…" at bounding box center [519, 238] width 851 height 112
click at [495, 280] on input "text" at bounding box center [519, 281] width 266 height 23
paste input "085195-0026"
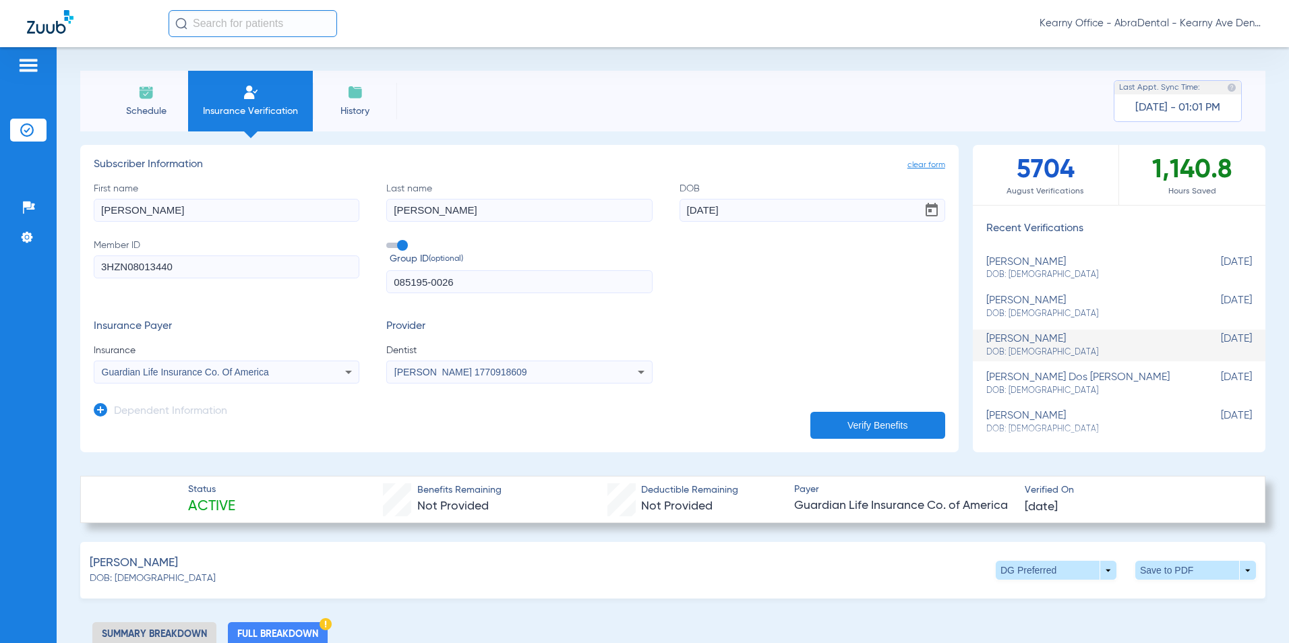
type input "085195-0026"
click at [97, 410] on icon at bounding box center [100, 409] width 13 height 13
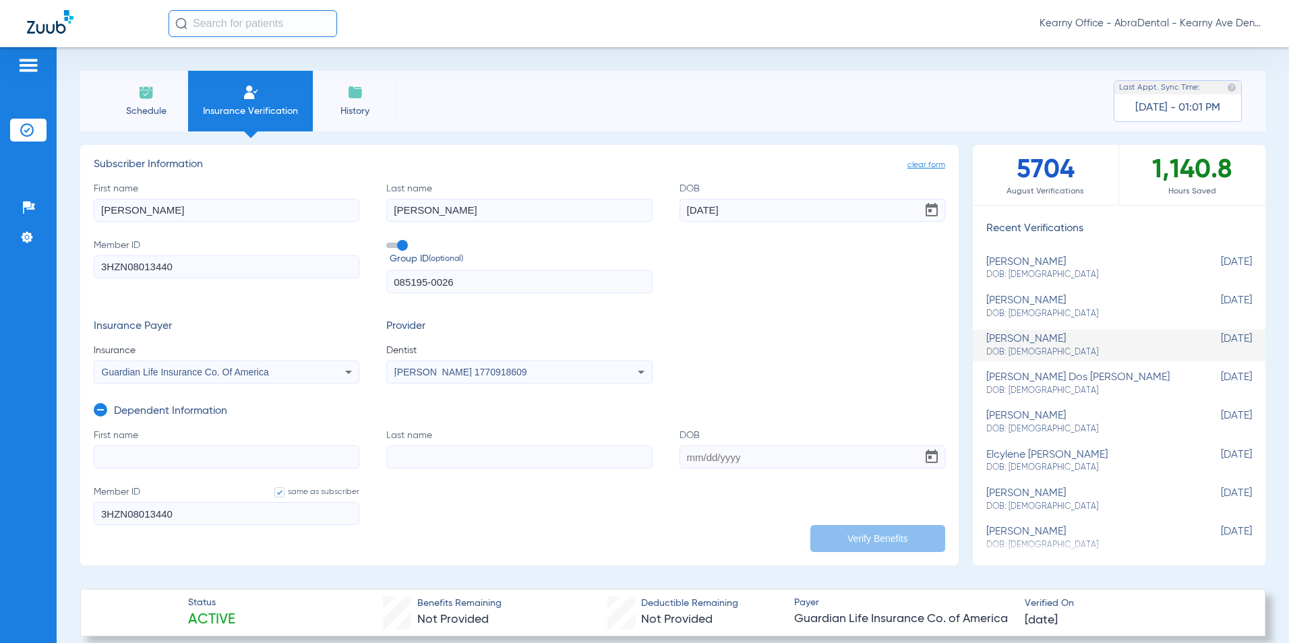
paste input "[DATE]"
type input "[DATE]"
click at [127, 464] on input "First name" at bounding box center [227, 457] width 266 height 23
paste input "Mila"
type input "Mila"
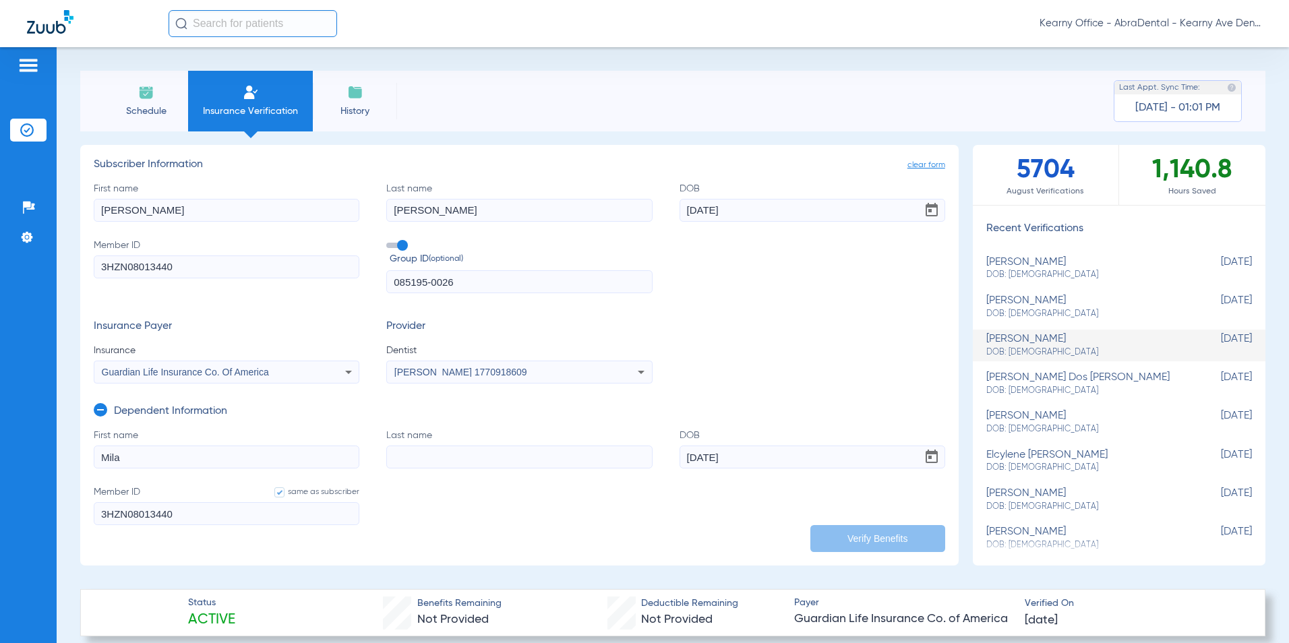
click at [409, 450] on input "Last name" at bounding box center [519, 457] width 266 height 23
paste input "[PERSON_NAME]"
type input "[PERSON_NAME]"
drag, startPoint x: 101, startPoint y: 213, endPoint x: 88, endPoint y: 212, distance: 12.8
click at [88, 212] on app-manual-verification-form "clear form Subscriber Information First name [PERSON_NAME] Last name [PERSON_NA…" at bounding box center [519, 355] width 878 height 421
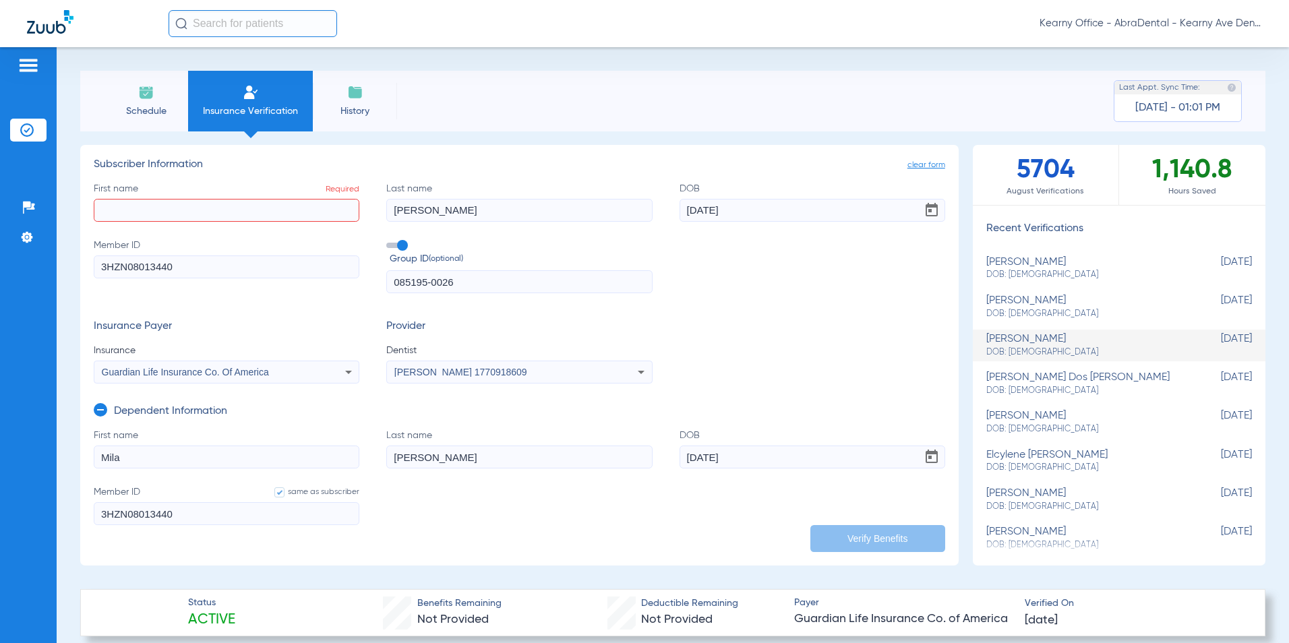
paste input "[PERSON_NAME]"
type input "[PERSON_NAME]"
drag, startPoint x: 475, startPoint y: 210, endPoint x: 141, endPoint y: 213, distance: 334.3
click at [179, 225] on div "First name [PERSON_NAME] Last name [PERSON_NAME] [DEMOGRAPHIC_DATA] Member ID 3…" at bounding box center [519, 238] width 851 height 112
click at [430, 212] on input "Last name Required" at bounding box center [519, 210] width 266 height 23
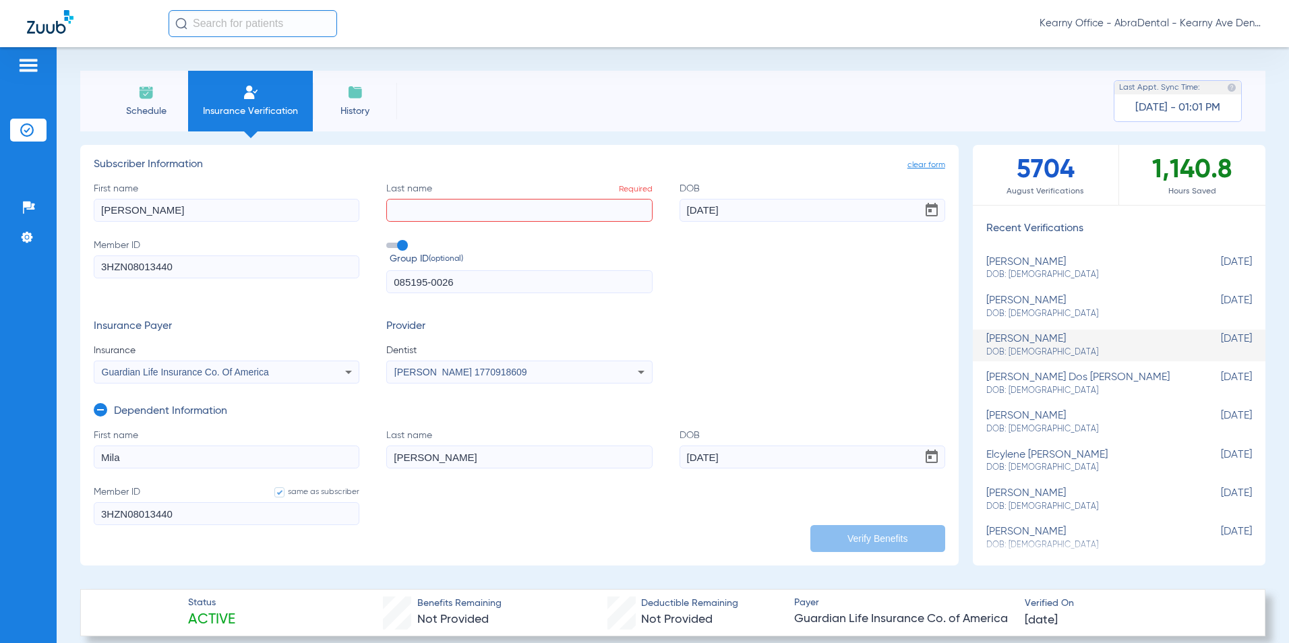
paste input "[PERSON_NAME]"
type input "[PERSON_NAME]"
click at [750, 222] on div "First name [PERSON_NAME] Last name [PERSON_NAME] [DEMOGRAPHIC_DATA] Member ID 3…" at bounding box center [519, 238] width 851 height 112
drag, startPoint x: 759, startPoint y: 208, endPoint x: 319, endPoint y: 182, distance: 440.9
click at [398, 191] on div "First name [PERSON_NAME] Last name [PERSON_NAME] [DEMOGRAPHIC_DATA] Member ID 3…" at bounding box center [519, 238] width 851 height 112
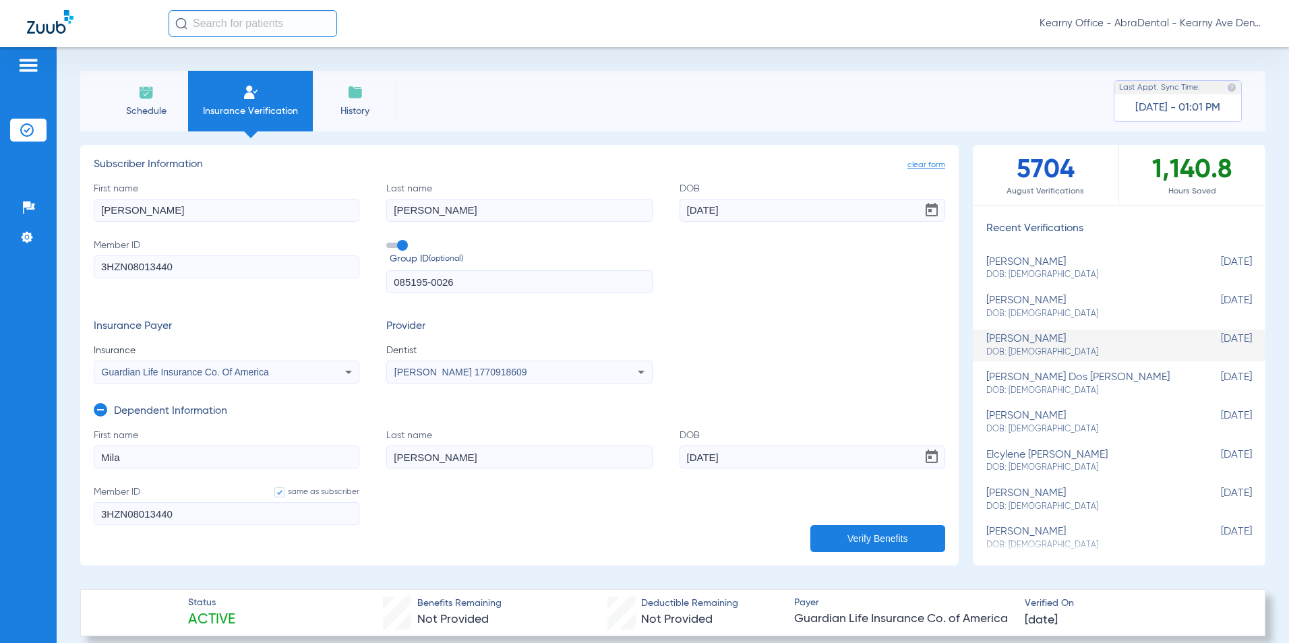
type input "[DATE]"
click at [882, 539] on button "Verify Benefits" at bounding box center [877, 538] width 135 height 27
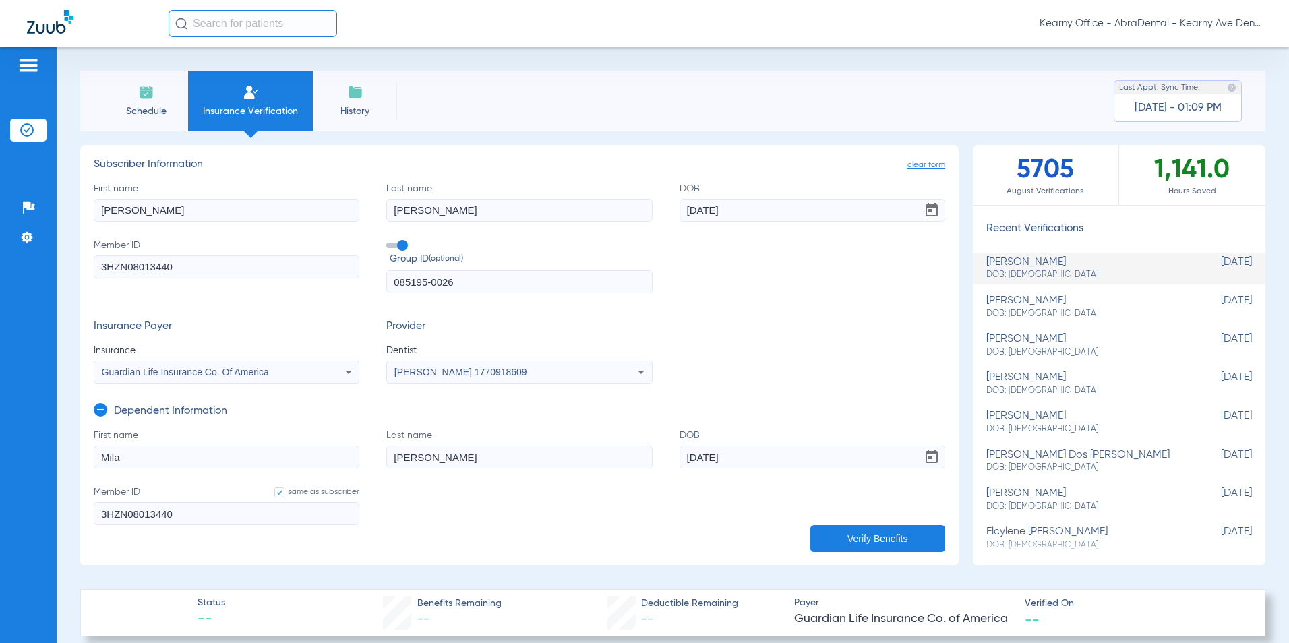
click at [270, 369] on div "Guardian Life Insurance Co. Of America" at bounding box center [202, 371] width 200 height 9
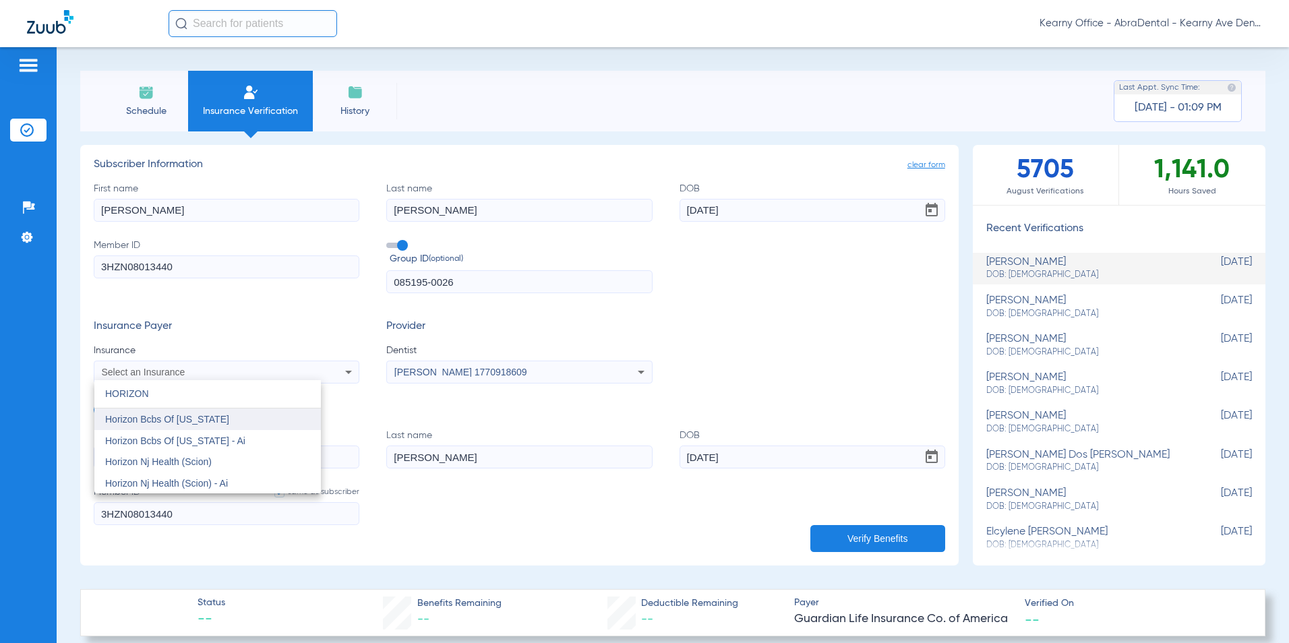
type input "HORIZON"
click at [180, 416] on span "Horizon Bcbs Of [US_STATE]" at bounding box center [167, 419] width 124 height 11
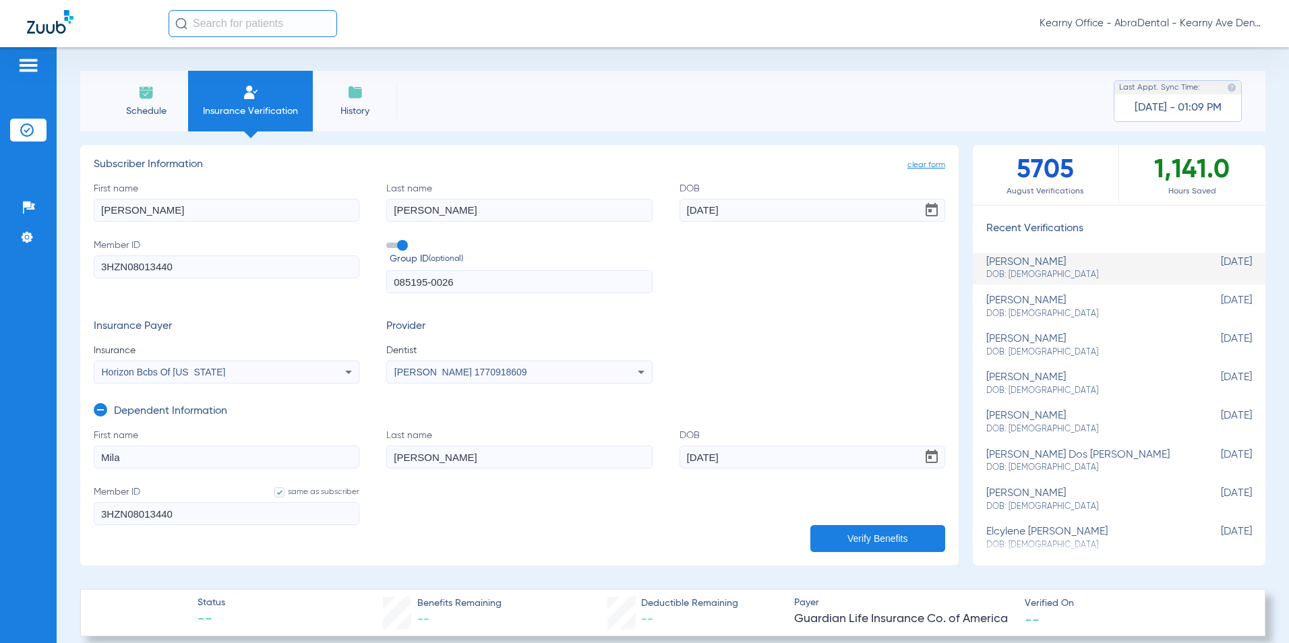
click at [849, 541] on button "Verify Benefits" at bounding box center [877, 538] width 135 height 27
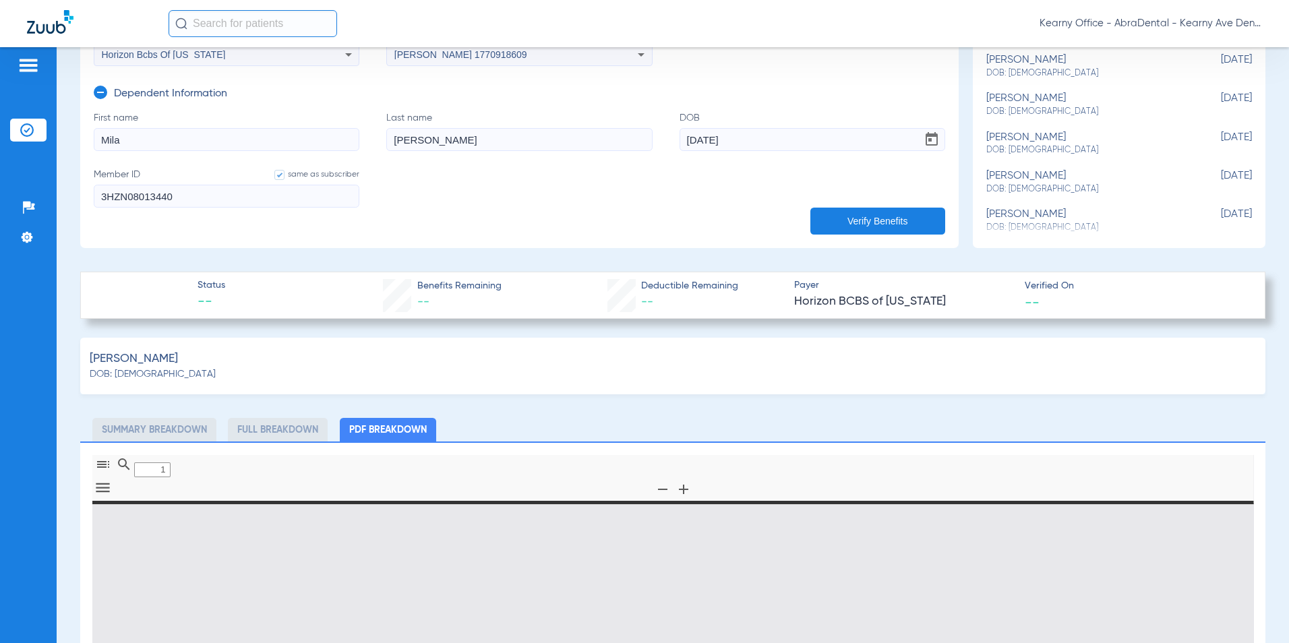
type input "0"
select select "page-width"
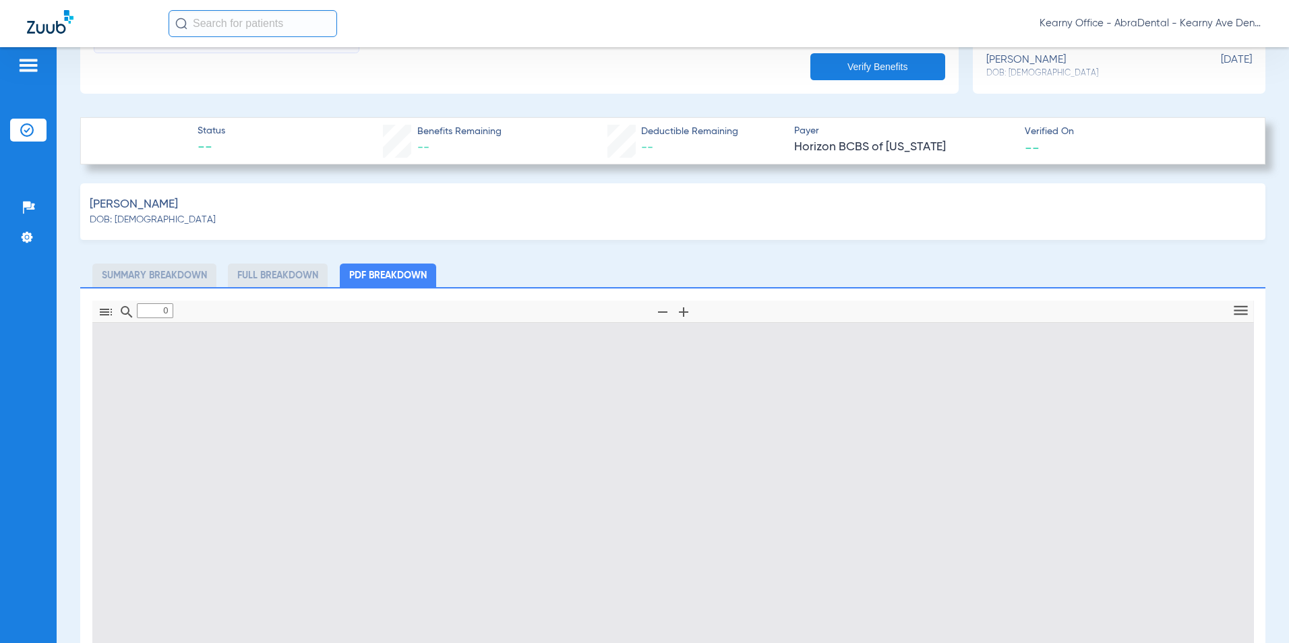
type input "1"
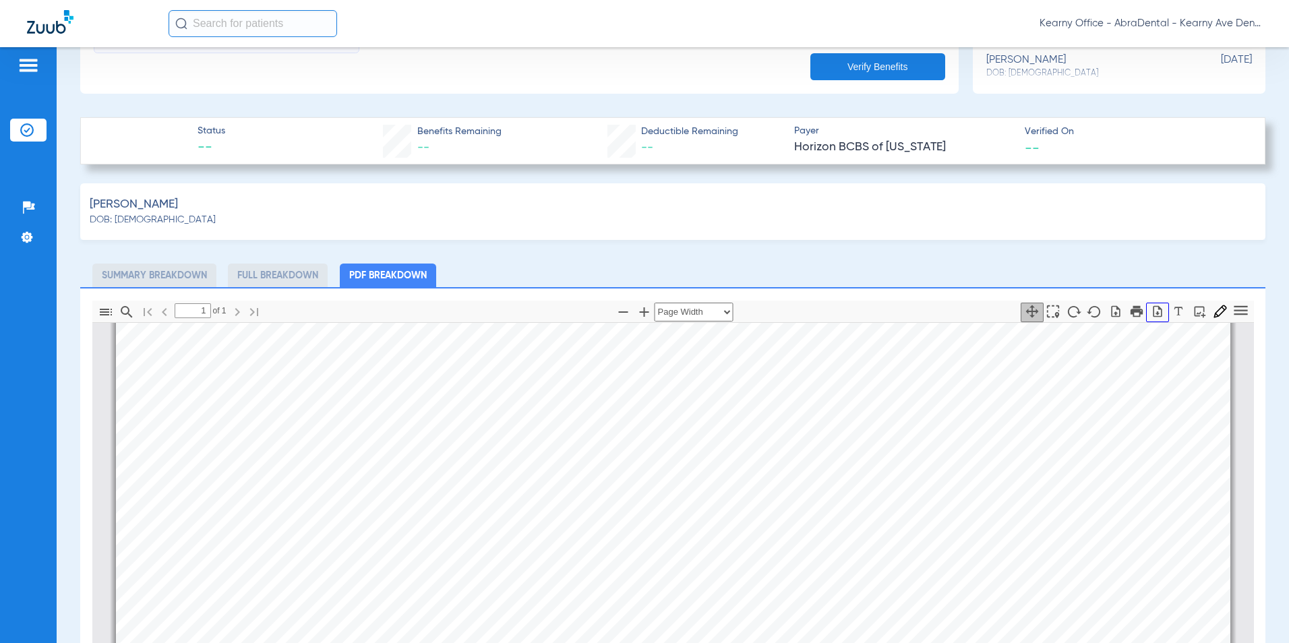
click at [1151, 315] on icon "button" at bounding box center [1157, 311] width 13 height 13
click at [784, 244] on div "[PERSON_NAME] DOB: [DEMOGRAPHIC_DATA] Summary Breakdown Full Breakdown PDF Brea…" at bounding box center [672, 569] width 1185 height 772
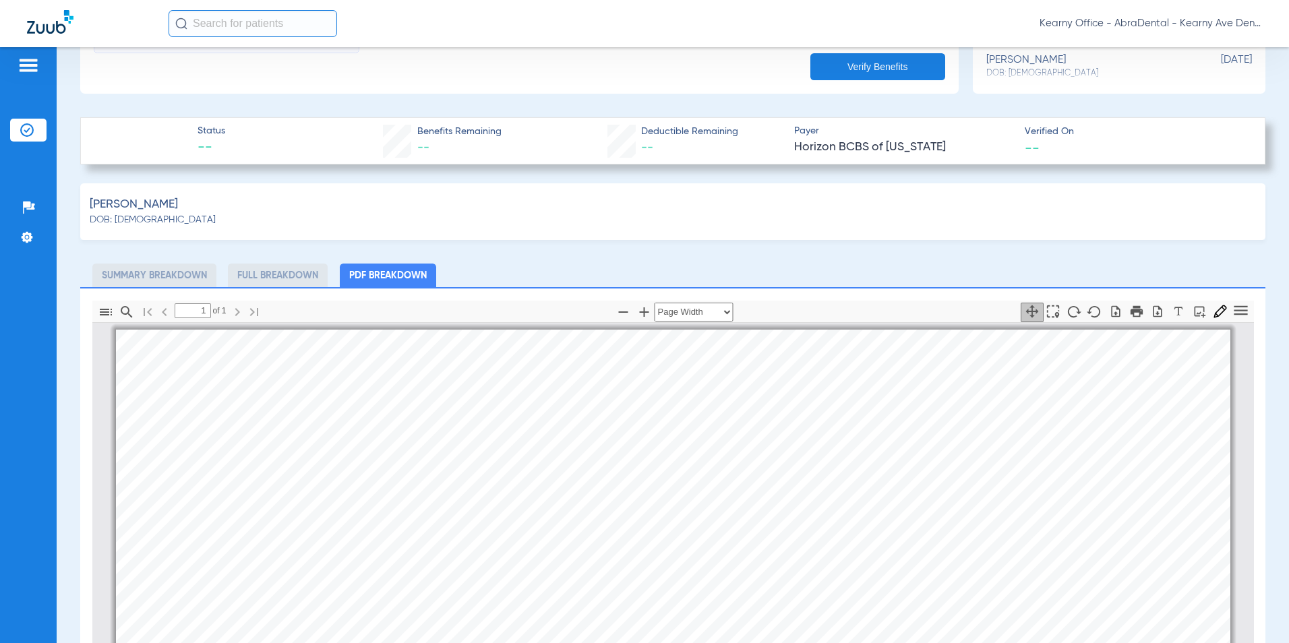
scroll to position [202, 0]
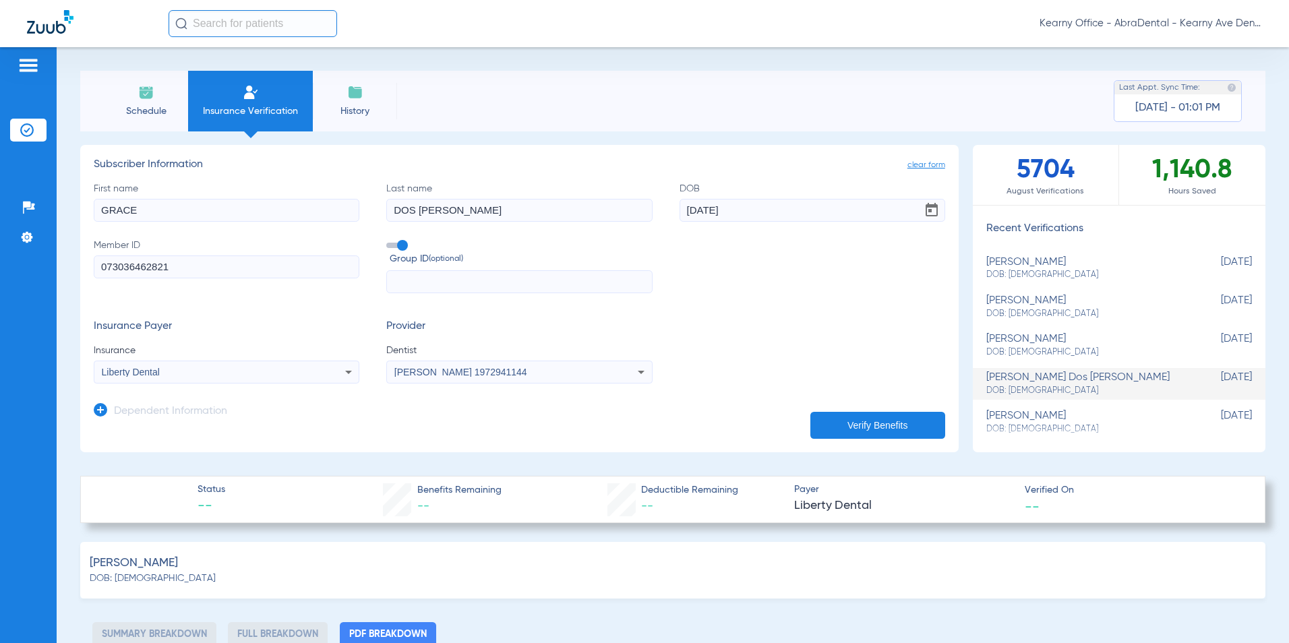
select select "page-width"
drag, startPoint x: 175, startPoint y: 271, endPoint x: -131, endPoint y: 267, distance: 306.0
click at [0, 267] on html "Kearny Office - AbraDental - Kearny Ave Dental, LLC - Kearny General Patients I…" at bounding box center [644, 321] width 1289 height 643
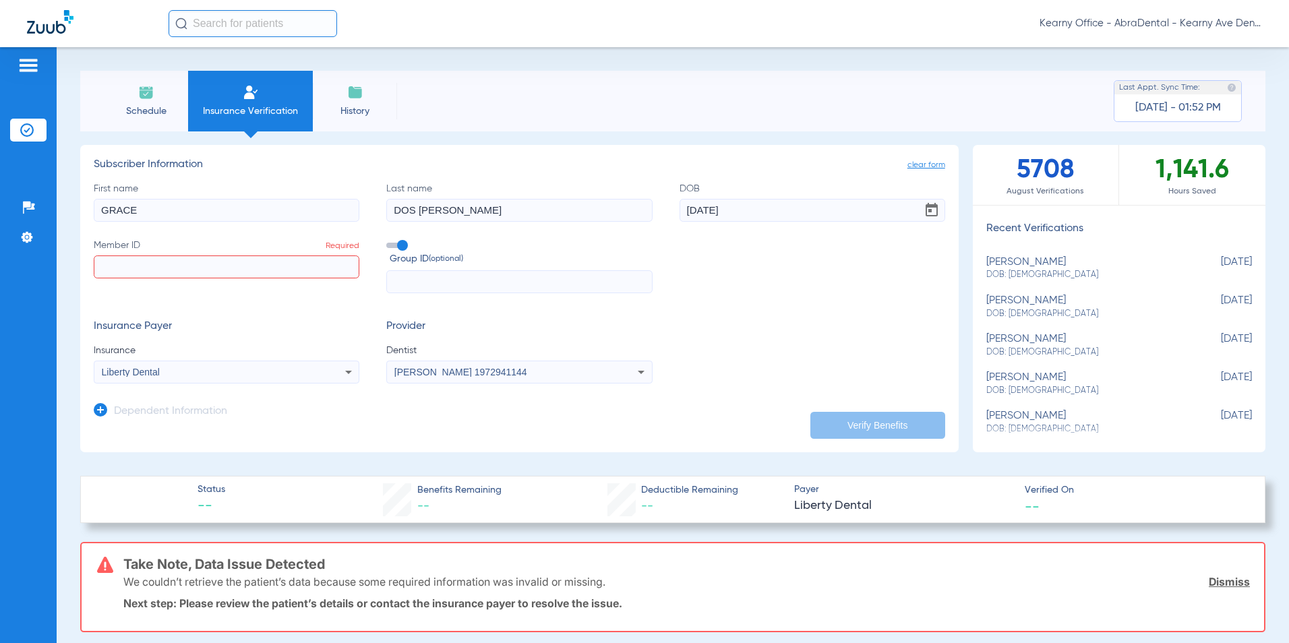
paste input "073036462820"
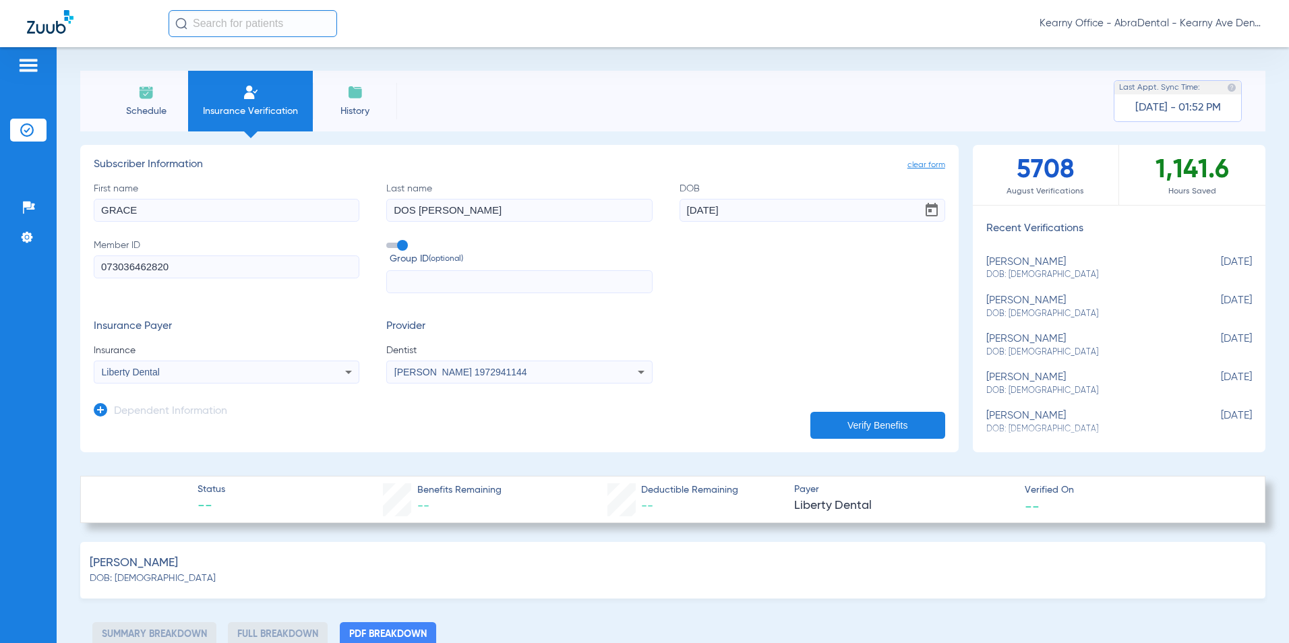
type input "073036462820"
drag, startPoint x: 201, startPoint y: 217, endPoint x: 103, endPoint y: 228, distance: 98.3
click at [63, 225] on div "Schedule Insurance Verification History Last Appt. Sync Time: Today - 01:52 PM …" at bounding box center [673, 345] width 1232 height 596
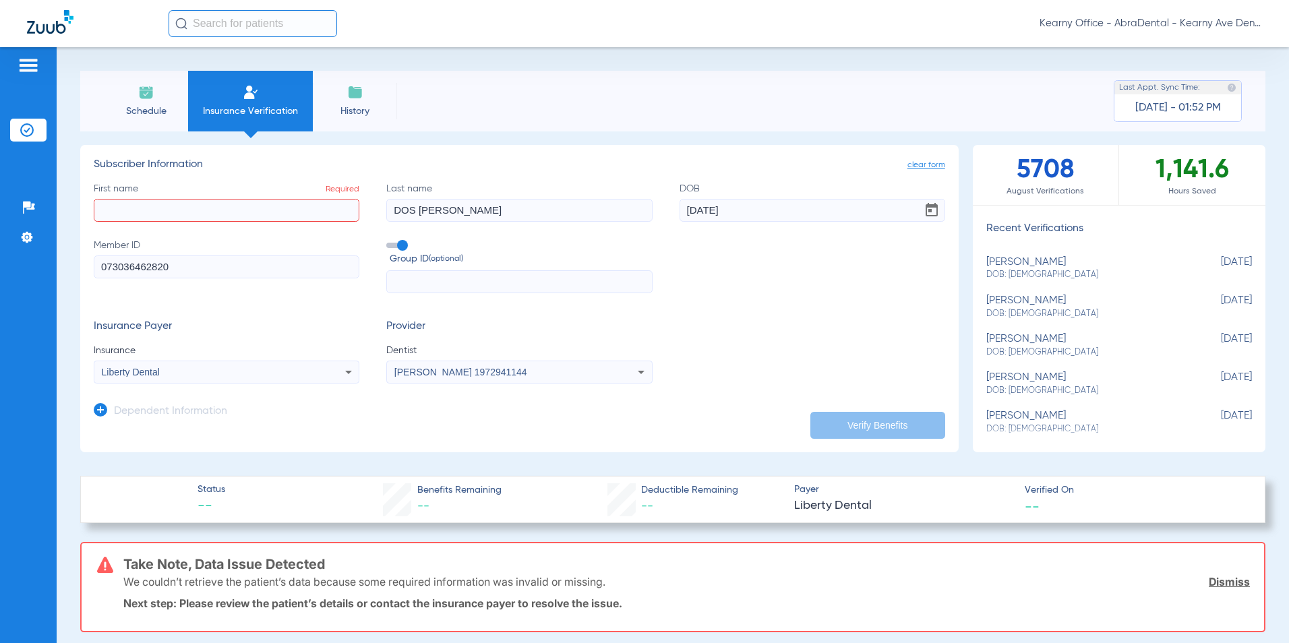
paste input "XAVIER"
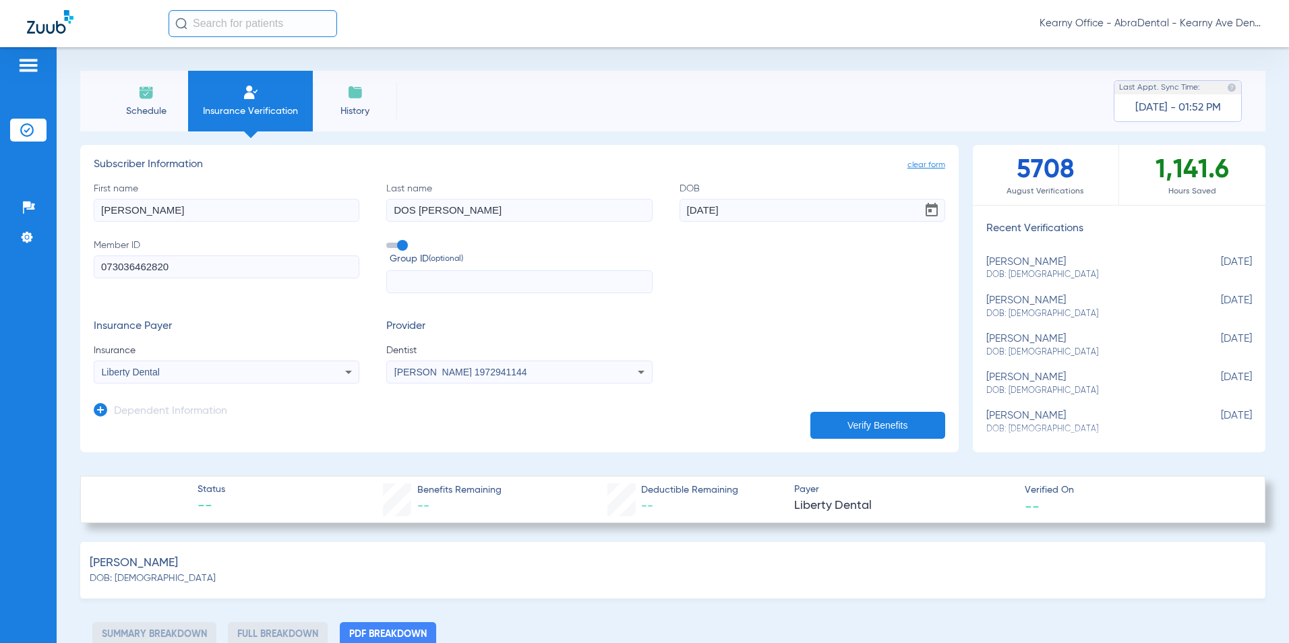
type input "XAVIER"
drag, startPoint x: 335, startPoint y: 214, endPoint x: 295, endPoint y: 217, distance: 39.9
click at [259, 217] on div "First name XAVIER Last name DOS SANTOS DOB 04/07/2011 Member ID 073036462820 Gr…" at bounding box center [519, 238] width 851 height 112
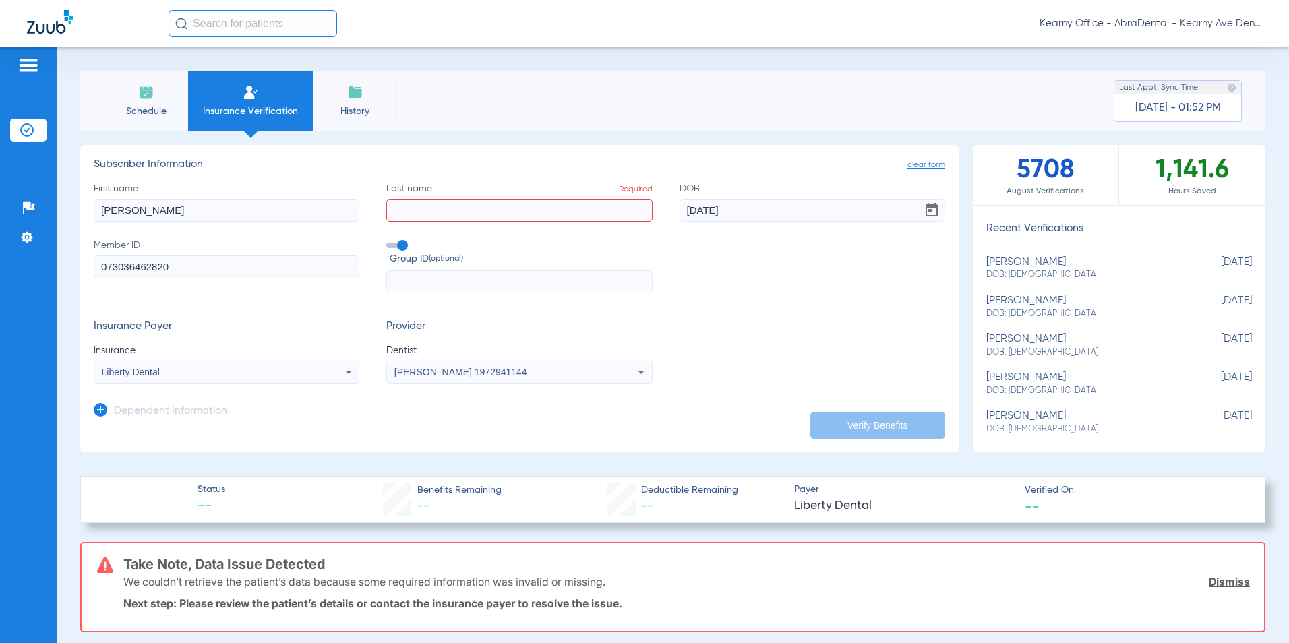
paste input "DOS SANTOS"
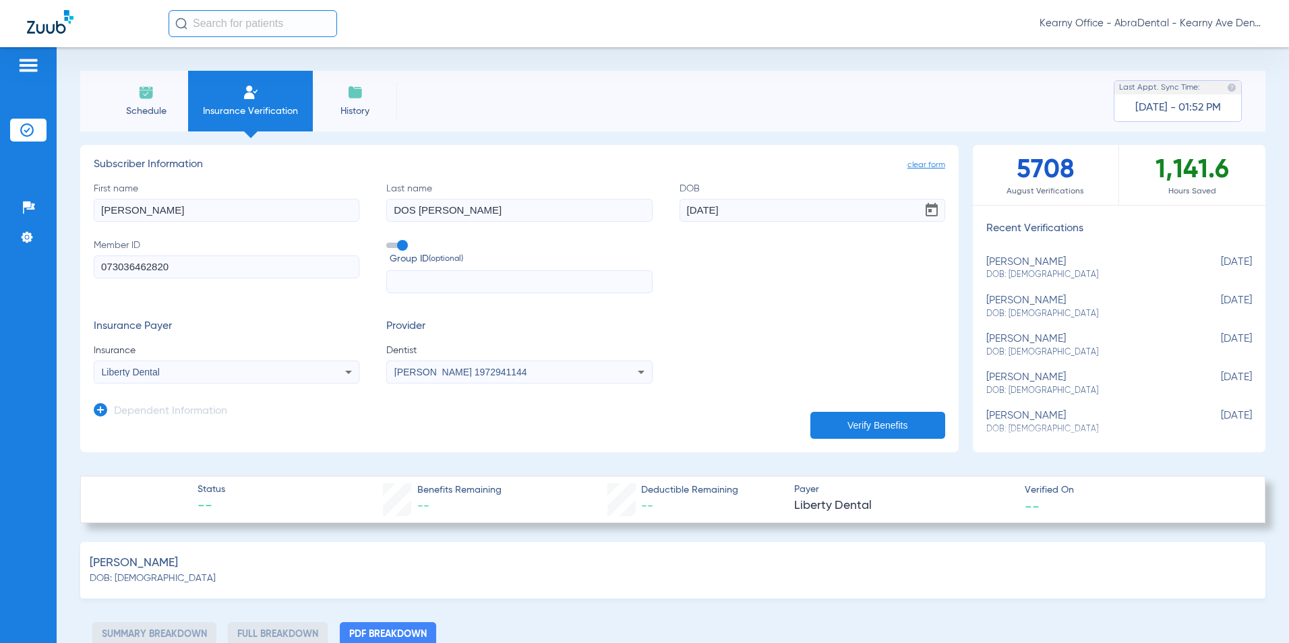
type input "DOS SANTOS"
drag, startPoint x: 761, startPoint y: 207, endPoint x: 479, endPoint y: 175, distance: 283.6
click at [479, 175] on app-subscriber-form "Subscriber Information First name XAVIER Last name DOS SANTOS DOB 04/07/2011 Me…" at bounding box center [519, 270] width 851 height 225
drag, startPoint x: 770, startPoint y: 199, endPoint x: 545, endPoint y: 205, distance: 224.5
click at [547, 207] on div "First name XAVIER Last name DOS SANTOS DOB 04/07/2011 Member ID 073036462820 Gr…" at bounding box center [519, 238] width 851 height 112
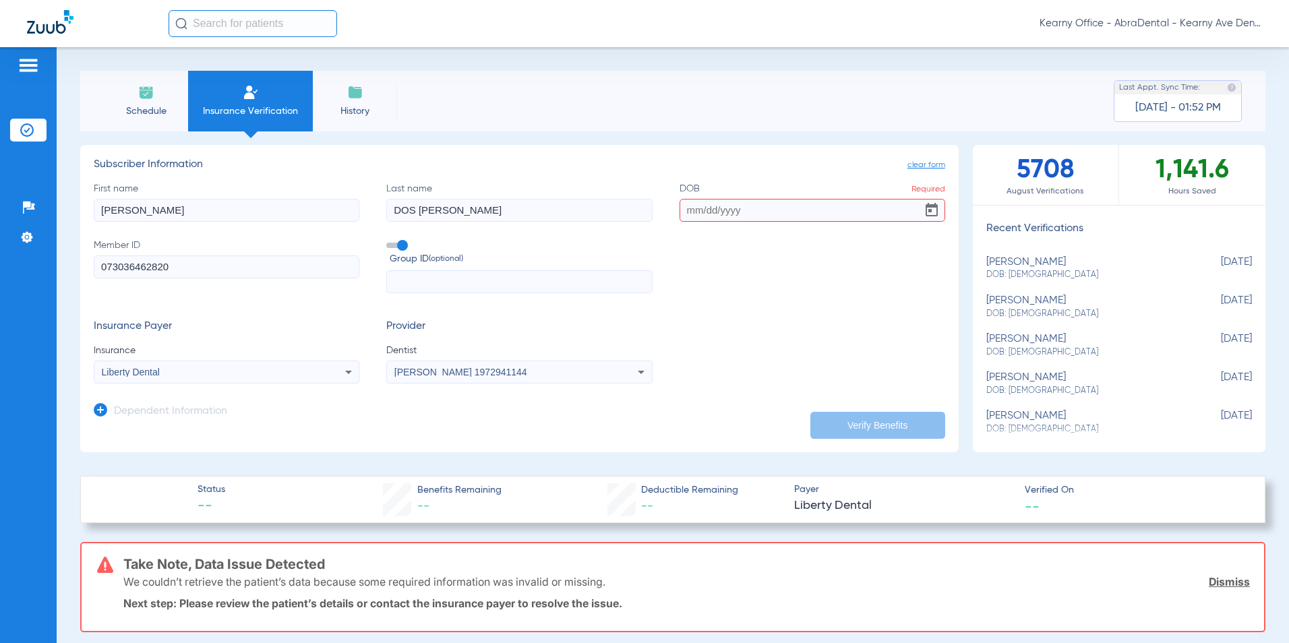
click at [708, 219] on input "DOB Required" at bounding box center [812, 210] width 266 height 23
paste input "03/13/2009"
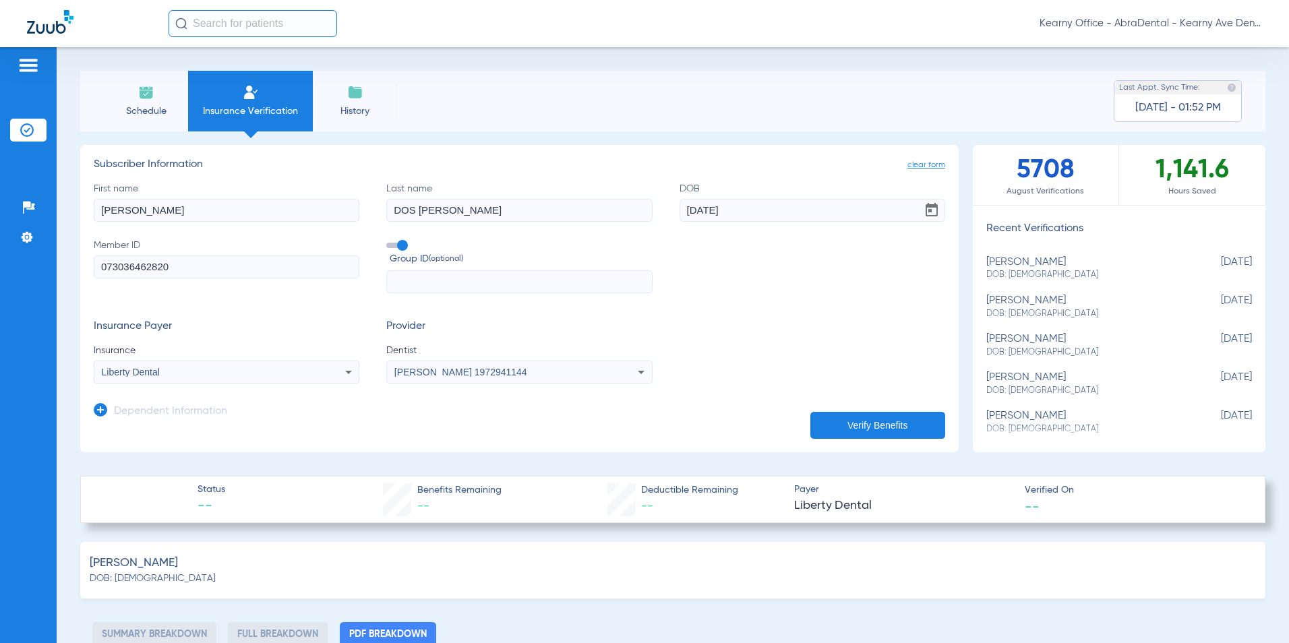
type input "03/13/2009"
click at [829, 428] on button "Verify Benefits" at bounding box center [877, 425] width 135 height 27
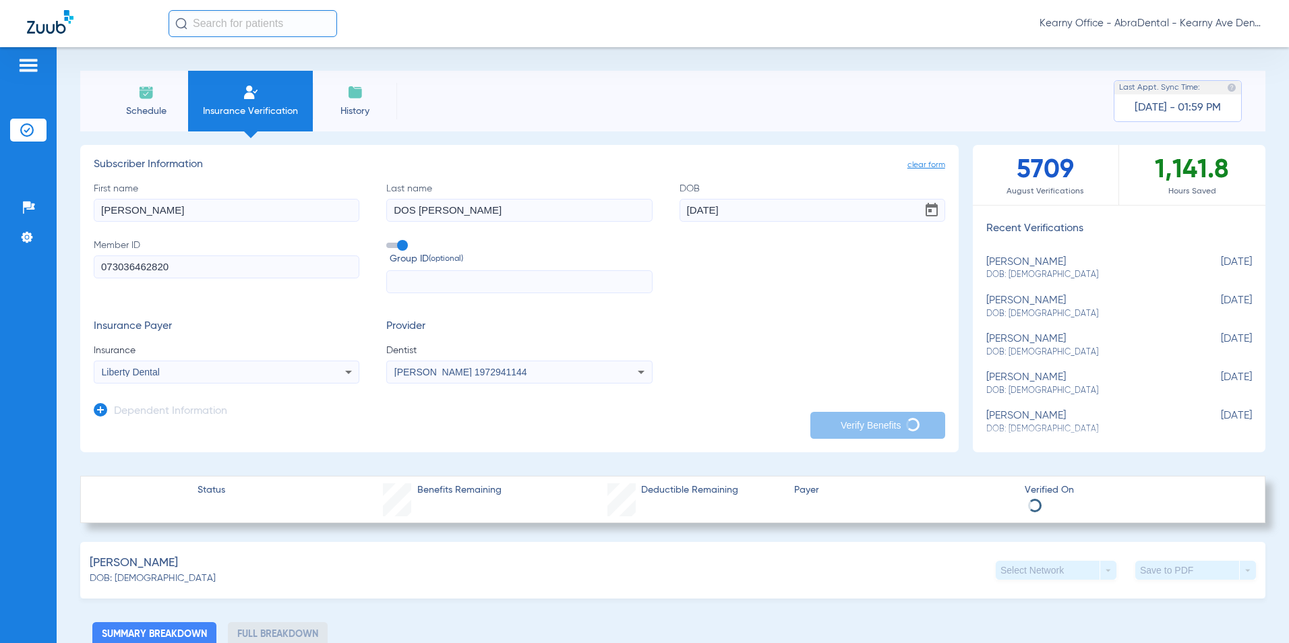
type input "DOS SANTOS"
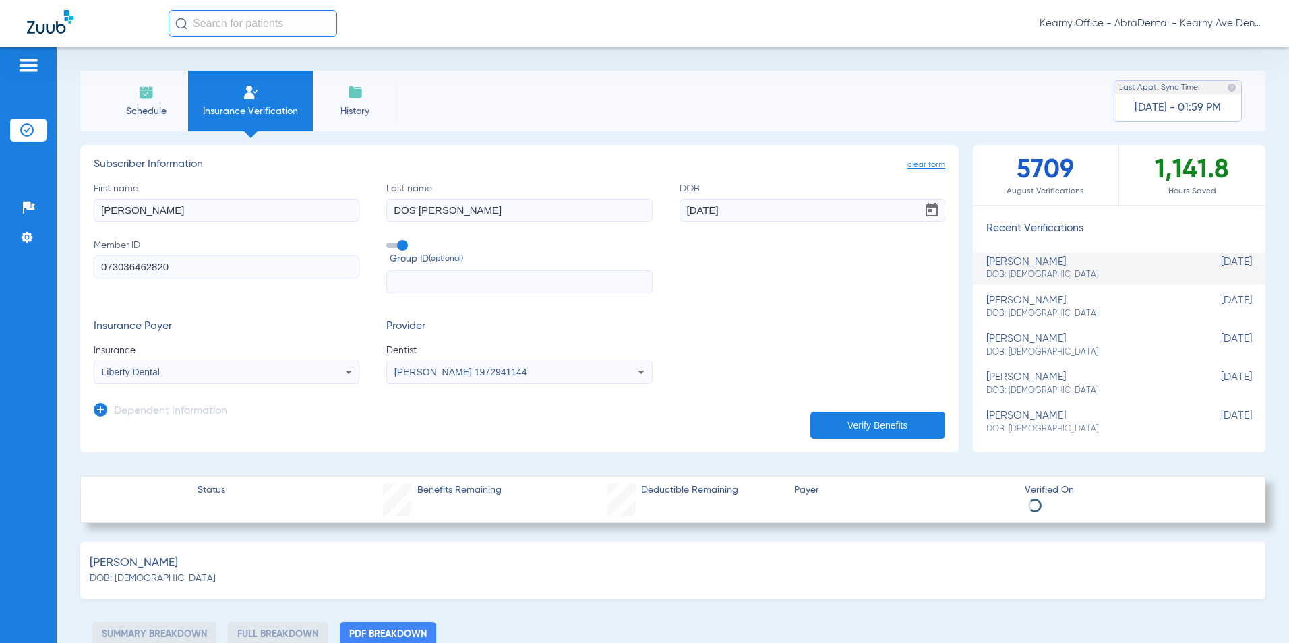
select select "page-width"
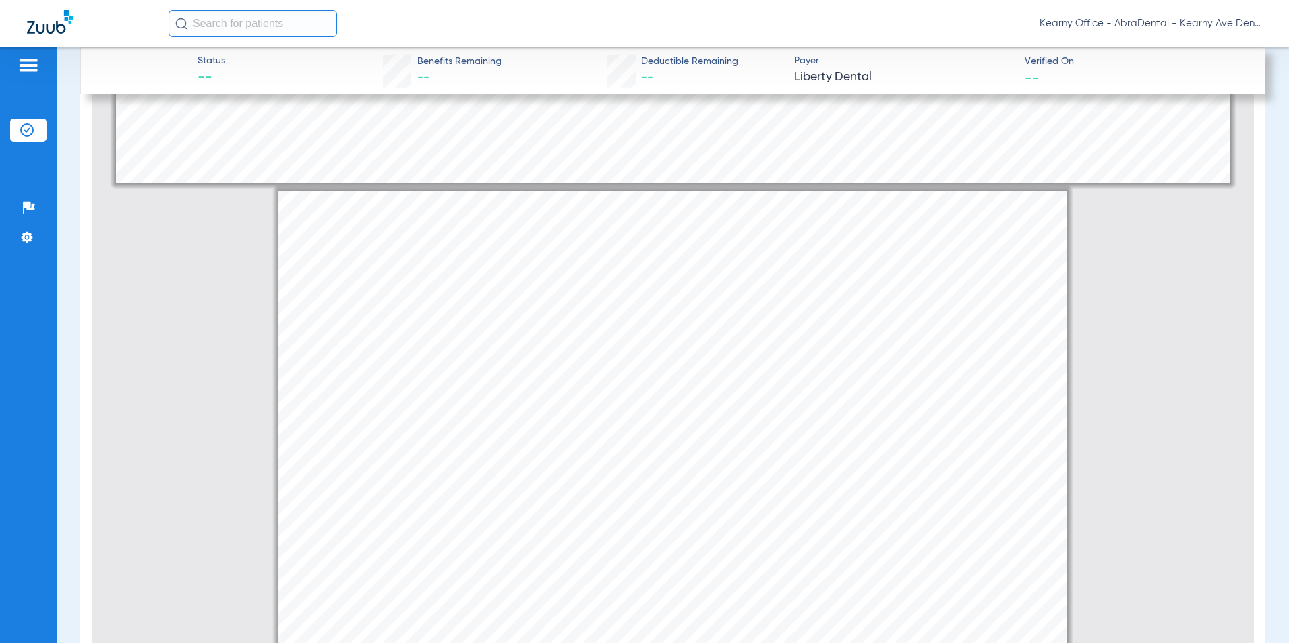
scroll to position [613, 0]
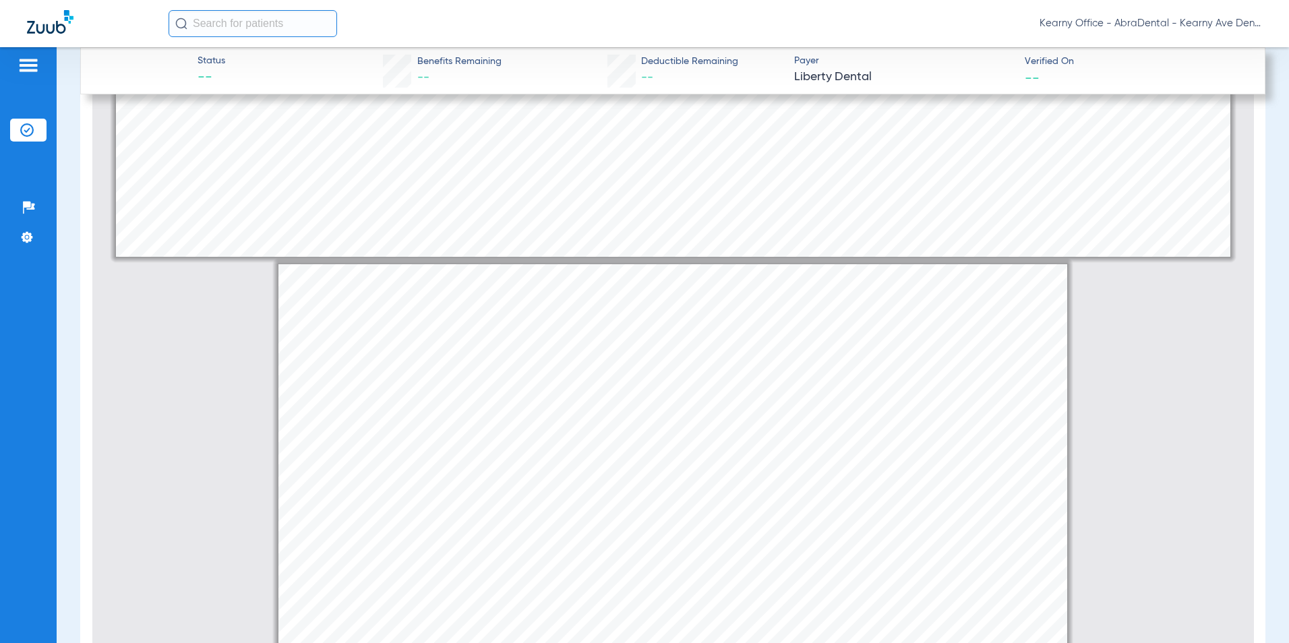
type input "1"
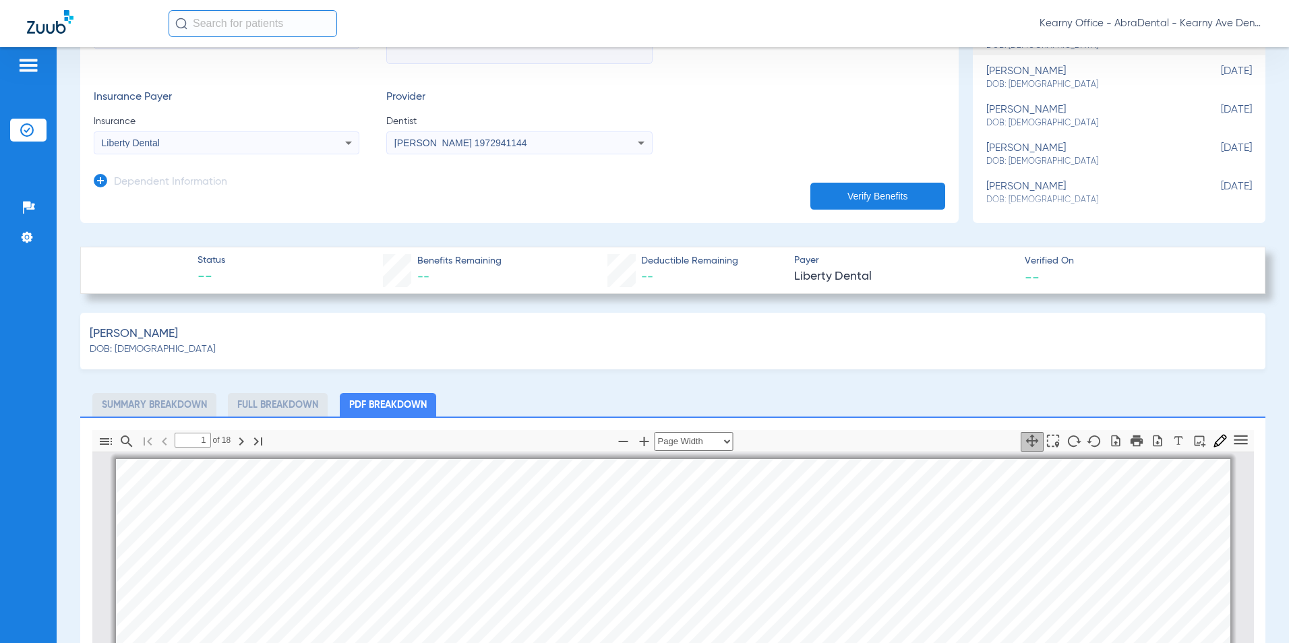
scroll to position [270, 0]
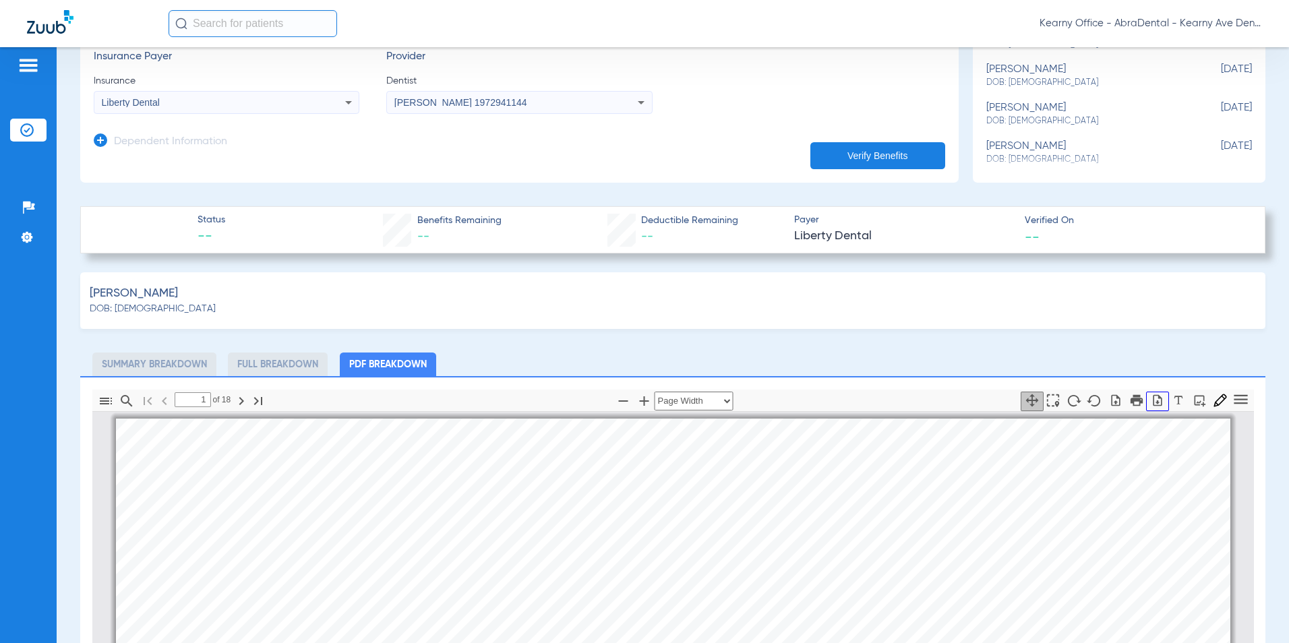
click at [1151, 402] on icon "button" at bounding box center [1157, 400] width 13 height 13
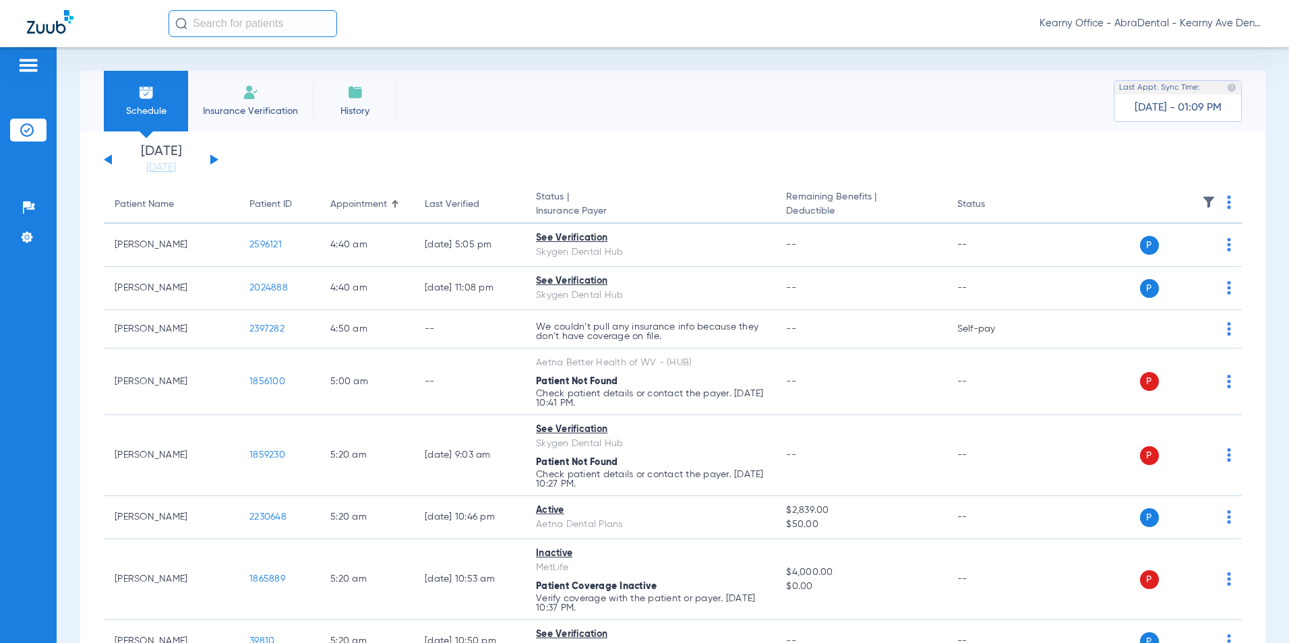
drag, startPoint x: 235, startPoint y: 102, endPoint x: 277, endPoint y: 135, distance: 52.8
click at [235, 102] on li "Insurance Verification" at bounding box center [250, 101] width 125 height 61
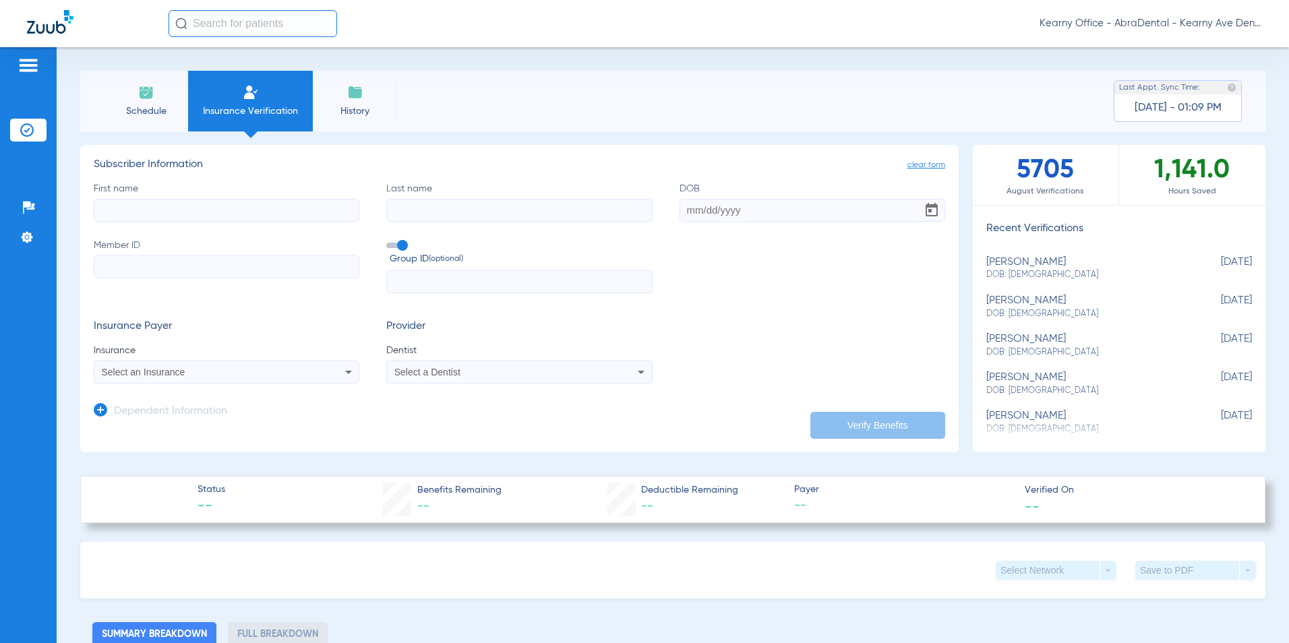
click at [164, 277] on input "Member ID" at bounding box center [227, 266] width 266 height 23
paste input "2863961868"
type input "2863961868"
click at [421, 295] on form "First name Last name DOB Member ID 2863961868 Group ID (optional) Insurance Pay…" at bounding box center [519, 283] width 851 height 202
click at [421, 286] on input "text" at bounding box center [519, 281] width 266 height 23
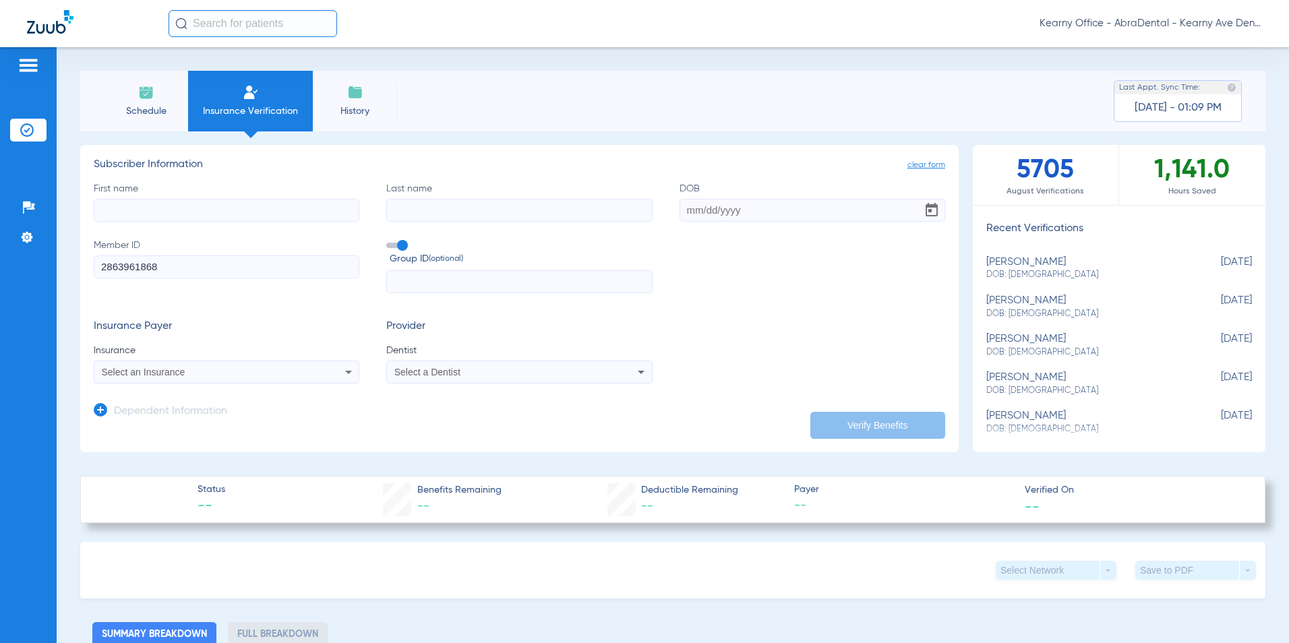
paste input "09486-00001"
type input "09486-00001"
click at [98, 408] on icon at bounding box center [100, 409] width 13 height 13
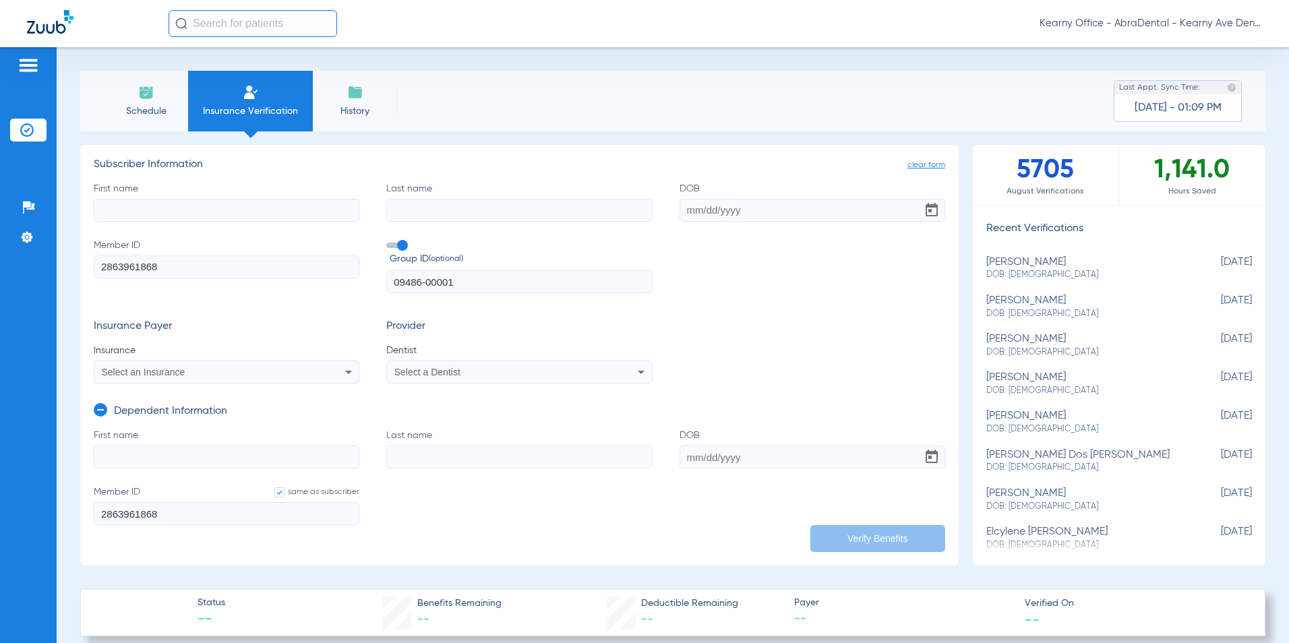
click at [123, 460] on input "First name" at bounding box center [227, 457] width 266 height 23
paste input "[PERSON_NAME]"
type input "[PERSON_NAME]"
click at [416, 460] on input "Last name" at bounding box center [519, 457] width 266 height 23
paste input "BUTTEN"
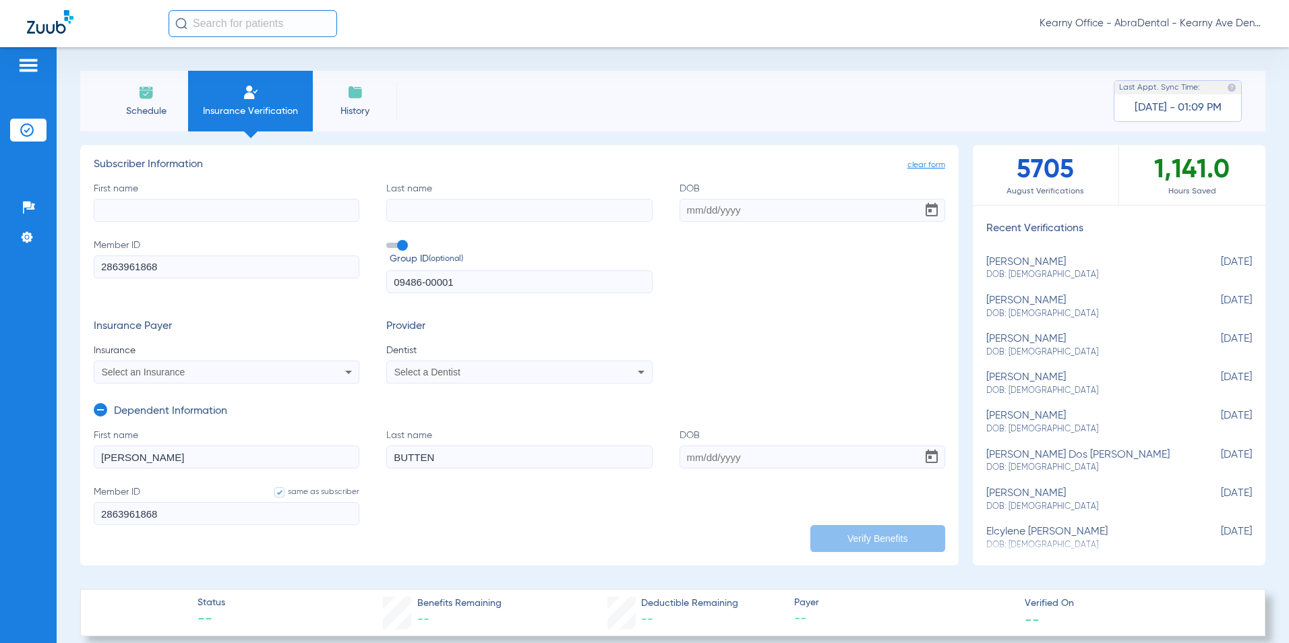
type input "BUTTEN"
click at [716, 464] on input "DOB" at bounding box center [812, 457] width 266 height 23
type input "0"
type input "[DATE]"
click at [193, 205] on input "First name" at bounding box center [227, 210] width 266 height 23
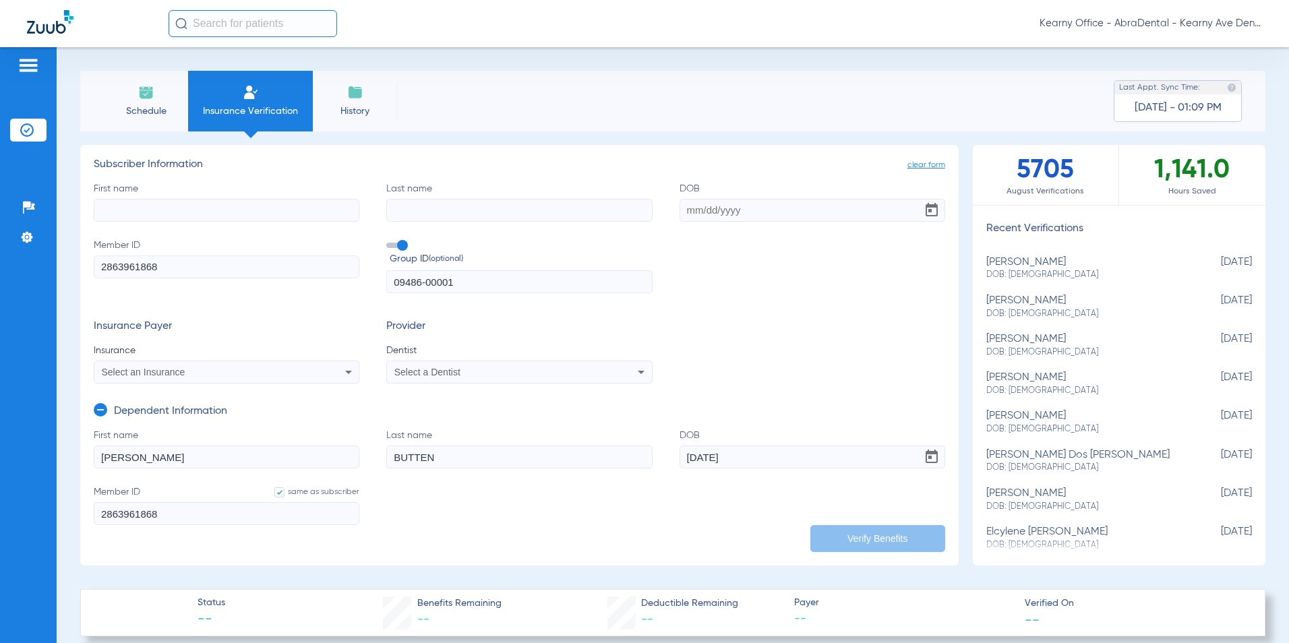
paste input "[PERSON_NAME]"
type input "[PERSON_NAME]"
click at [467, 209] on input "Last name" at bounding box center [519, 210] width 266 height 23
paste input "[PERSON_NAME]"
type input "[PERSON_NAME]"
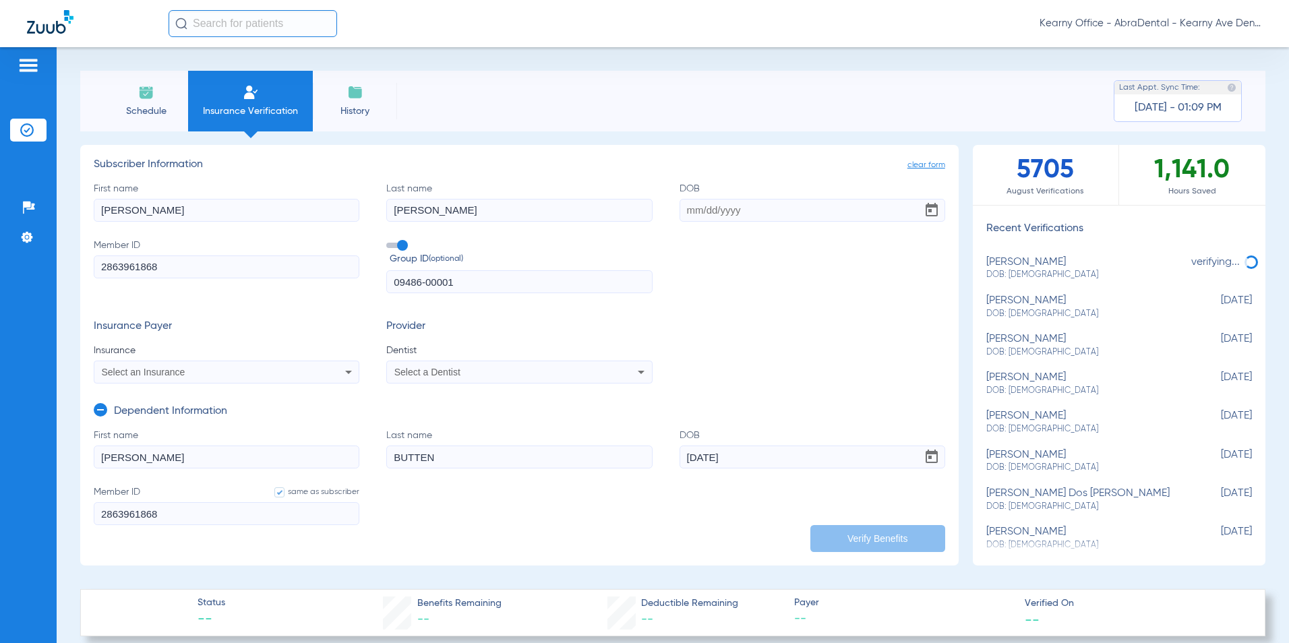
click at [749, 213] on input "DOB" at bounding box center [812, 210] width 266 height 23
type input "[DATE]"
click at [156, 366] on div "Select an Insurance" at bounding box center [226, 372] width 264 height 16
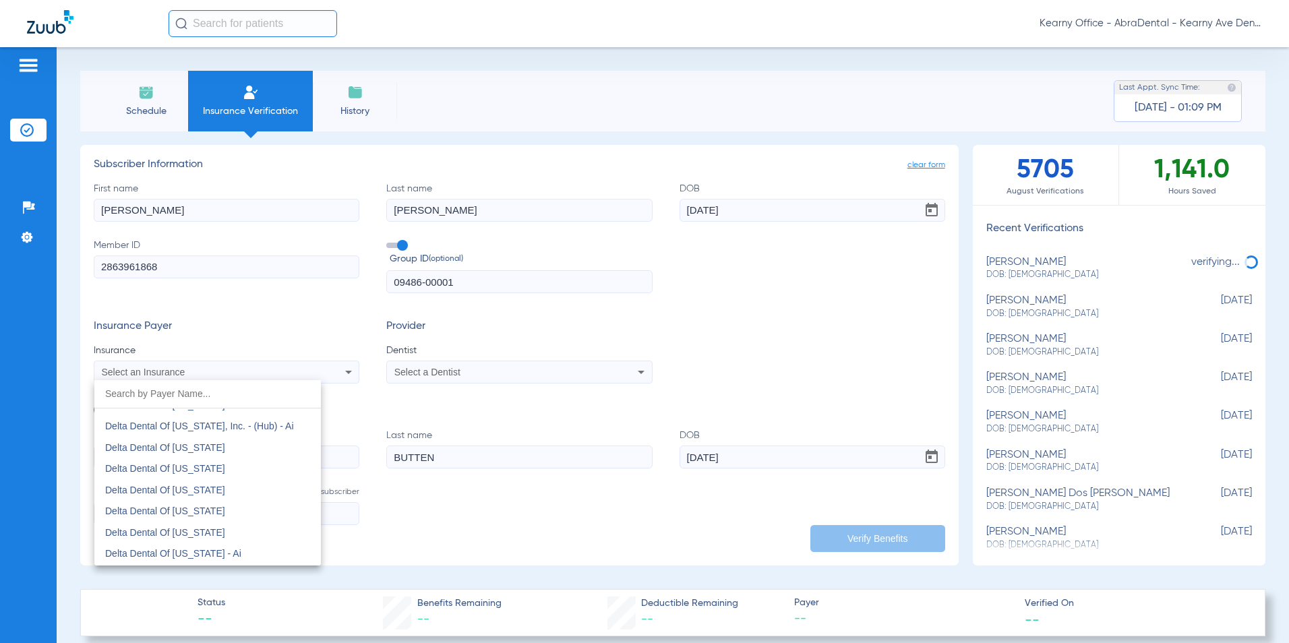
scroll to position [3100, 0]
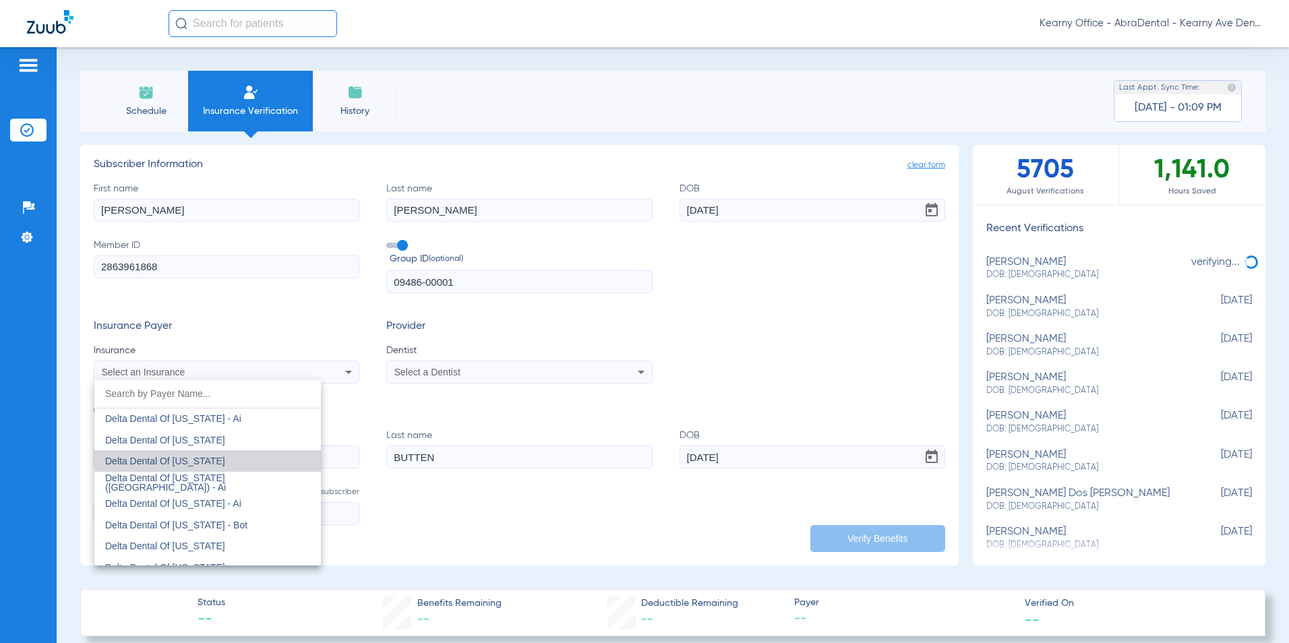
click at [220, 456] on mat-option "Delta Dental Of [US_STATE]" at bounding box center [207, 461] width 226 height 22
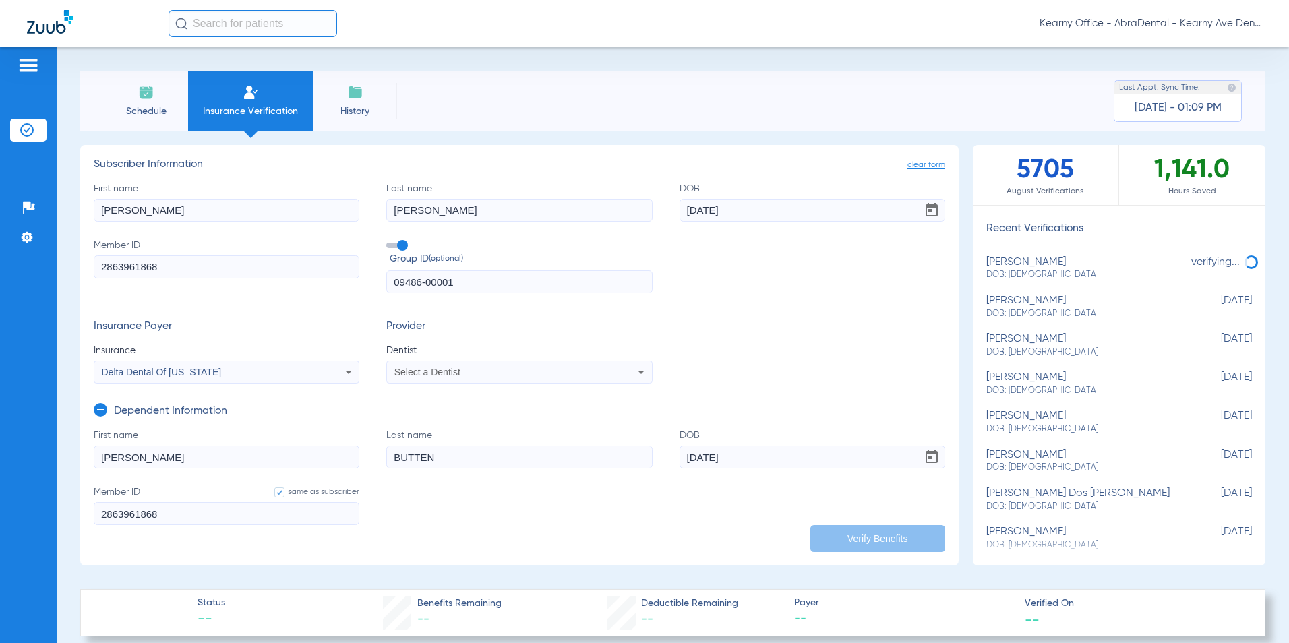
click at [417, 375] on span "Select a Dentist" at bounding box center [427, 372] width 66 height 11
type input "GRETC"
click at [424, 417] on span "Gretchen Lam" at bounding box center [435, 419] width 79 height 11
click at [876, 528] on button "Verify Benefits" at bounding box center [877, 538] width 135 height 27
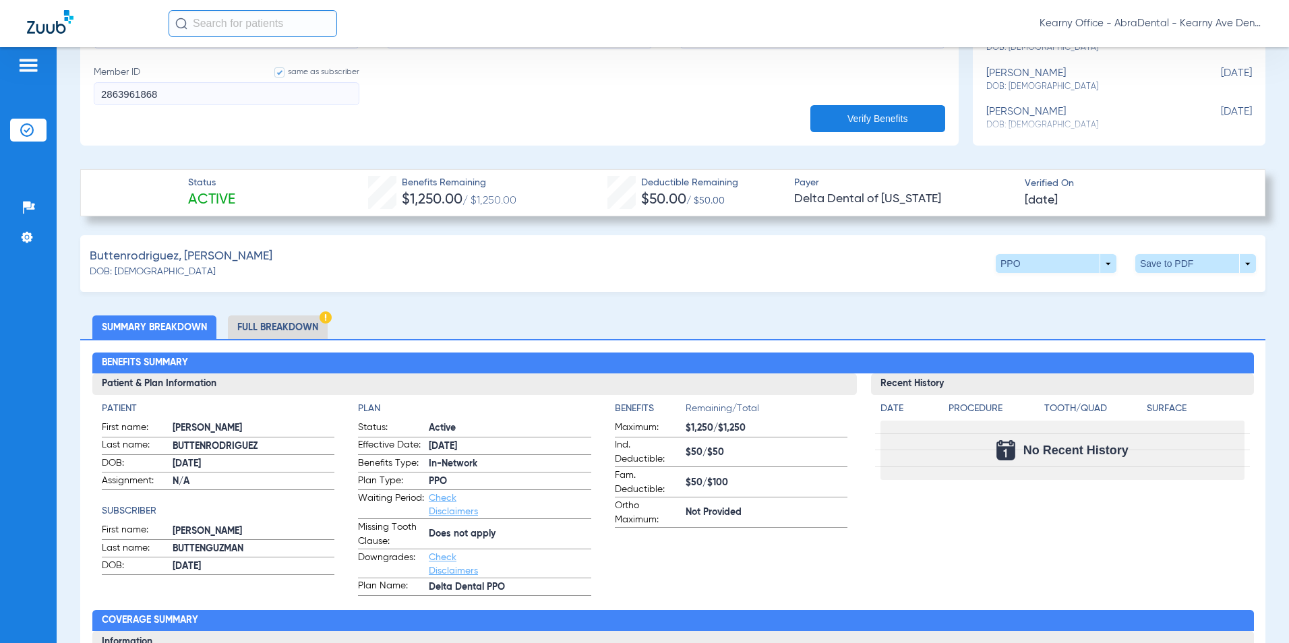
scroll to position [337, 0]
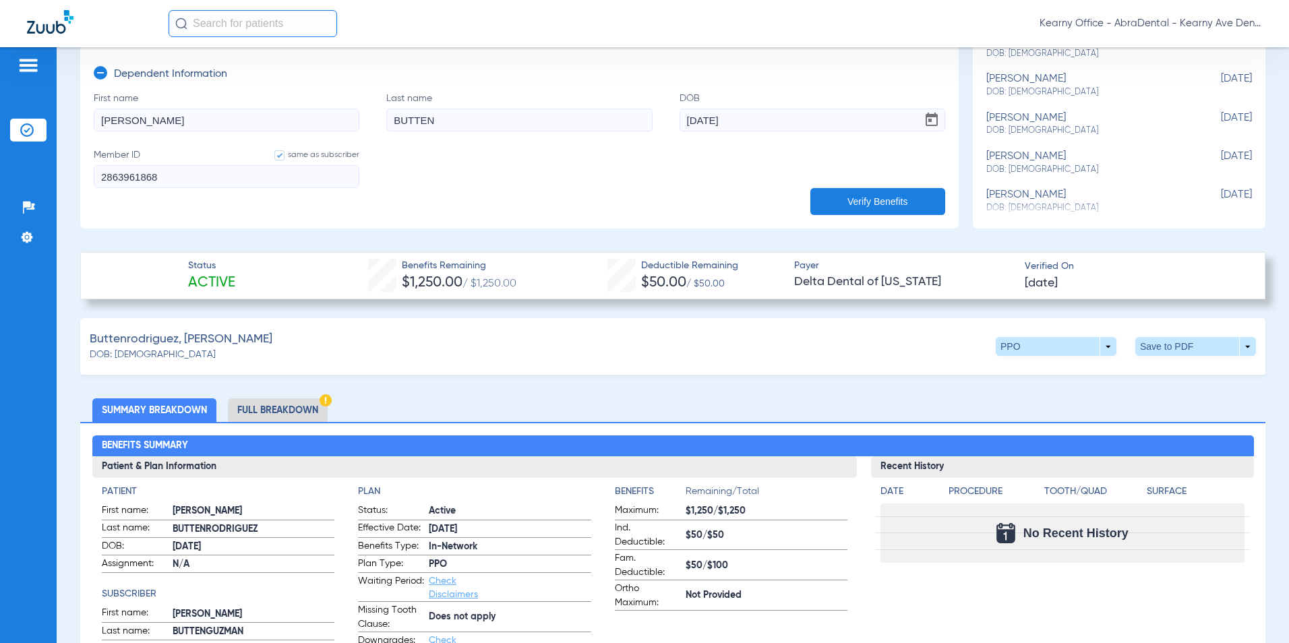
click at [1163, 357] on div "Buttenrodriguez, Camille DOB: 06/28/2017 PPO arrow_drop_down Save to PDF arrow_…" at bounding box center [672, 346] width 1185 height 57
click at [1163, 352] on span at bounding box center [1195, 346] width 121 height 19
click at [1087, 375] on span "Save to PDF" at bounding box center [1084, 371] width 53 height 9
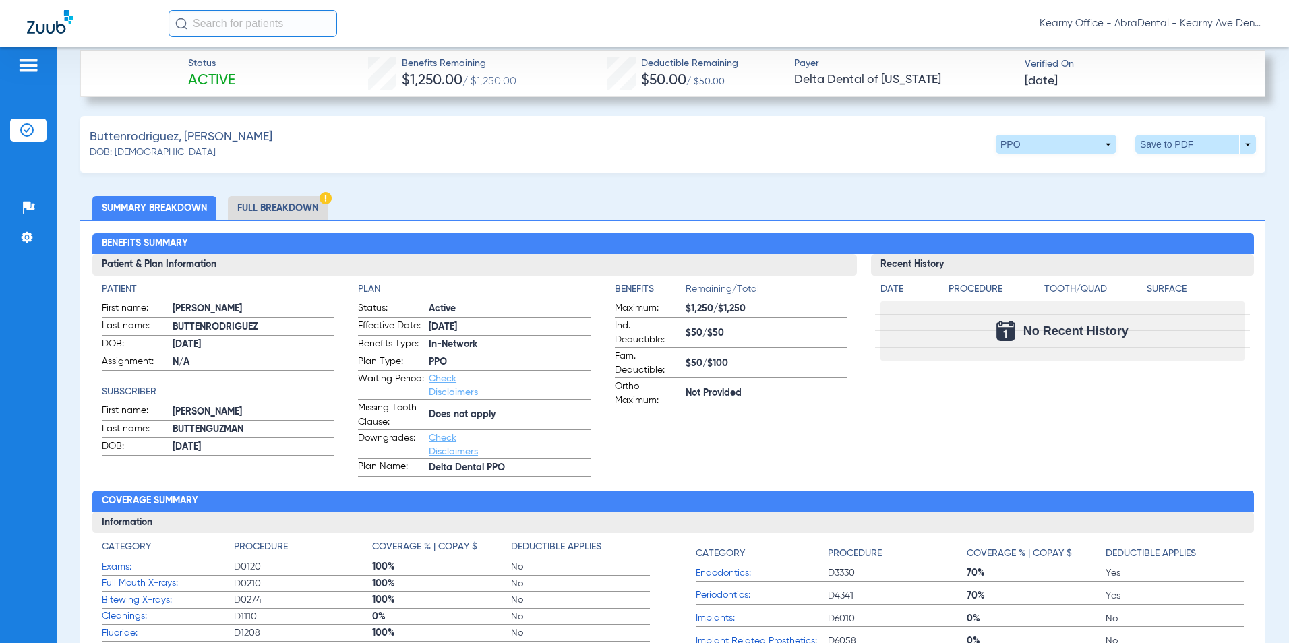
scroll to position [404, 0]
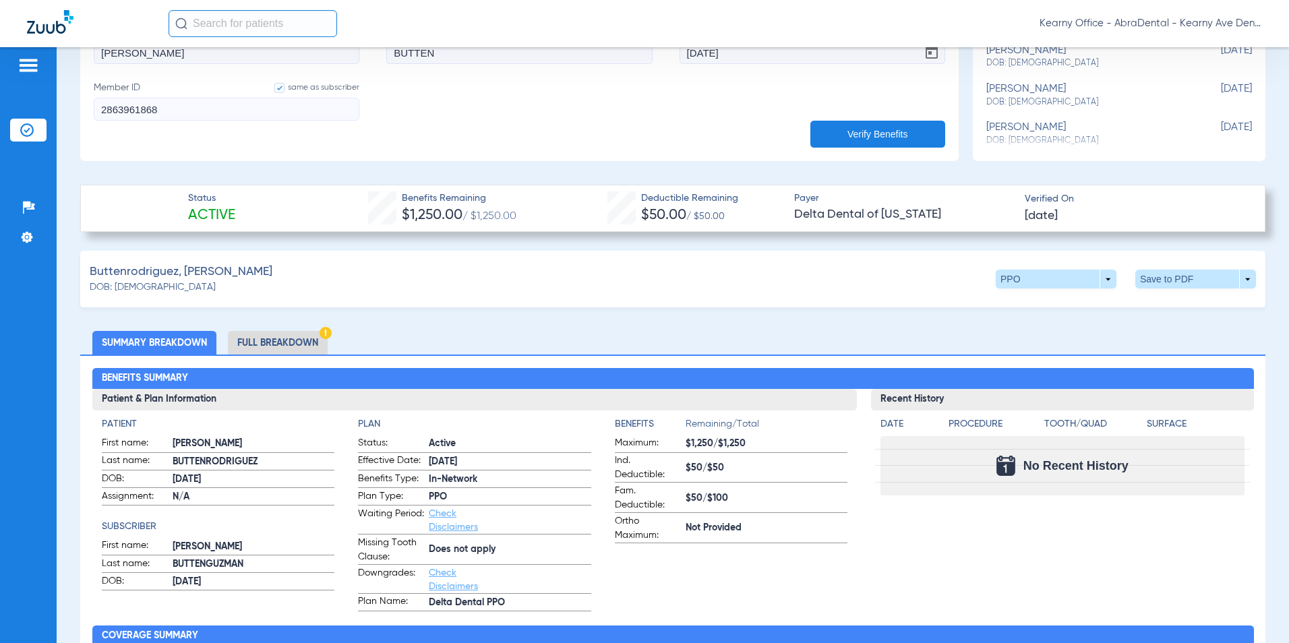
click at [754, 75] on form "First name CAMILLE Last name BUTTEN DOB 06/28/2017 Member ID same as subscriber…" at bounding box center [519, 80] width 851 height 113
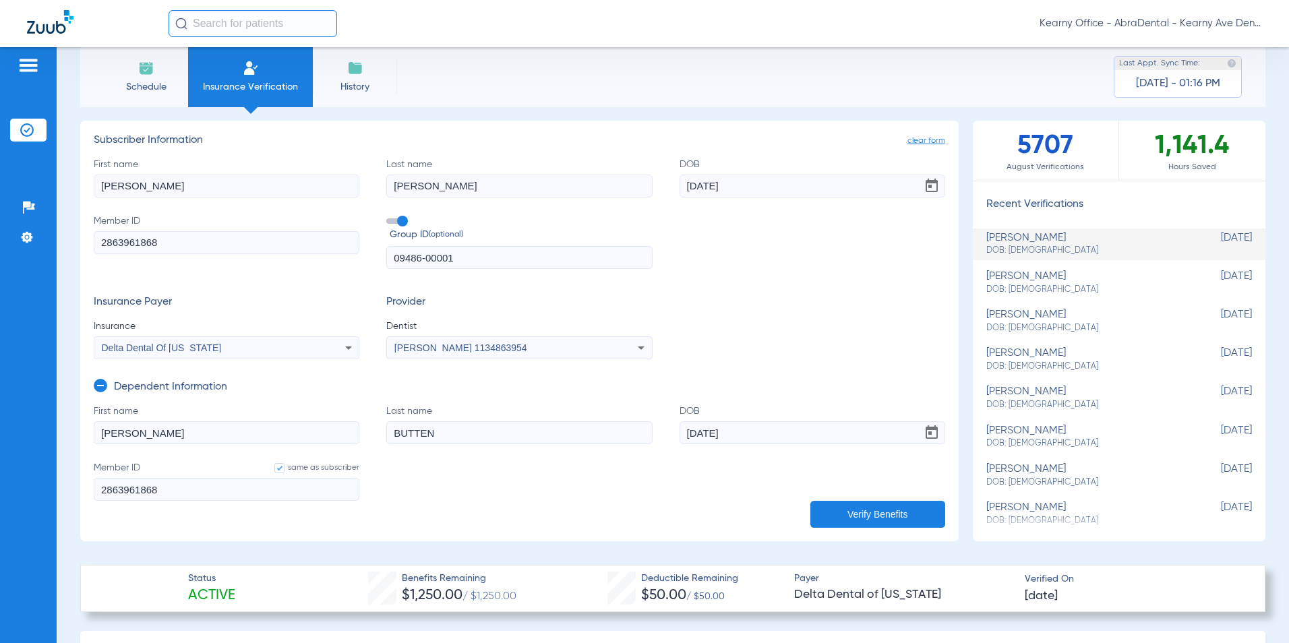
scroll to position [0, 0]
